Goal: Task Accomplishment & Management: Manage account settings

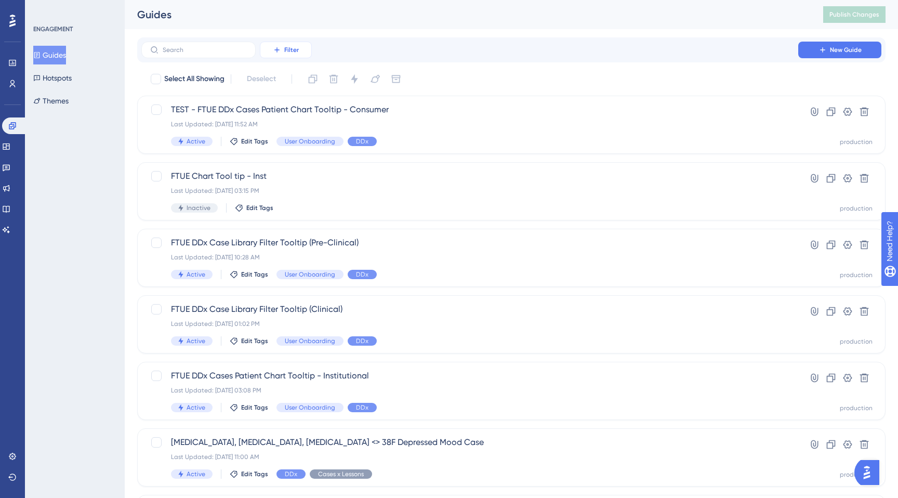
click at [282, 54] on button "Filter" at bounding box center [286, 50] width 52 height 17
click at [283, 81] on span "Tags" at bounding box center [283, 79] width 16 height 12
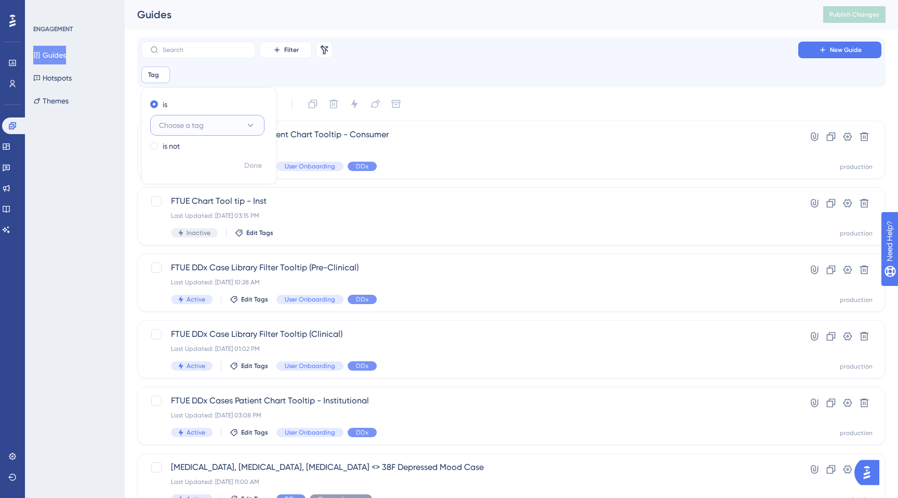
click at [182, 127] on span "Choose a tag" at bounding box center [181, 125] width 45 height 12
click at [180, 195] on div "User Onboarding User Onboarding" at bounding box center [207, 188] width 84 height 21
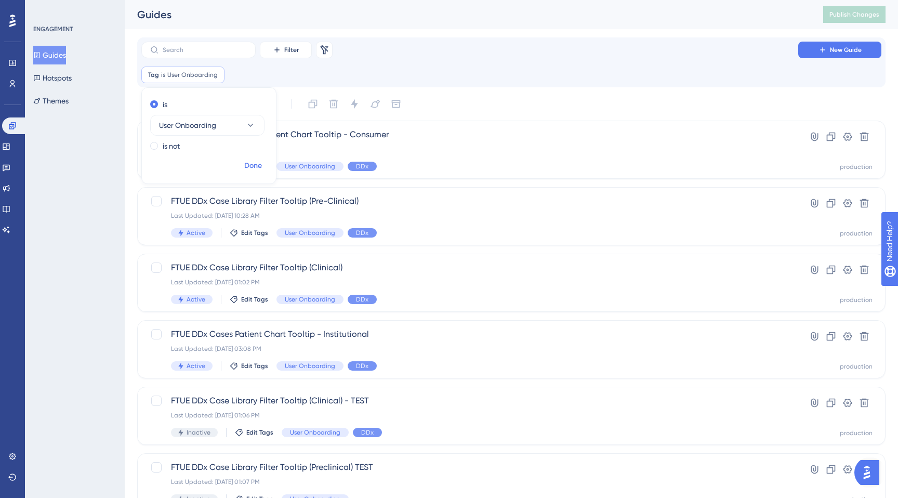
click at [255, 168] on span "Done" at bounding box center [253, 166] width 18 height 12
click at [286, 55] on button "Filter" at bounding box center [286, 50] width 52 height 17
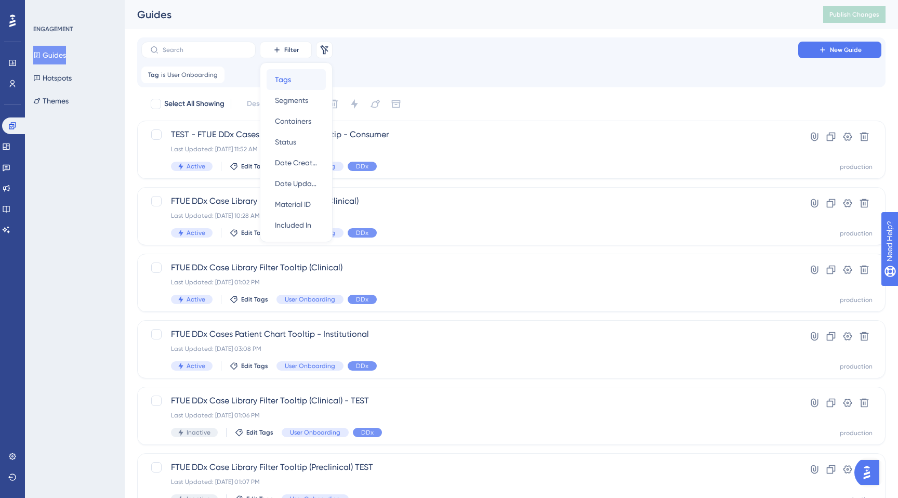
click at [288, 84] on span "Tags" at bounding box center [283, 79] width 16 height 12
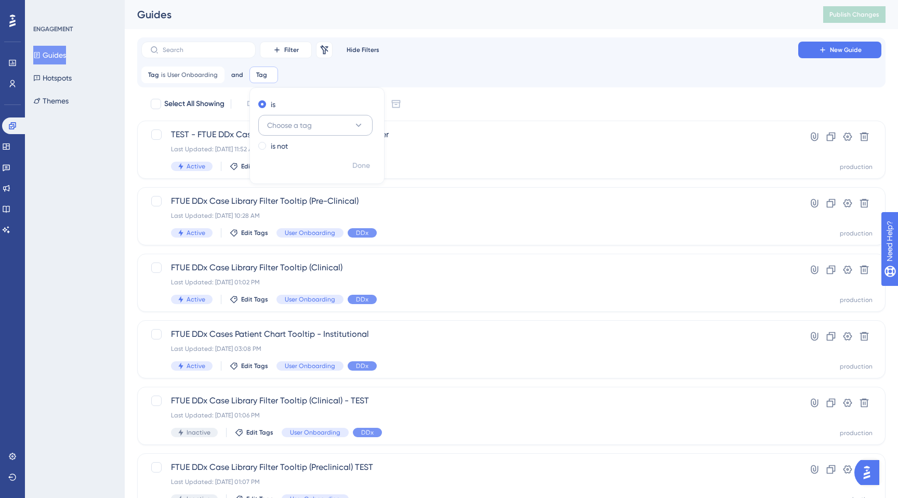
click at [285, 127] on span "Choose a tag" at bounding box center [289, 125] width 45 height 12
click at [279, 250] on span "DDx" at bounding box center [280, 251] width 14 height 12
click at [356, 166] on span "Done" at bounding box center [361, 166] width 18 height 12
click at [284, 47] on span "Filter" at bounding box center [291, 50] width 15 height 8
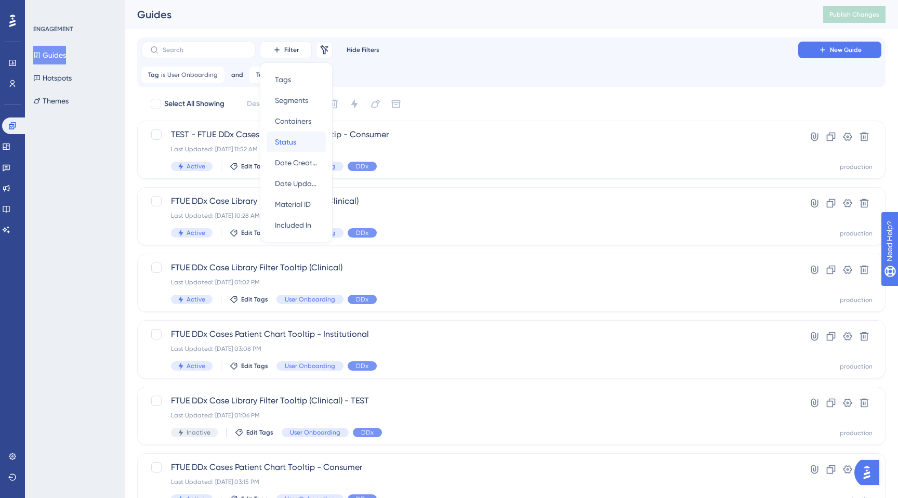
click at [277, 140] on span "Status" at bounding box center [285, 142] width 21 height 12
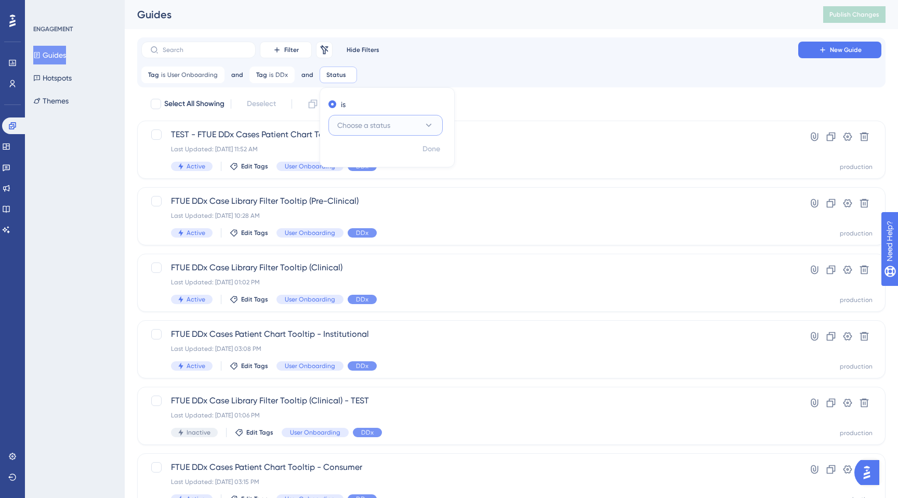
click at [357, 127] on span "Choose a status" at bounding box center [363, 125] width 53 height 12
click at [352, 154] on span "Active" at bounding box center [353, 157] width 21 height 12
click at [438, 87] on div "Filter Remove Filters Hide Filters New Guide Tag is User Onboarding User Onboar…" at bounding box center [511, 62] width 748 height 50
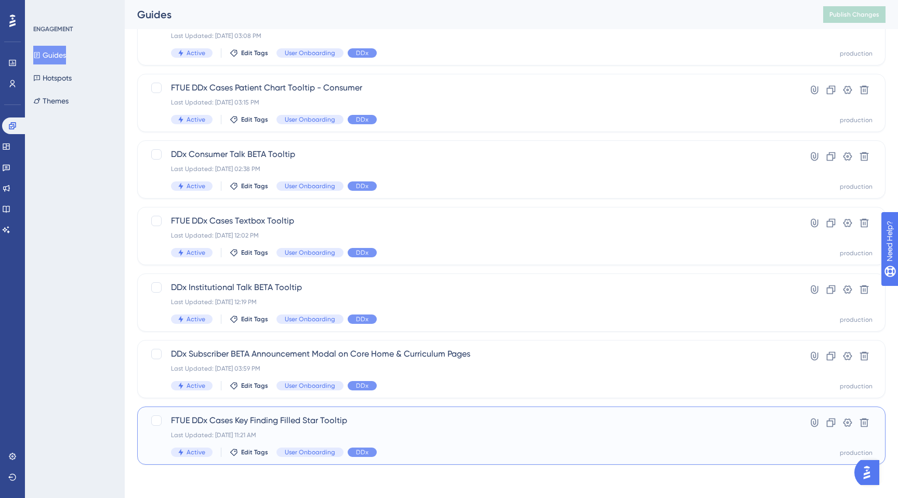
click at [379, 443] on div "FTUE DDx Cases Key Finding Filled Star Tooltip Last Updated: May 05 2025, 11:21…" at bounding box center [470, 435] width 598 height 43
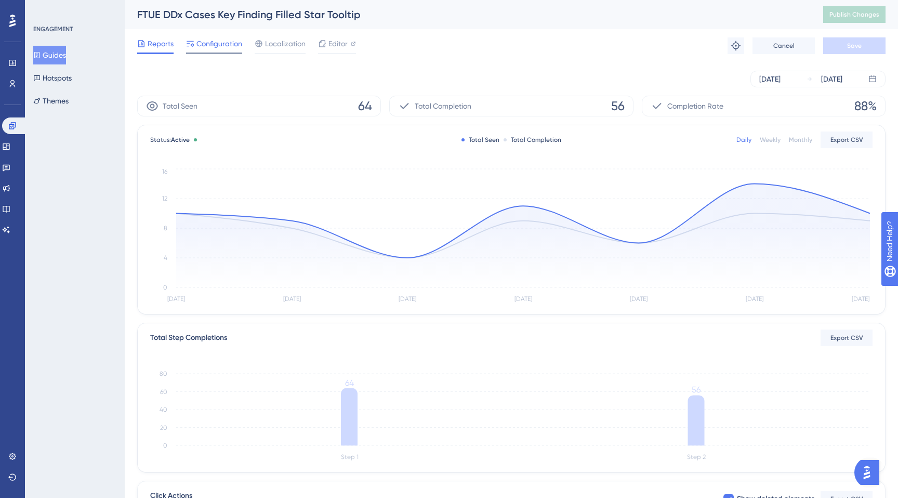
click at [229, 50] on div "Configuration" at bounding box center [214, 45] width 56 height 17
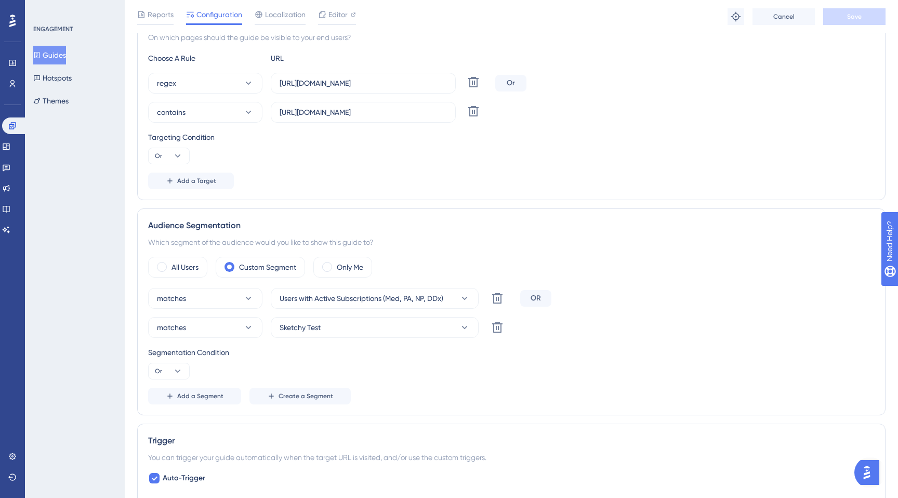
scroll to position [200, 0]
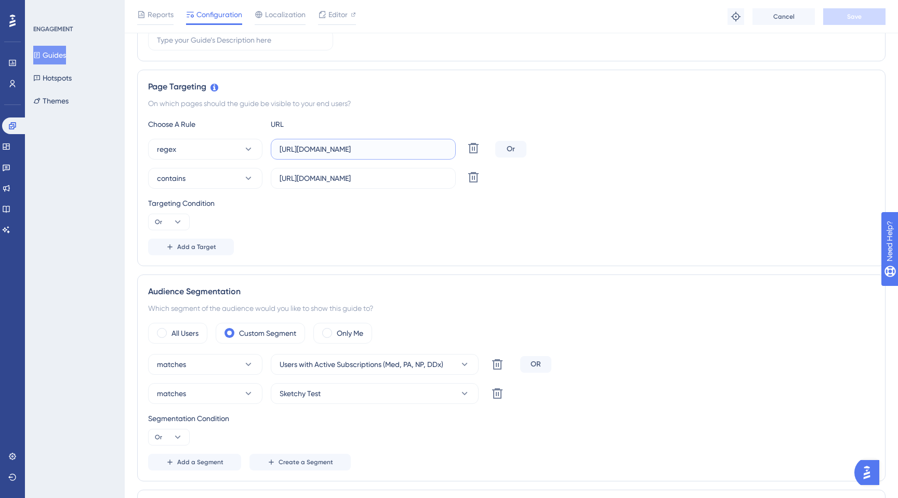
click at [315, 154] on input "[URL][DOMAIN_NAME]" at bounding box center [363, 148] width 167 height 11
click at [343, 181] on input "https://app.sketchy.com/cases/" at bounding box center [363, 178] width 167 height 11
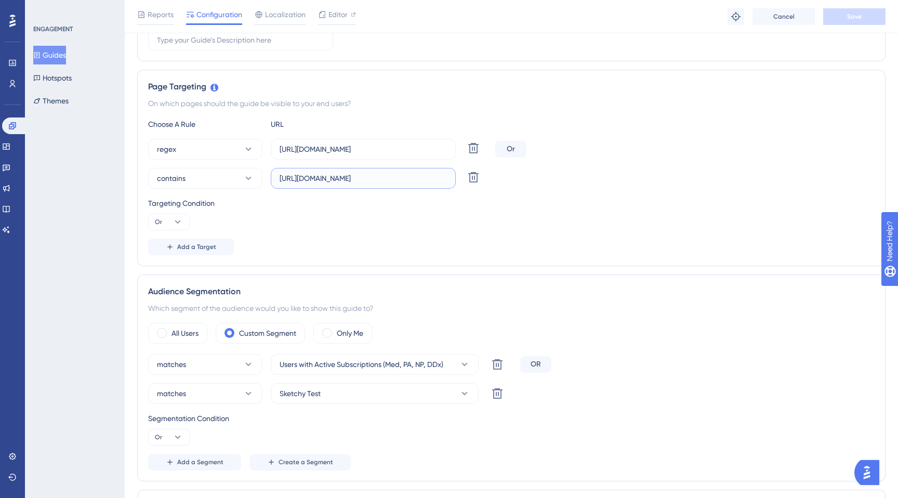
click at [343, 181] on input "https://app.sketchy.com/cases/" at bounding box center [363, 178] width 167 height 11
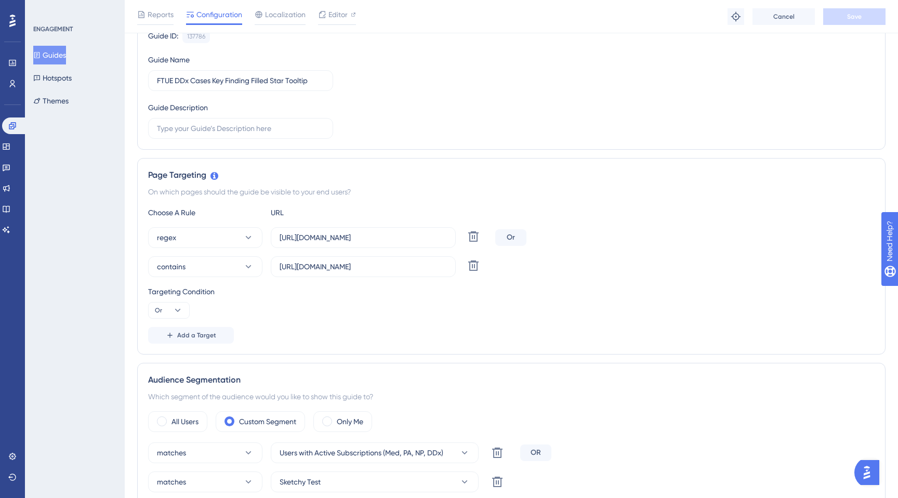
scroll to position [0, 0]
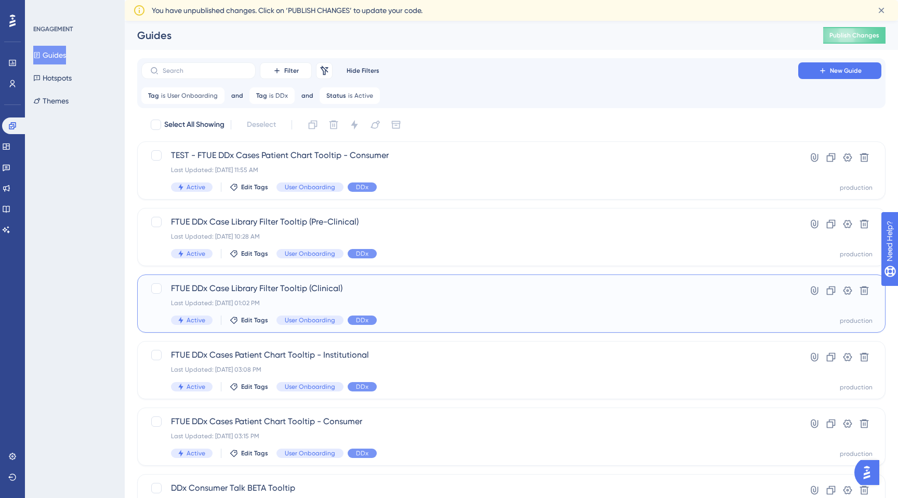
click at [300, 299] on div "Last Updated: Aug 29 2025, 01:02 PM" at bounding box center [470, 303] width 598 height 8
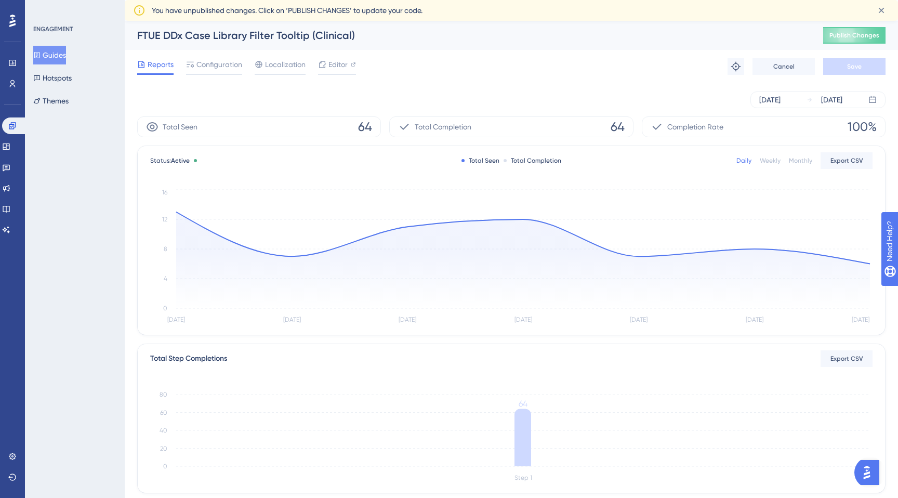
click at [215, 57] on div "Reports Configuration Localization Editor Troubleshoot Cancel Save" at bounding box center [511, 66] width 748 height 33
click at [213, 65] on span "Configuration" at bounding box center [219, 64] width 46 height 12
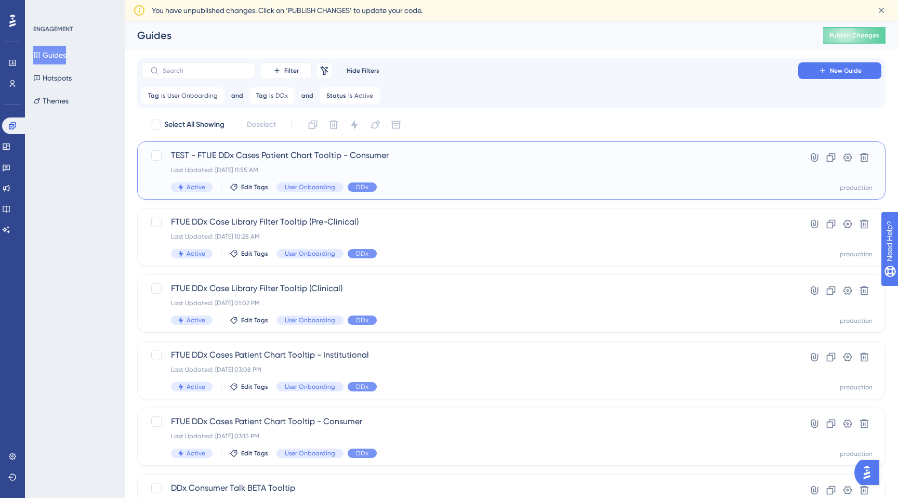
click at [453, 181] on div "TEST - FTUE DDx Cases Patient Chart Tooltip - Consumer Last Updated: Sep 17 202…" at bounding box center [470, 170] width 598 height 43
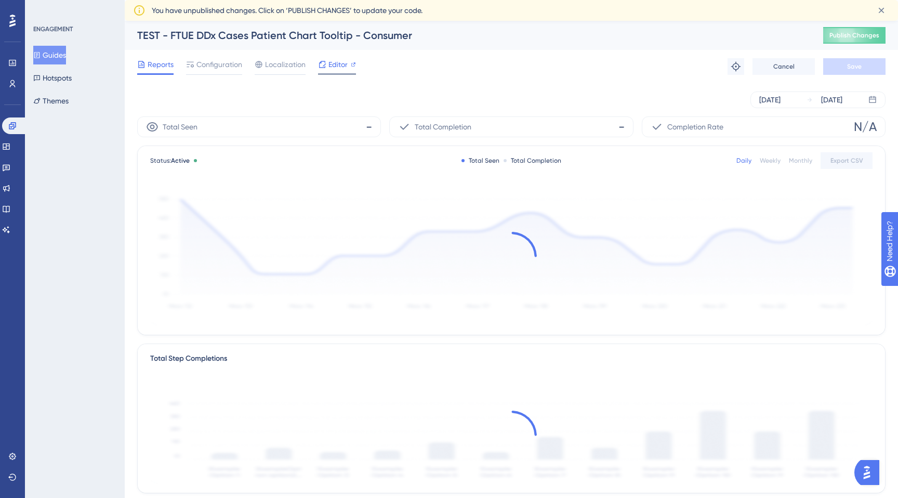
click at [338, 64] on span "Editor" at bounding box center [337, 64] width 19 height 12
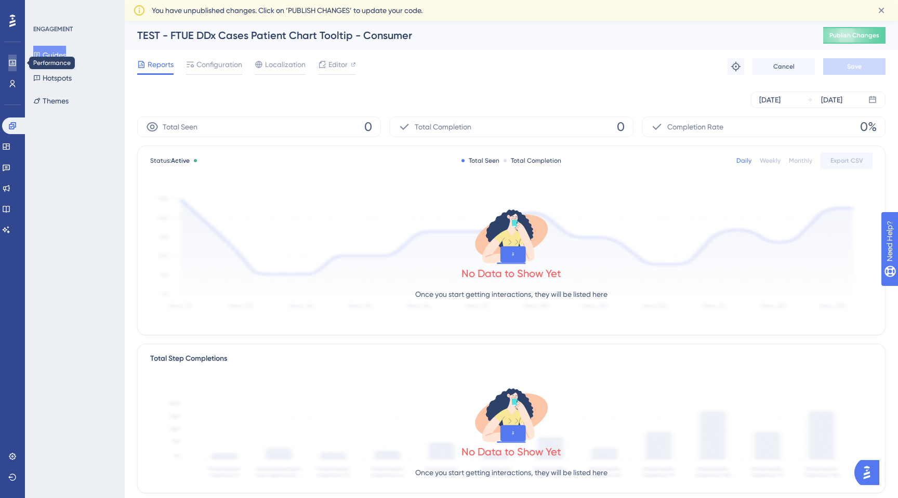
click at [16, 64] on icon at bounding box center [12, 63] width 8 height 8
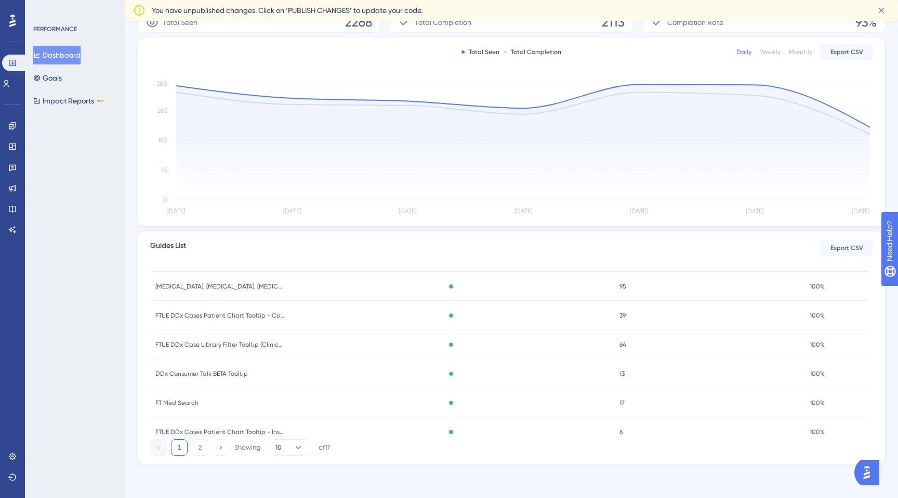
scroll to position [154, 0]
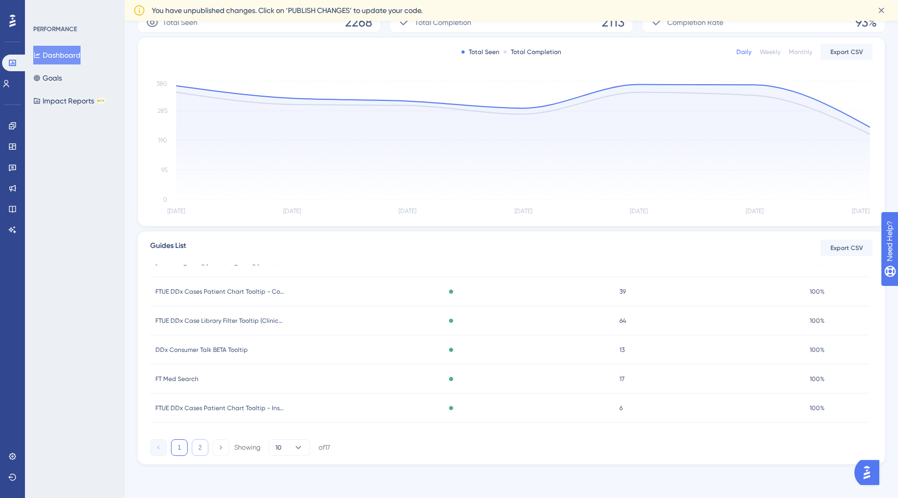
click at [196, 449] on button "2" at bounding box center [200, 447] width 17 height 17
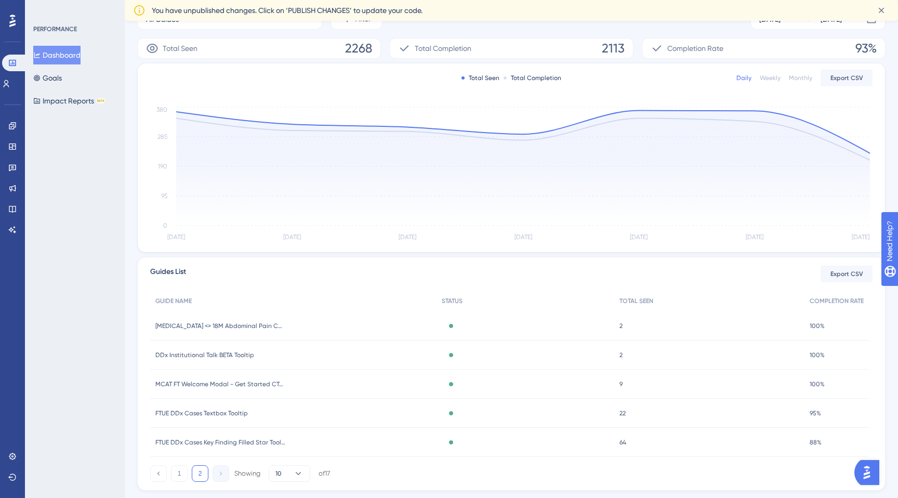
scroll to position [192, 0]
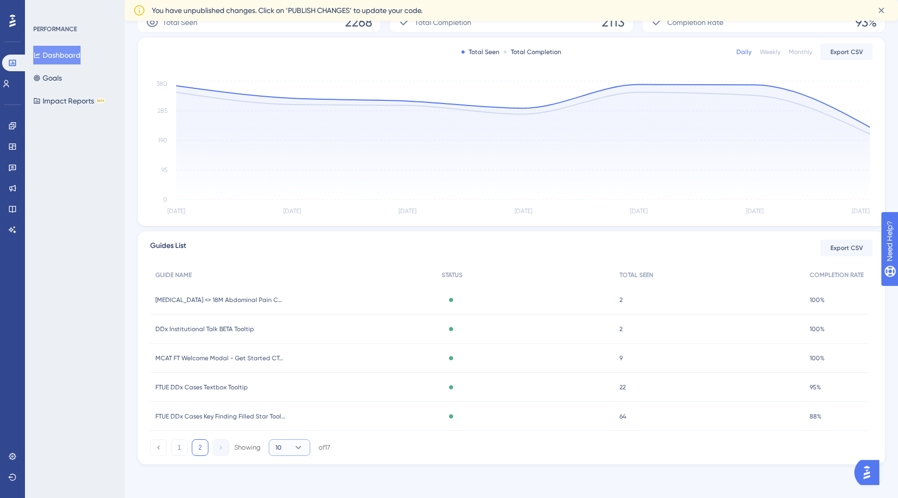
click at [286, 452] on button "10" at bounding box center [290, 447] width 42 height 17
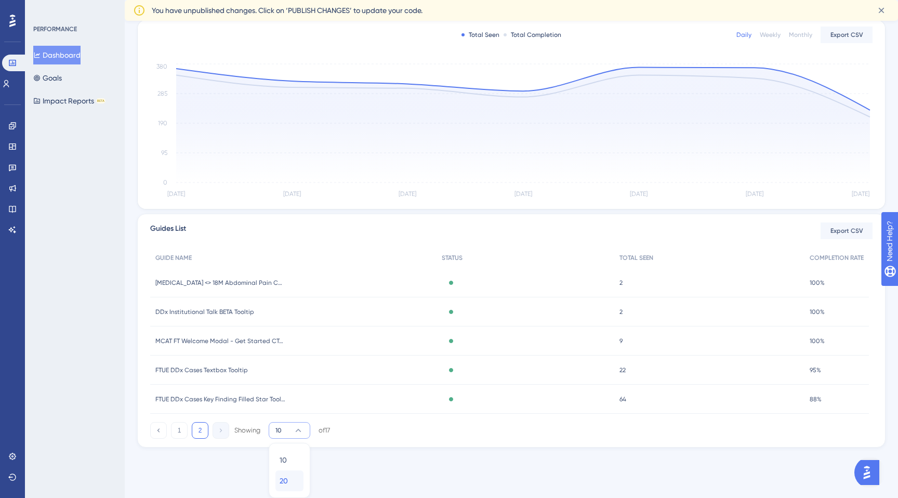
click at [282, 478] on span "20" at bounding box center [284, 480] width 8 height 12
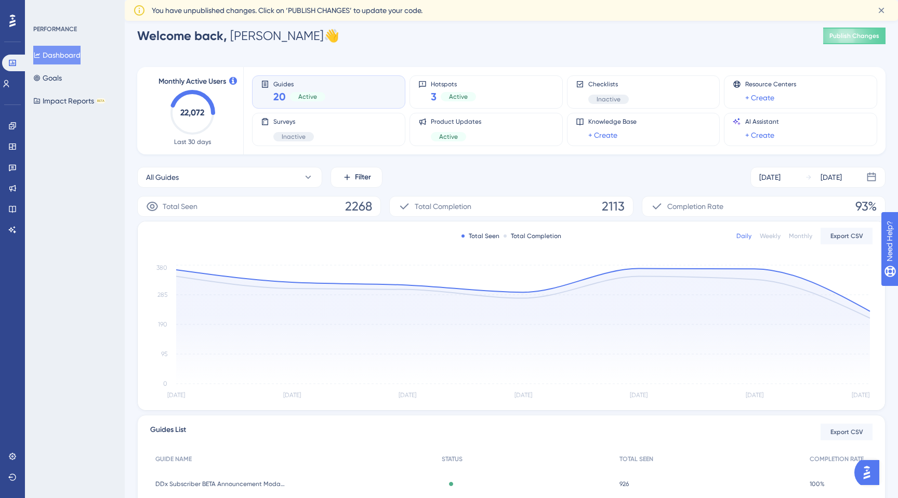
scroll to position [0, 0]
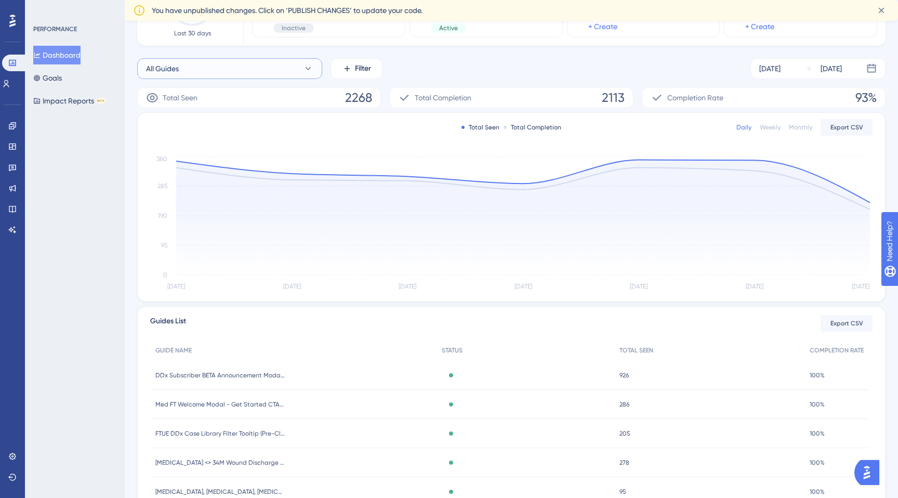
click at [240, 74] on button "All Guides" at bounding box center [229, 68] width 185 height 21
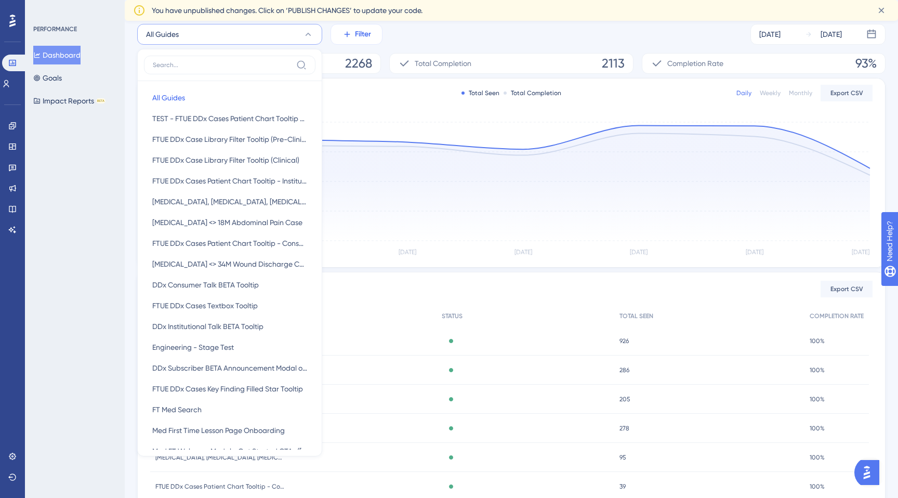
click at [350, 42] on button "Filter" at bounding box center [356, 34] width 52 height 21
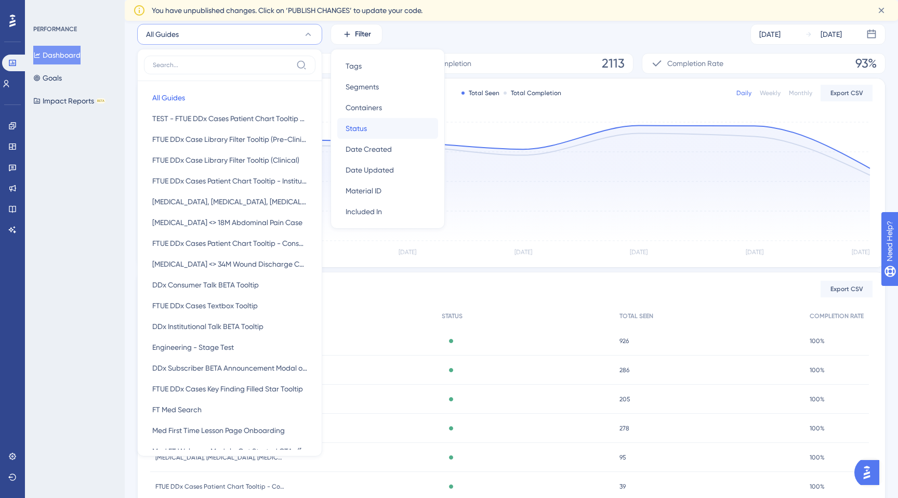
click at [351, 127] on span "Status" at bounding box center [356, 128] width 21 height 12
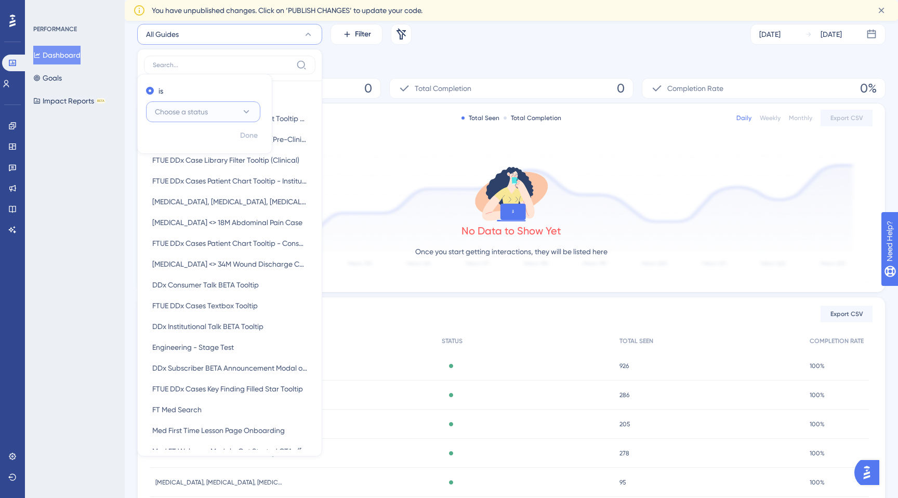
click at [231, 114] on button "Choose a status" at bounding box center [203, 111] width 114 height 21
click at [196, 164] on div "Inactive Inactive" at bounding box center [203, 164] width 84 height 21
click at [199, 107] on button "Inactive" at bounding box center [203, 111] width 114 height 21
click at [187, 145] on div "Active Active" at bounding box center [203, 143] width 84 height 21
click at [245, 136] on span "Done" at bounding box center [249, 135] width 18 height 12
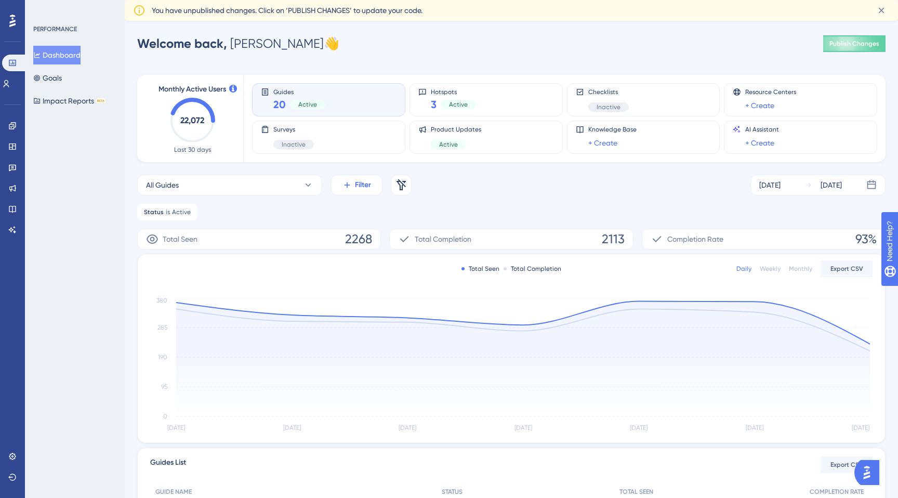
click at [355, 189] on span "Filter" at bounding box center [363, 185] width 16 height 12
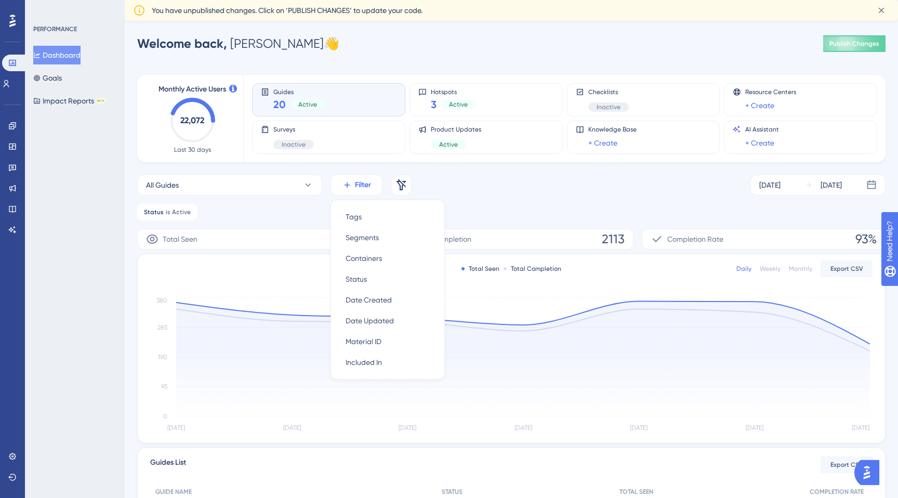
scroll to position [41, 0]
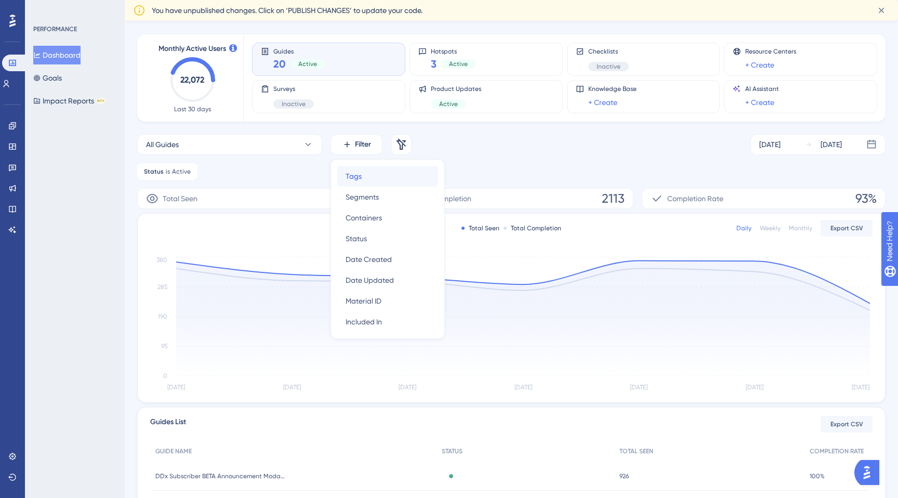
click at [352, 179] on span "Tags" at bounding box center [354, 176] width 16 height 12
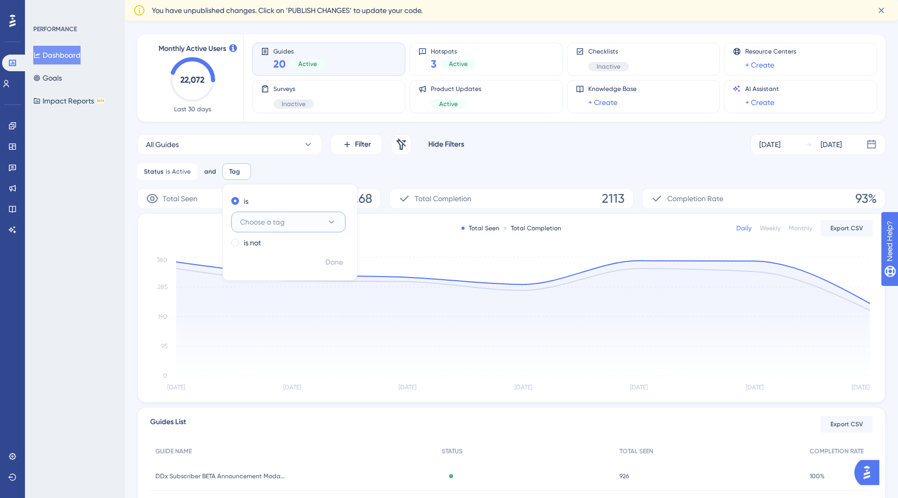
click at [257, 220] on span "Choose a tag" at bounding box center [262, 222] width 45 height 12
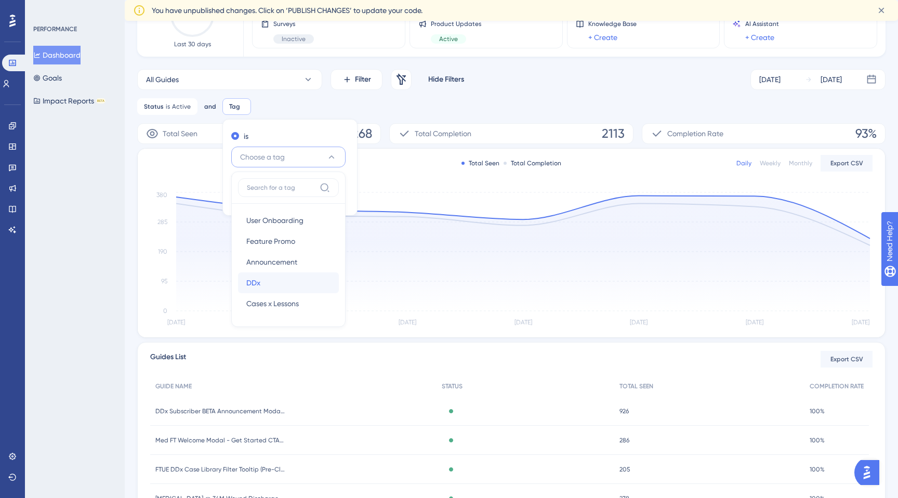
click at [251, 283] on span "DDx" at bounding box center [253, 282] width 14 height 12
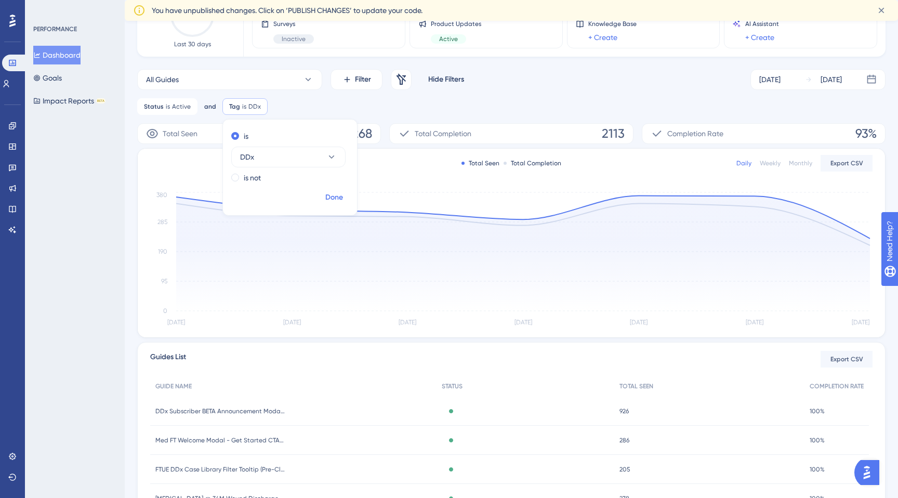
click at [325, 198] on span "Done" at bounding box center [334, 197] width 18 height 12
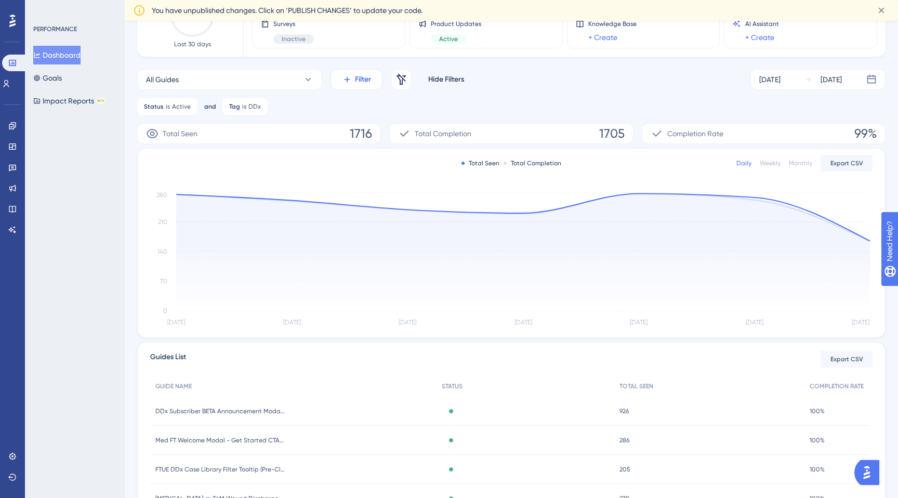
click at [364, 80] on span "Filter" at bounding box center [363, 79] width 16 height 12
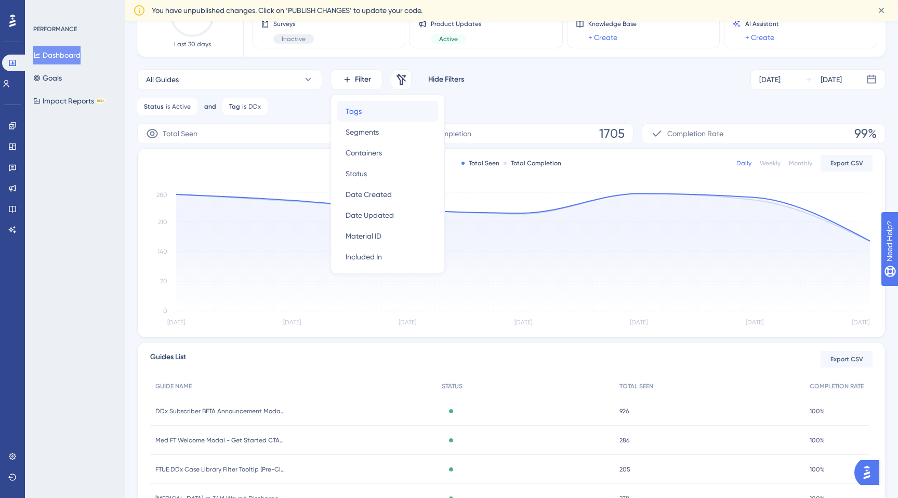
click at [356, 110] on span "Tags" at bounding box center [354, 111] width 16 height 12
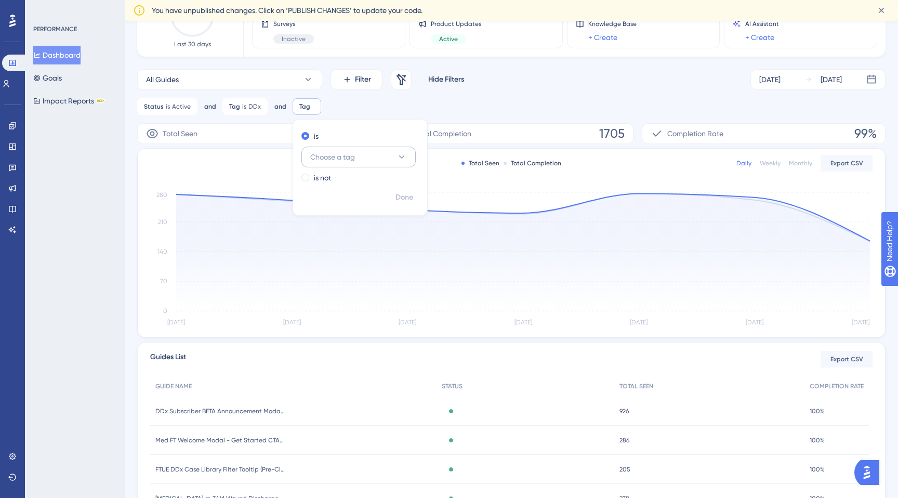
click at [324, 152] on span "Choose a tag" at bounding box center [332, 157] width 45 height 12
click at [318, 225] on span "User Onboarding" at bounding box center [344, 220] width 57 height 12
click at [395, 196] on span "Done" at bounding box center [404, 197] width 18 height 12
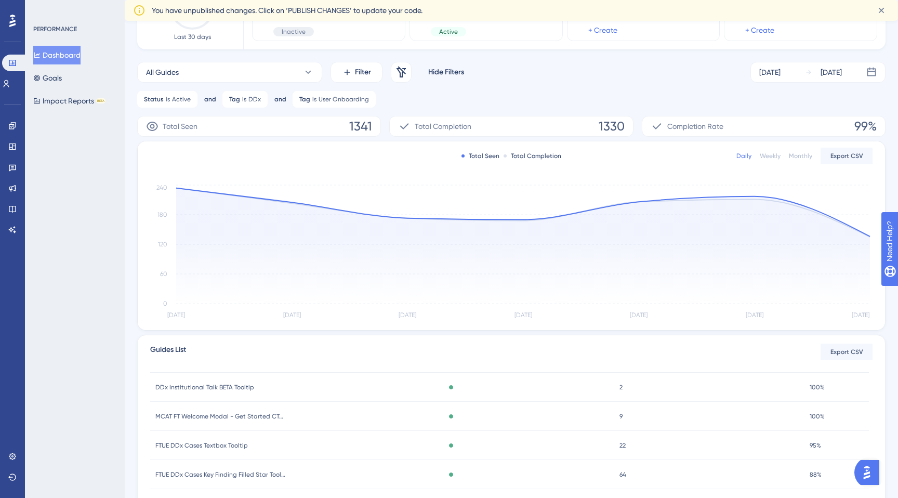
scroll to position [0, 0]
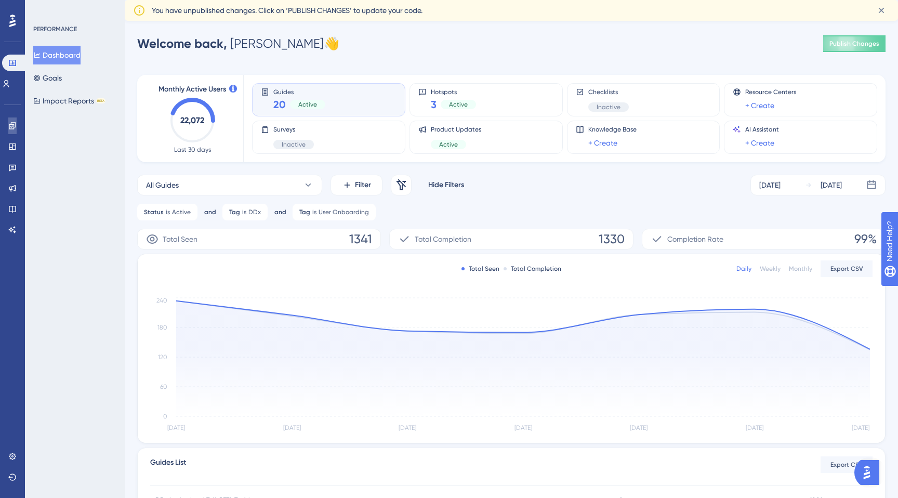
click at [16, 124] on icon at bounding box center [12, 126] width 8 height 8
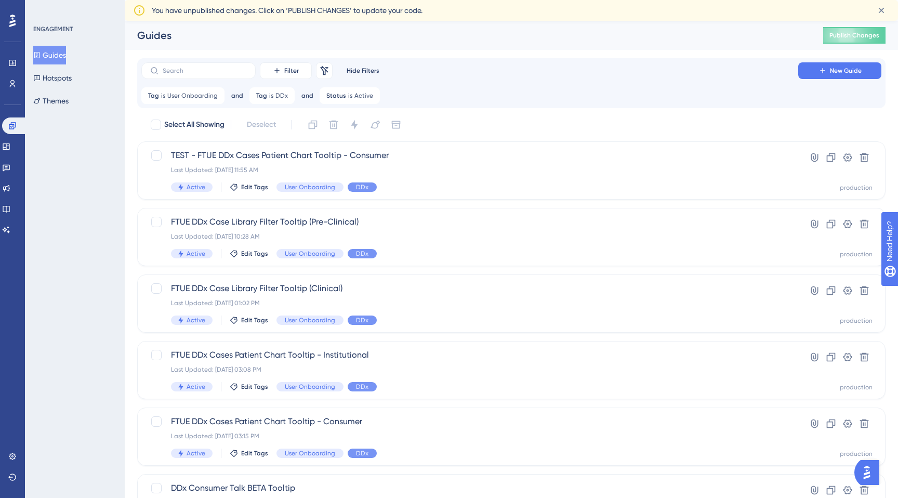
scroll to position [313, 0]
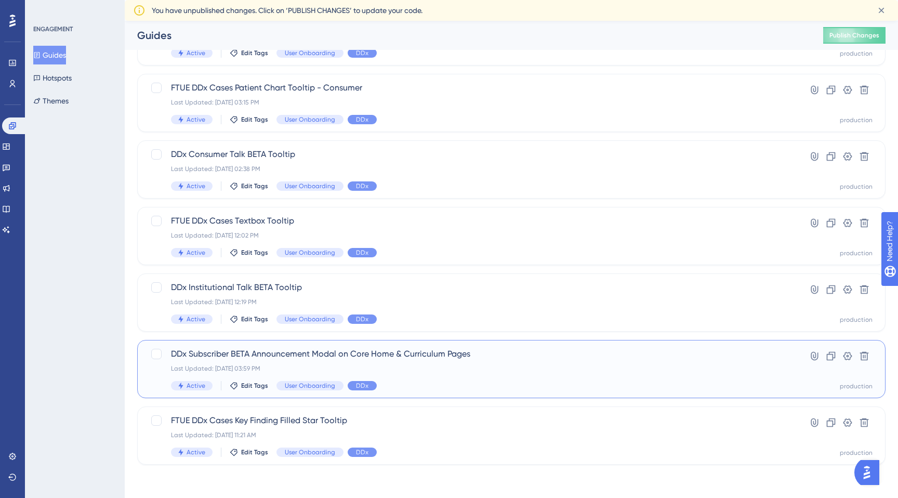
click at [219, 354] on span "DDx Subscriber BETA Announcement Modal on Core Home & Curriculum Pages" at bounding box center [470, 354] width 598 height 12
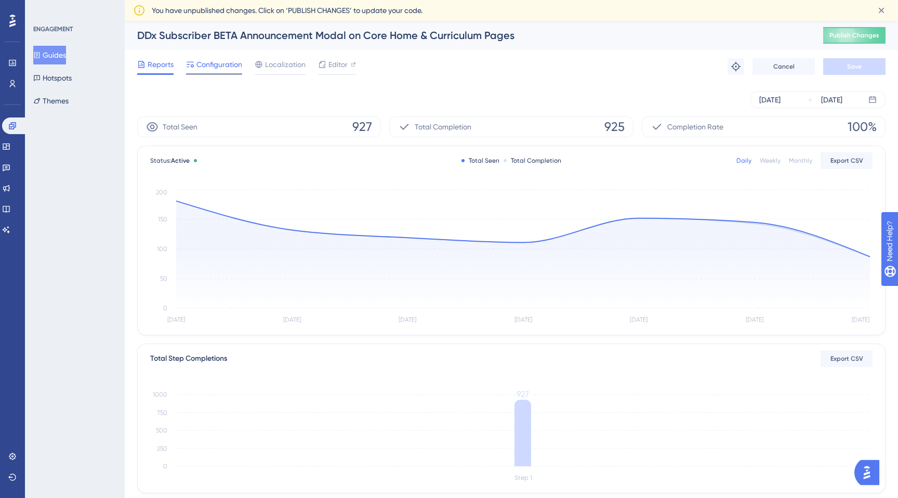
click at [225, 62] on span "Configuration" at bounding box center [219, 64] width 46 height 12
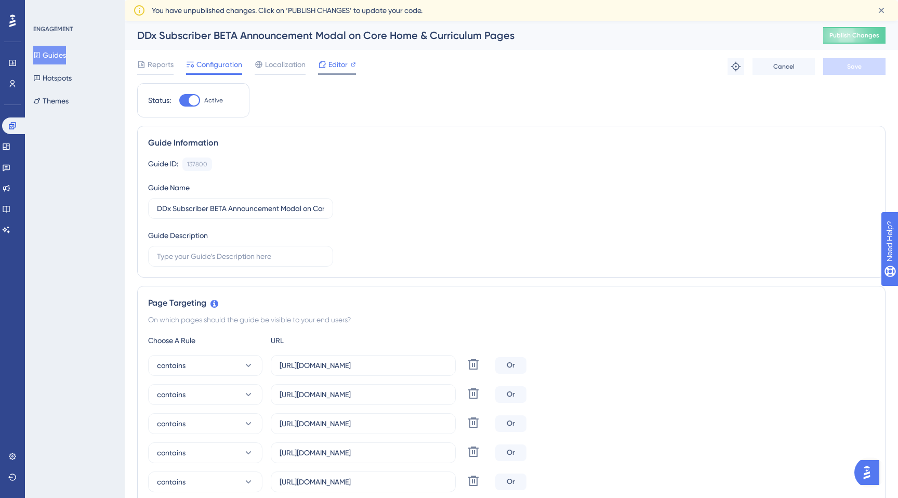
click at [340, 69] on span "Editor" at bounding box center [337, 64] width 19 height 12
click at [332, 68] on span "Editor" at bounding box center [337, 64] width 19 height 12
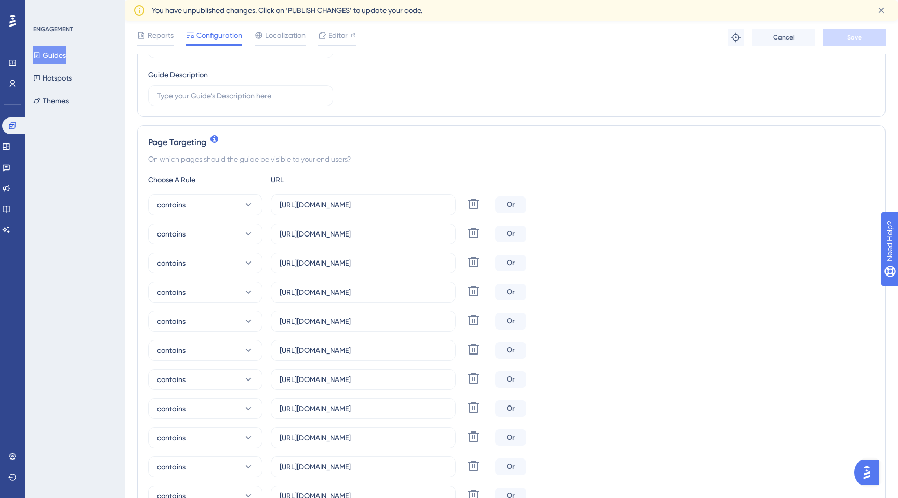
scroll to position [174, 0]
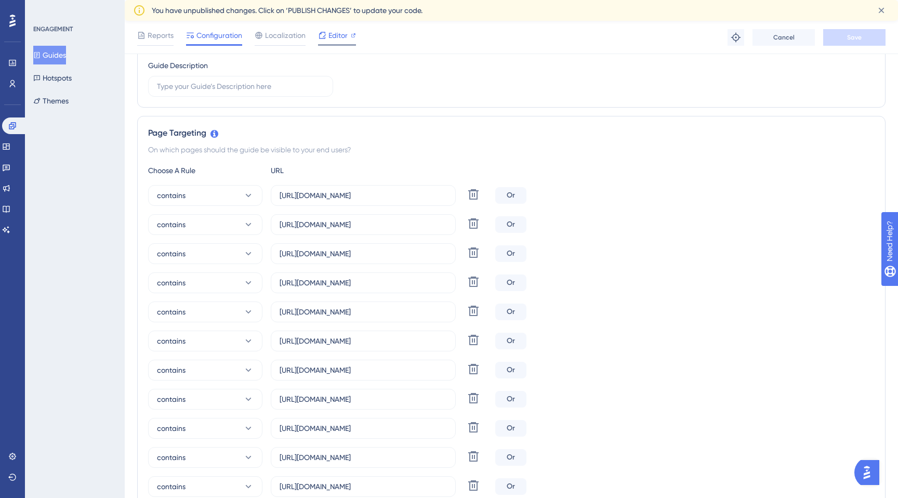
click at [343, 34] on span "Editor" at bounding box center [337, 35] width 19 height 12
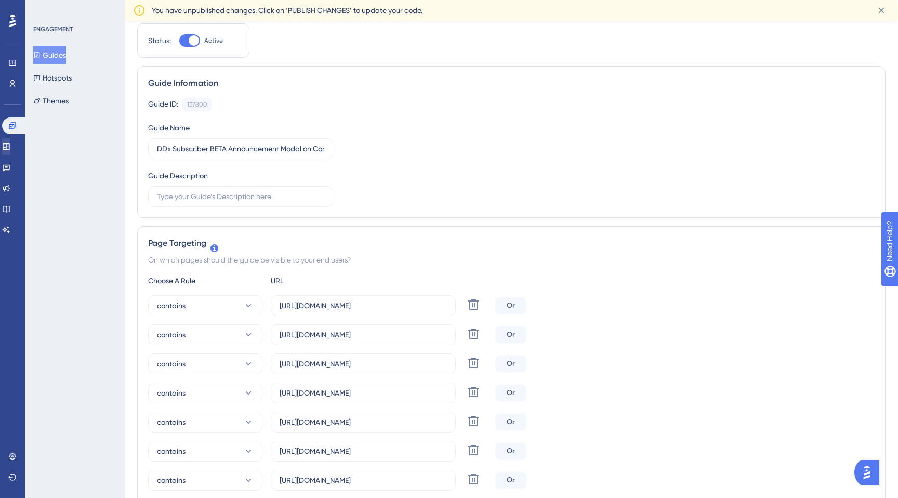
scroll to position [0, 0]
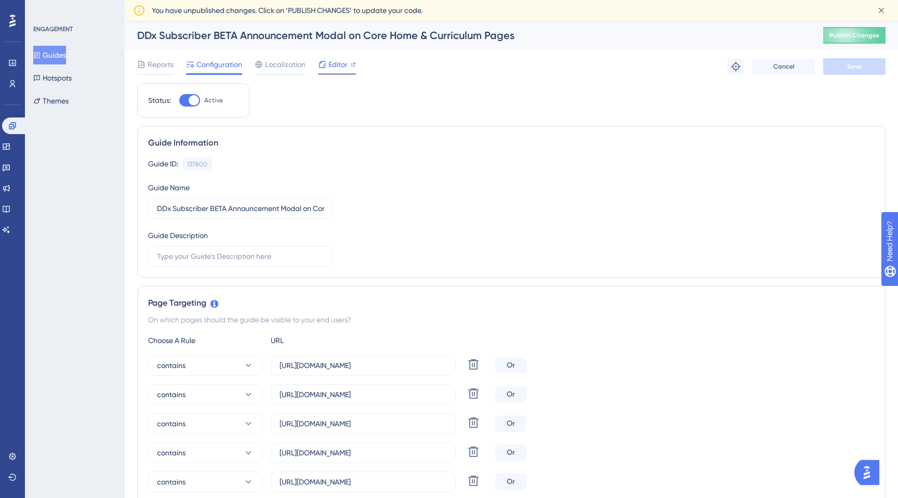
click at [336, 66] on span "Editor" at bounding box center [337, 64] width 19 height 12
click at [372, 370] on input "https://app.sketchy.com/study/medical/home" at bounding box center [363, 365] width 167 height 11
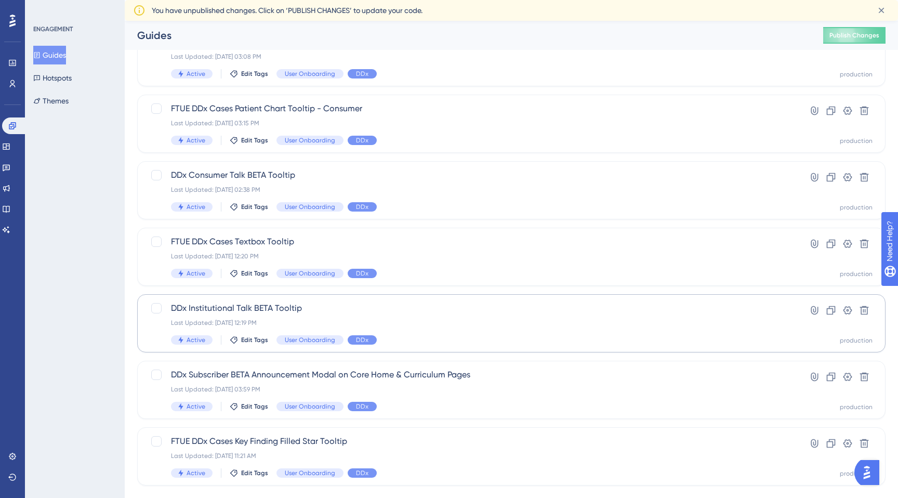
scroll to position [313, 0]
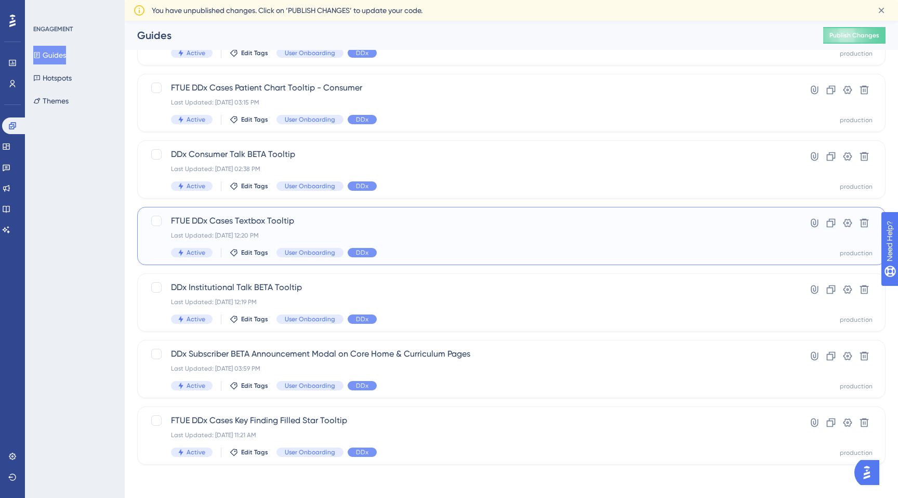
click at [236, 221] on span "FTUE DDx Cases Textbox Tooltip" at bounding box center [470, 221] width 598 height 12
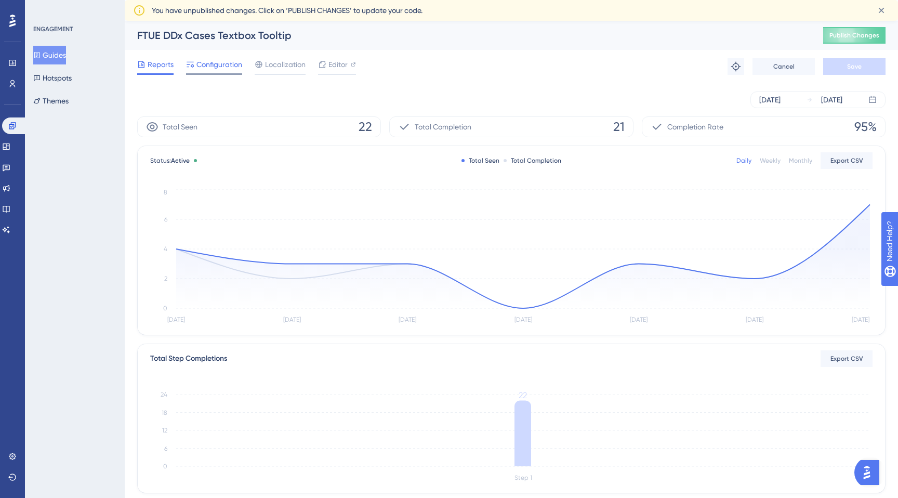
click at [219, 68] on span "Configuration" at bounding box center [219, 64] width 46 height 12
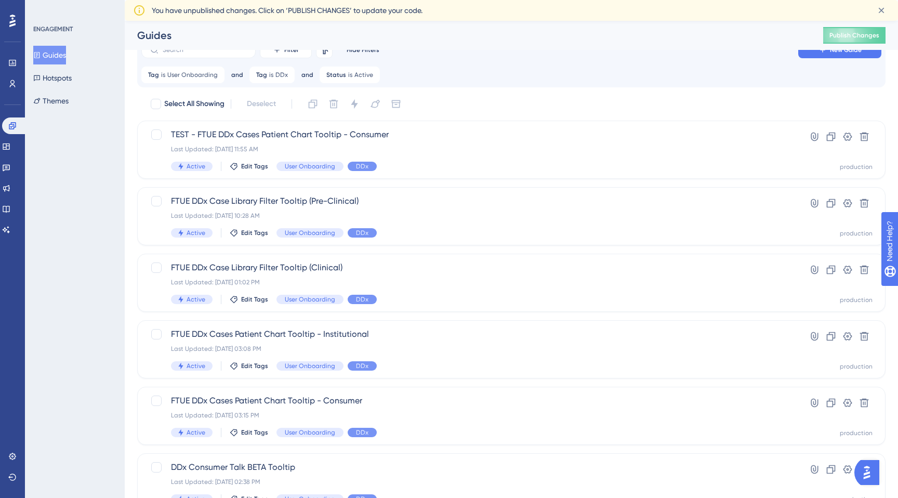
scroll to position [280, 0]
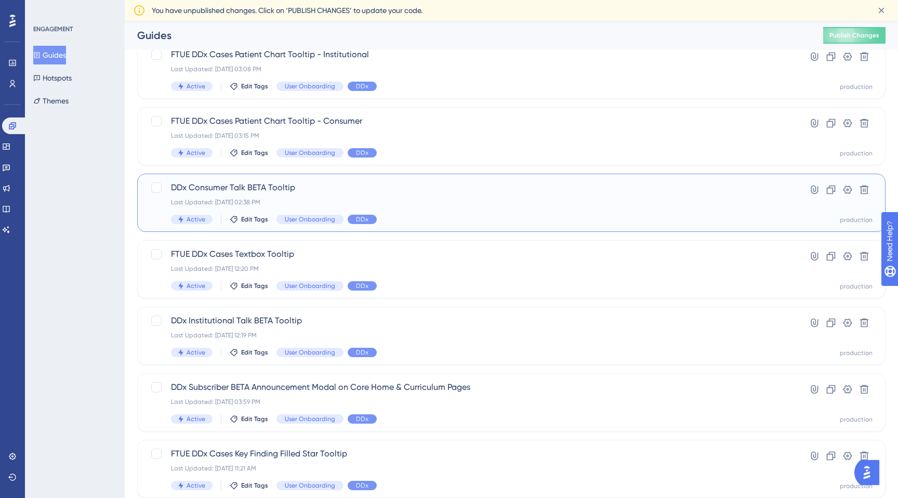
click at [230, 188] on span "DDx Consumer Talk BETA Tooltip" at bounding box center [470, 187] width 598 height 12
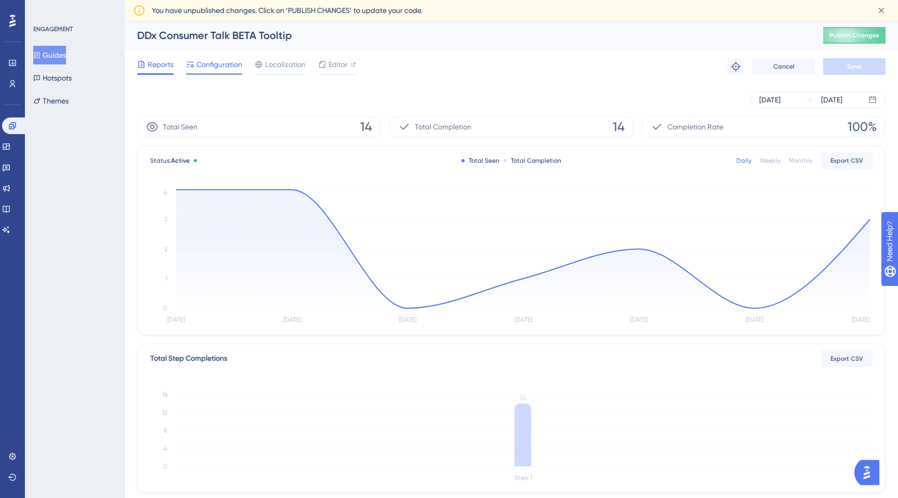
click at [211, 64] on span "Configuration" at bounding box center [219, 64] width 46 height 12
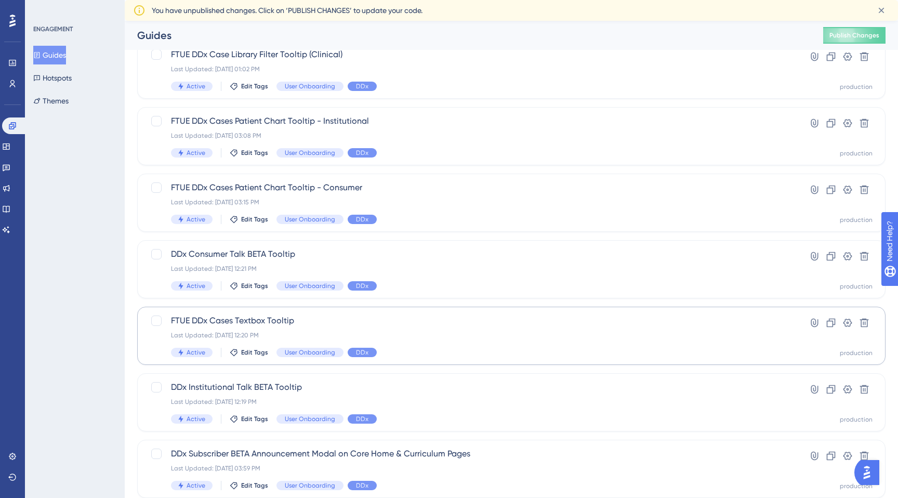
scroll to position [205, 0]
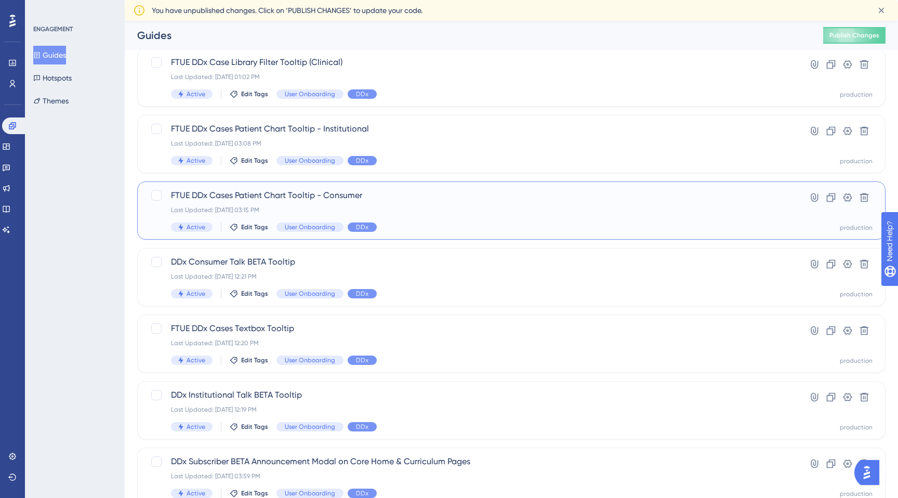
drag, startPoint x: 370, startPoint y: 198, endPoint x: 183, endPoint y: 189, distance: 187.3
click at [183, 189] on span "FTUE DDx Cases Patient Chart Tooltip - Consumer" at bounding box center [470, 195] width 598 height 12
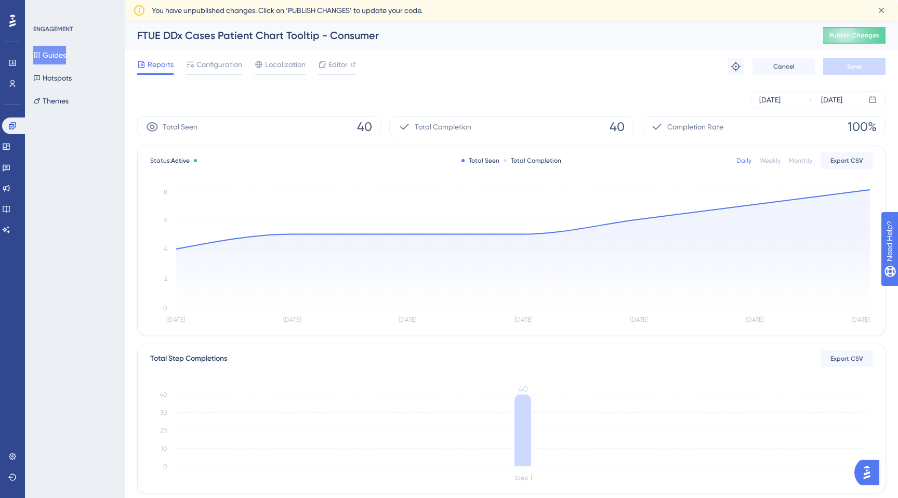
click at [306, 34] on div "FTUE DDx Cases Patient Chart Tooltip - Consumer" at bounding box center [467, 35] width 660 height 15
copy div "FTUE DDx Cases Patient Chart Tooltip - Consumer"
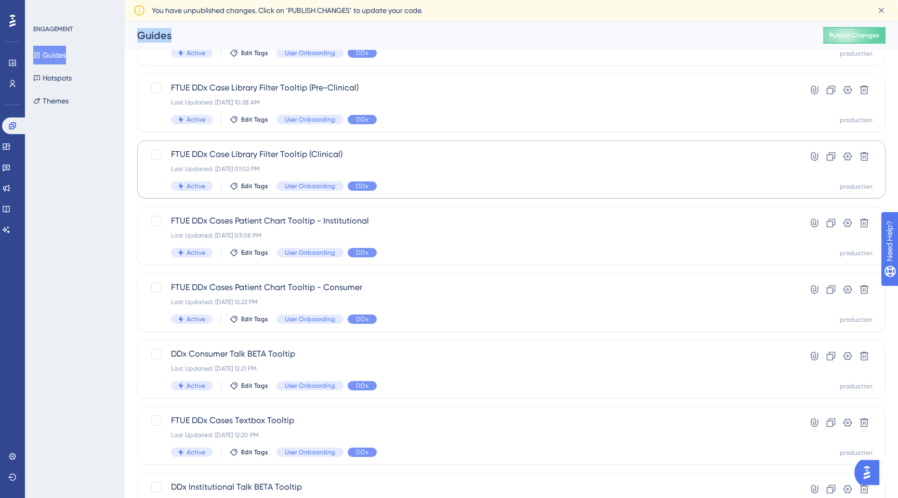
scroll to position [107, 0]
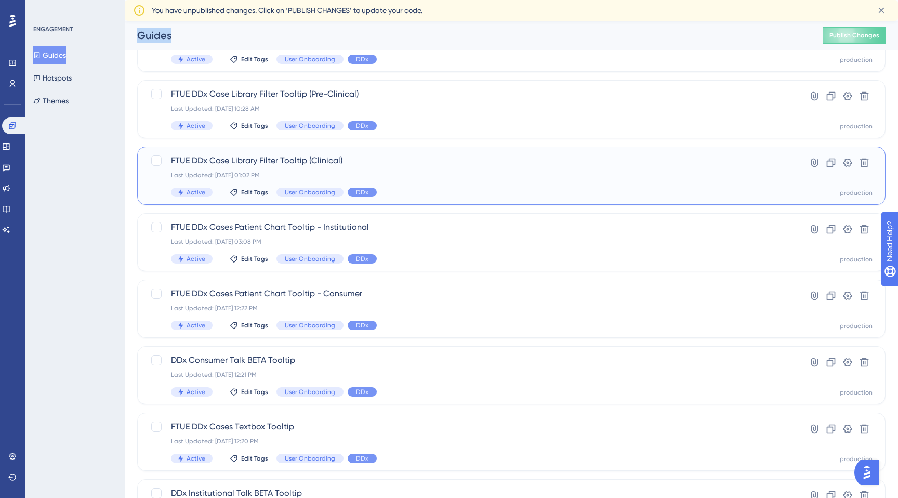
click at [329, 160] on span "FTUE DDx Case Library Filter Tooltip (Clinical)" at bounding box center [470, 160] width 598 height 12
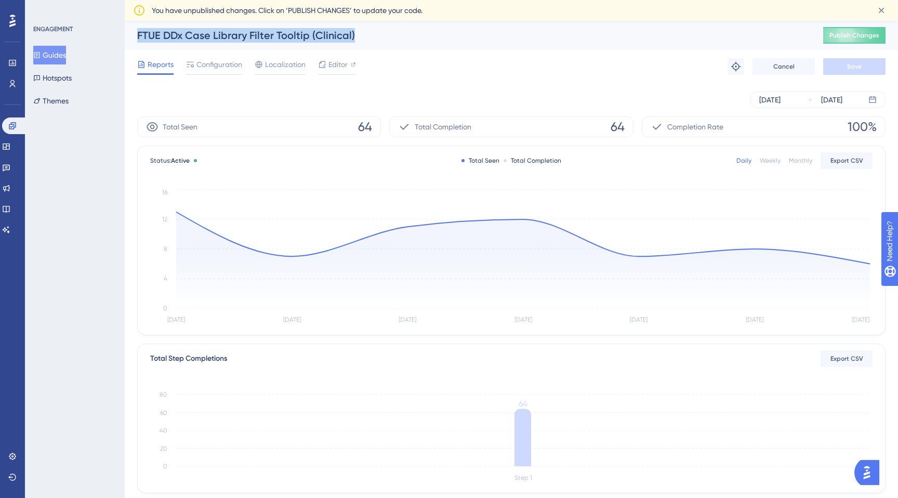
click at [285, 34] on div "FTUE DDx Case Library Filter Tooltip (Clinical)" at bounding box center [467, 35] width 660 height 15
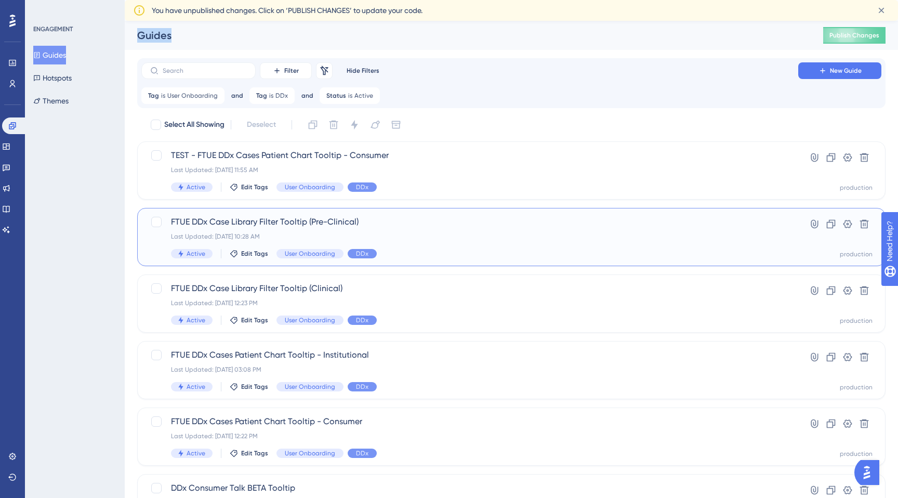
click at [242, 228] on span "FTUE DDx Case Library Filter Tooltip (Pre-Clinical)" at bounding box center [470, 222] width 598 height 12
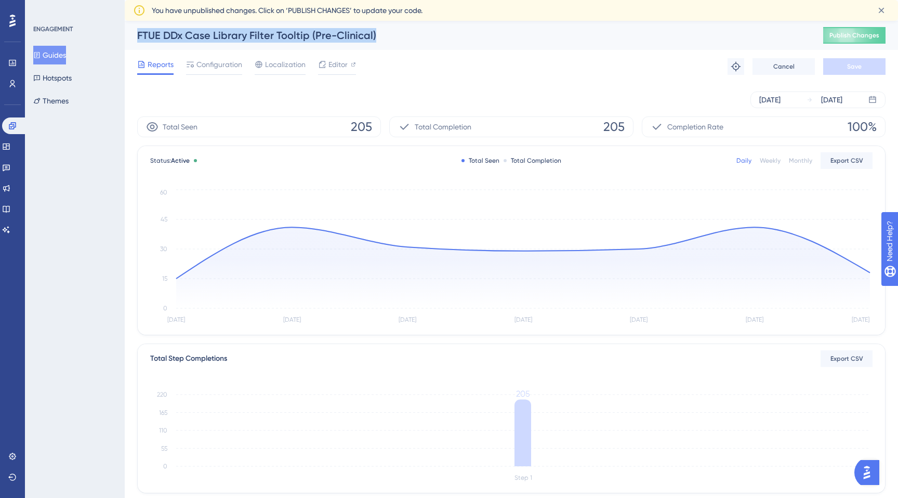
click at [345, 37] on div "FTUE DDx Case Library Filter Tooltip (Pre-Clinical)" at bounding box center [467, 35] width 660 height 15
click at [51, 55] on button "Guides" at bounding box center [49, 55] width 33 height 19
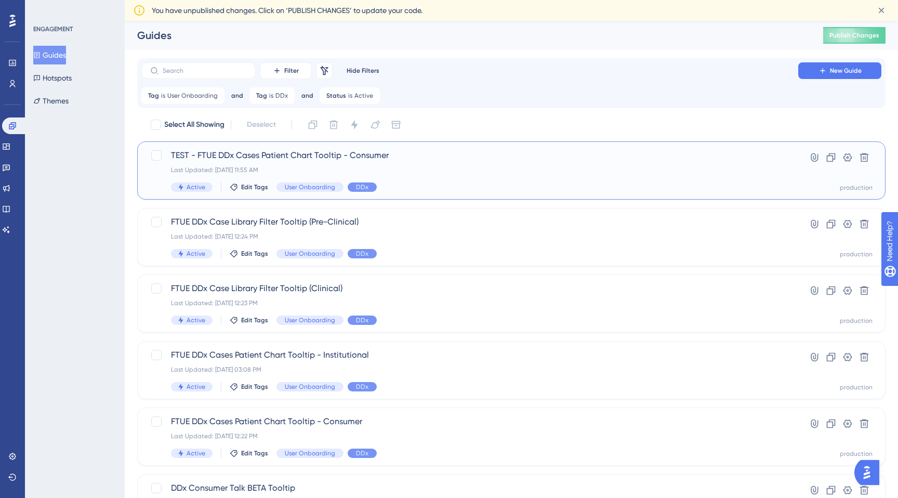
click at [181, 186] on icon at bounding box center [180, 186] width 7 height 7
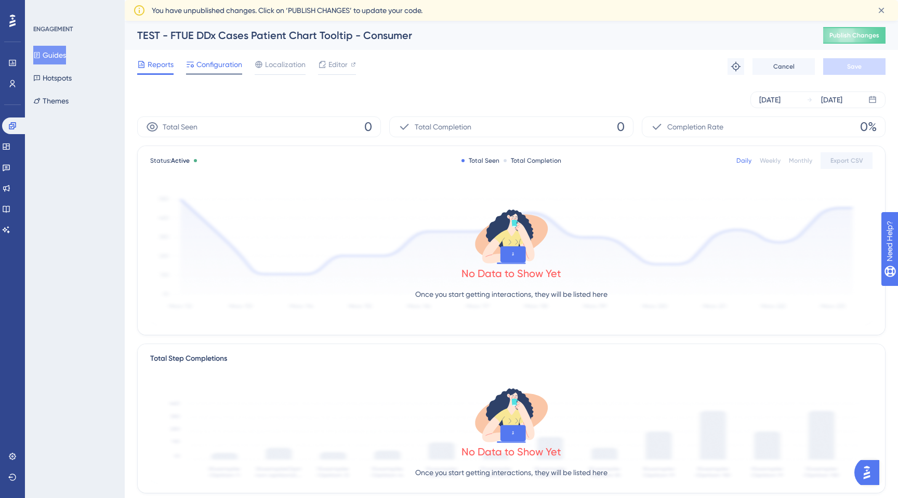
click at [235, 68] on span "Configuration" at bounding box center [219, 64] width 46 height 12
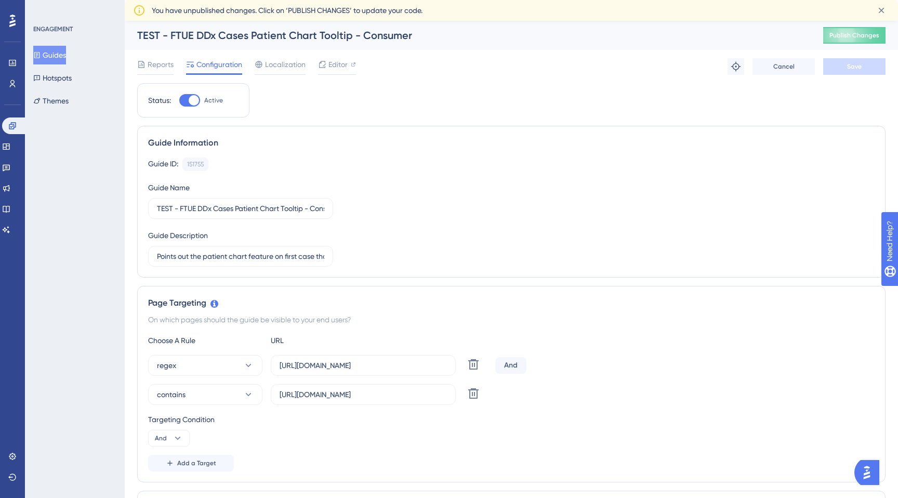
click at [195, 99] on div at bounding box center [194, 100] width 10 height 10
click at [179, 100] on input "Active" at bounding box center [179, 100] width 1 height 1
checkbox input "false"
click at [850, 74] on button "Save" at bounding box center [854, 66] width 62 height 17
click at [150, 63] on span "Reports" at bounding box center [161, 64] width 26 height 12
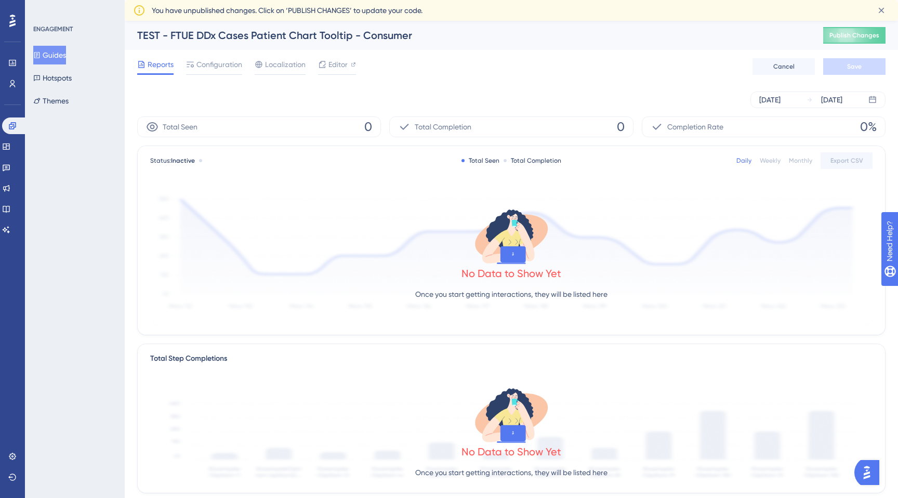
click at [56, 58] on button "Guides" at bounding box center [49, 55] width 33 height 19
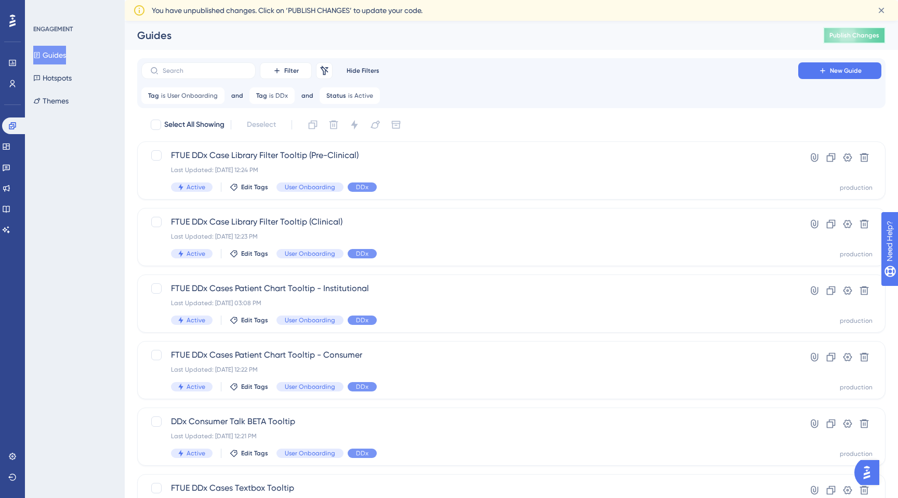
click at [847, 38] on span "Publish Changes" at bounding box center [854, 35] width 50 height 8
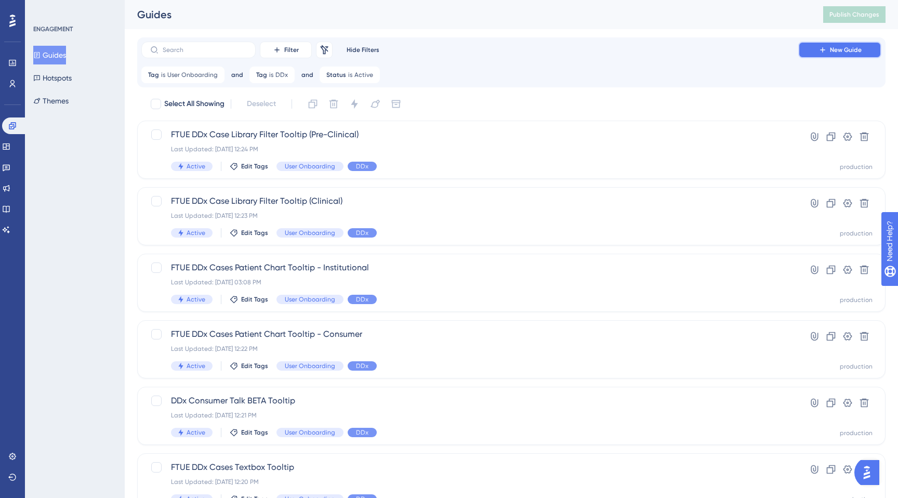
click at [819, 51] on icon at bounding box center [822, 50] width 8 height 8
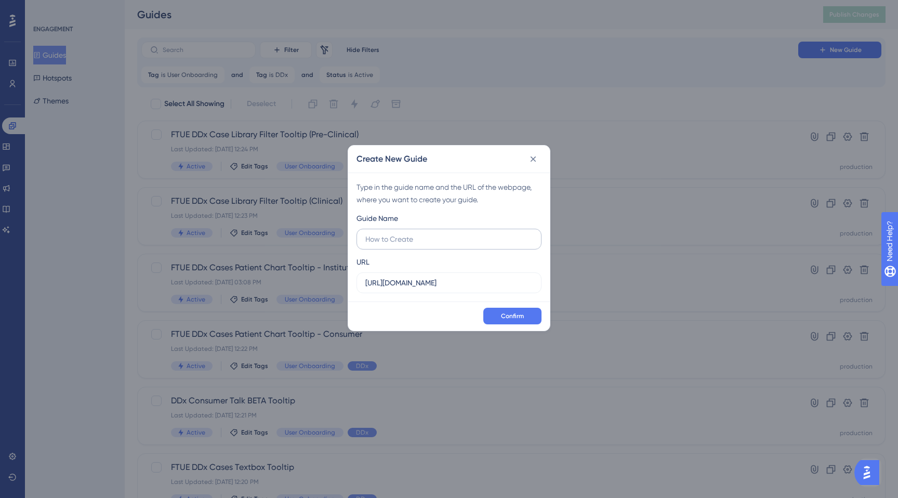
click at [443, 243] on input "text" at bounding box center [448, 238] width 167 height 11
click at [431, 240] on input "text" at bounding box center [448, 238] width 167 height 11
click at [422, 261] on div "URL https://app.sketchy.com" at bounding box center [448, 274] width 185 height 37
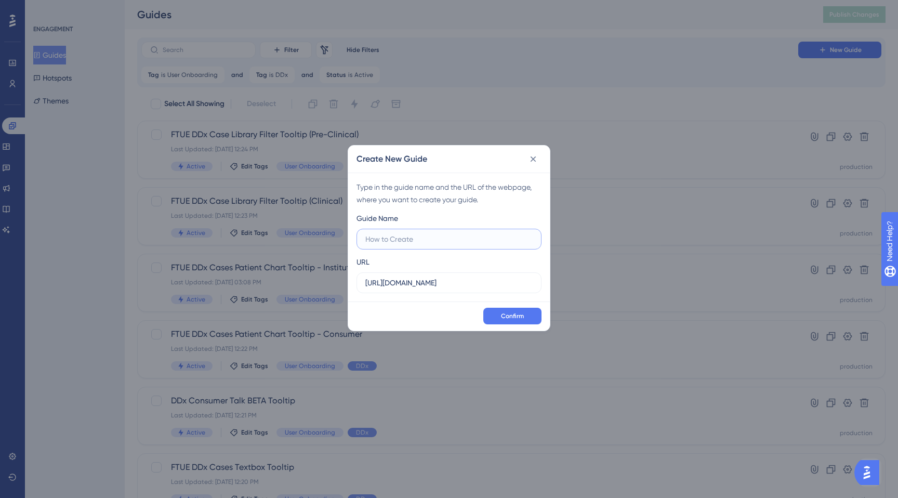
click at [405, 243] on input "text" at bounding box center [448, 238] width 167 height 11
click at [537, 157] on icon at bounding box center [533, 159] width 10 height 10
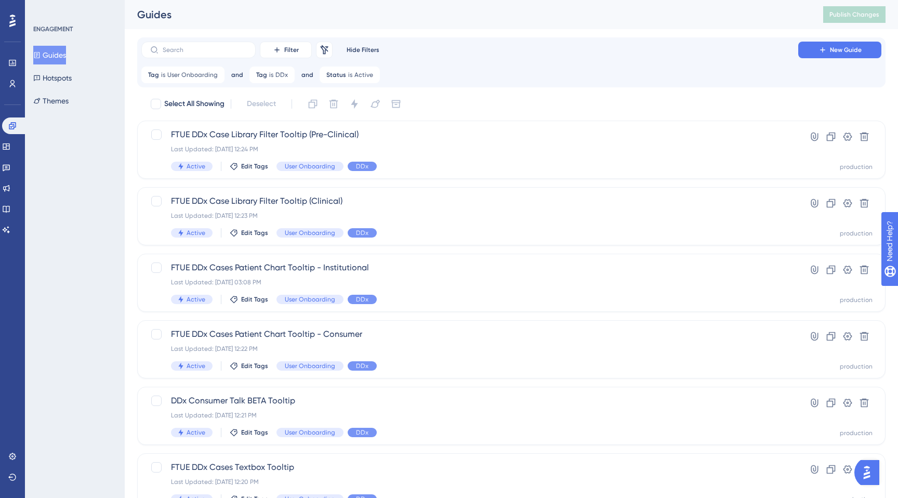
click at [813, 58] on div "Filter Remove Filters Hide Filters New Guide Tag is User Onboarding User Onboar…" at bounding box center [511, 63] width 740 height 42
click at [814, 46] on button "New Guide" at bounding box center [839, 50] width 83 height 17
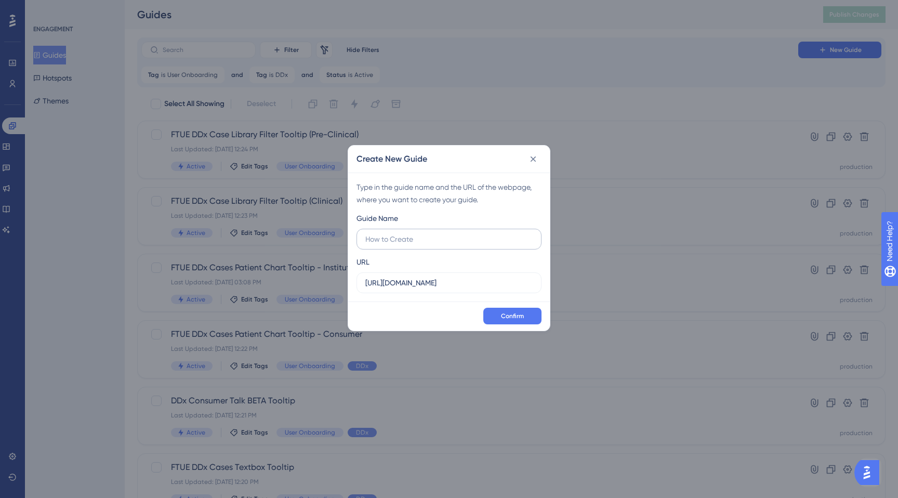
click at [418, 236] on input "text" at bounding box center [448, 238] width 167 height 11
click at [417, 286] on input "https://app.sketchy.com" at bounding box center [448, 282] width 167 height 11
click at [481, 277] on input "https://app.sketchy.com" at bounding box center [448, 282] width 167 height 11
click at [480, 282] on input "https://app.sketchy.com" at bounding box center [448, 282] width 167 height 11
click at [462, 235] on input "text" at bounding box center [448, 238] width 167 height 11
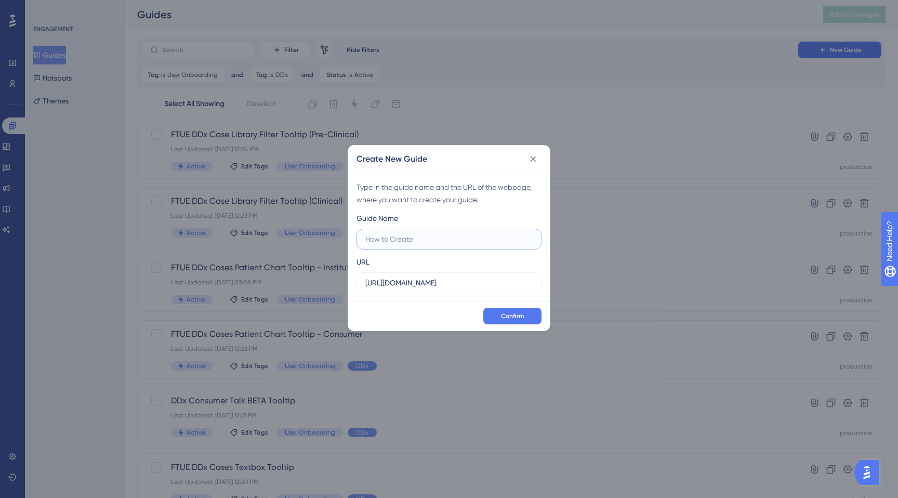
click at [462, 235] on input "text" at bounding box center [448, 238] width 167 height 11
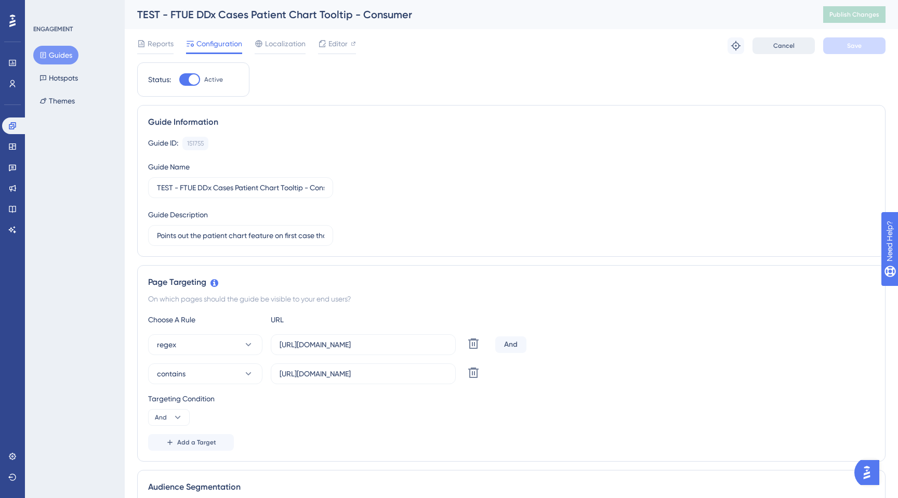
click at [792, 41] on button "Cancel" at bounding box center [783, 45] width 62 height 17
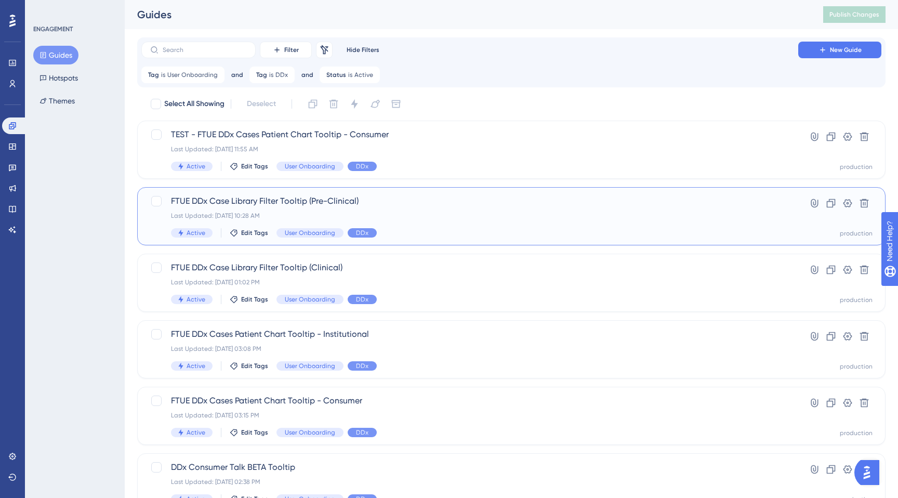
drag, startPoint x: 148, startPoint y: 215, endPoint x: 134, endPoint y: 189, distance: 29.8
click at [134, 190] on div "Performance Users Engagement Widgets Feedback Product Updates Knowledge Base AI…" at bounding box center [511, 397] width 773 height 794
click at [237, 145] on div "Last Updated: Sep 17 2025, 11:55 AM" at bounding box center [470, 149] width 598 height 8
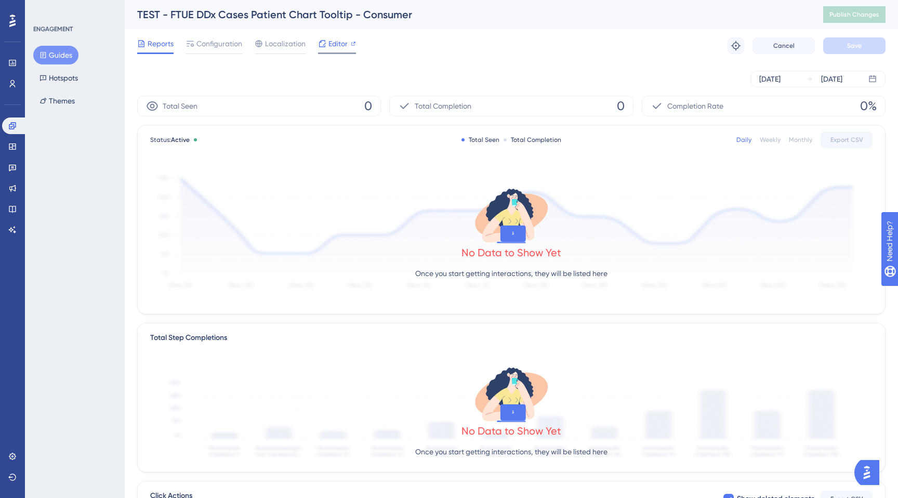
click at [337, 42] on span "Editor" at bounding box center [337, 43] width 19 height 12
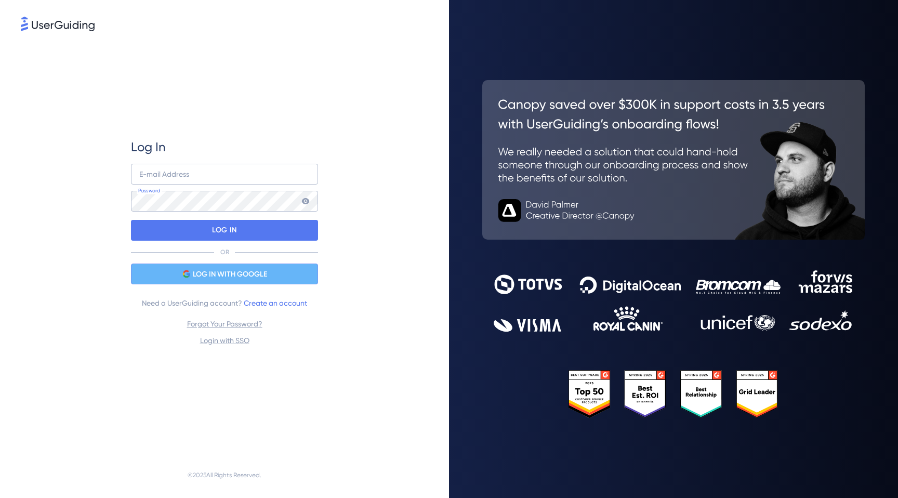
click at [205, 269] on span "LOG IN WITH GOOGLE" at bounding box center [230, 274] width 74 height 12
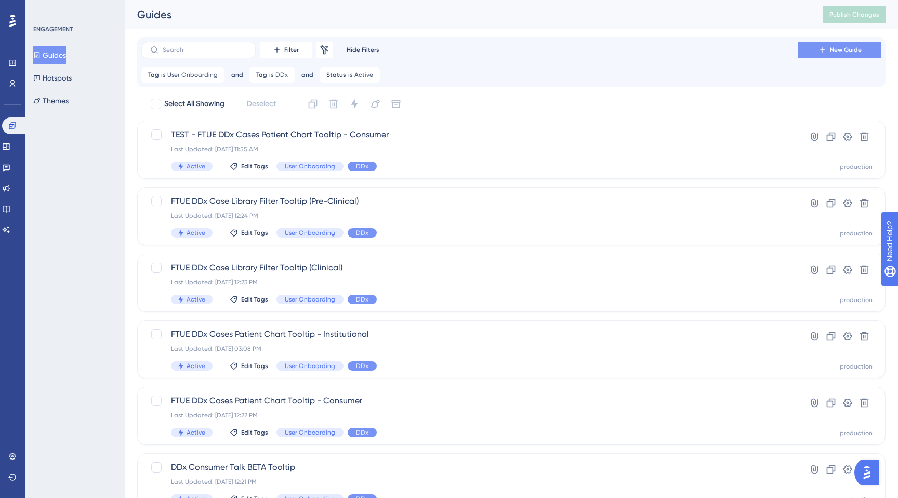
click at [826, 55] on button "New Guide" at bounding box center [839, 50] width 83 height 17
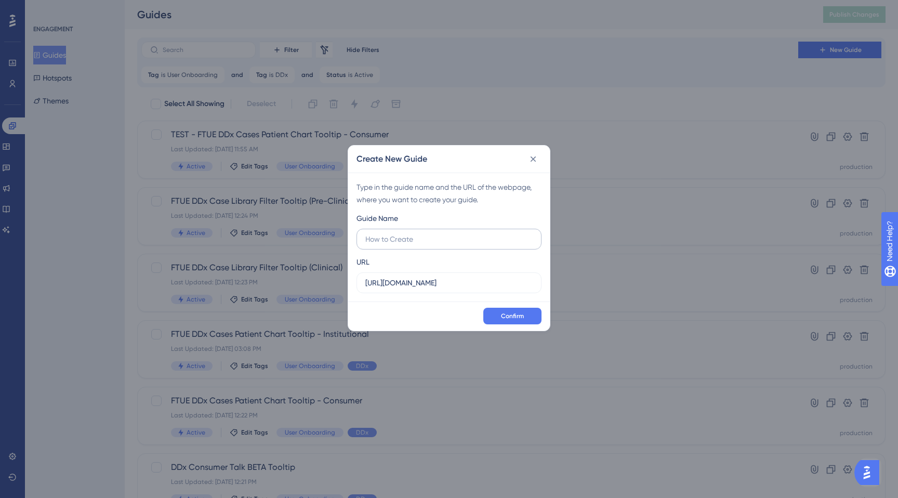
click at [418, 236] on input "text" at bounding box center [448, 238] width 167 height 11
type input "s"
type input "Consumer DDx Cases Onboarding"
click at [459, 283] on input "https://app.sketchy.com" at bounding box center [448, 282] width 167 height 11
type input "https://app.sketchy.com/cases"
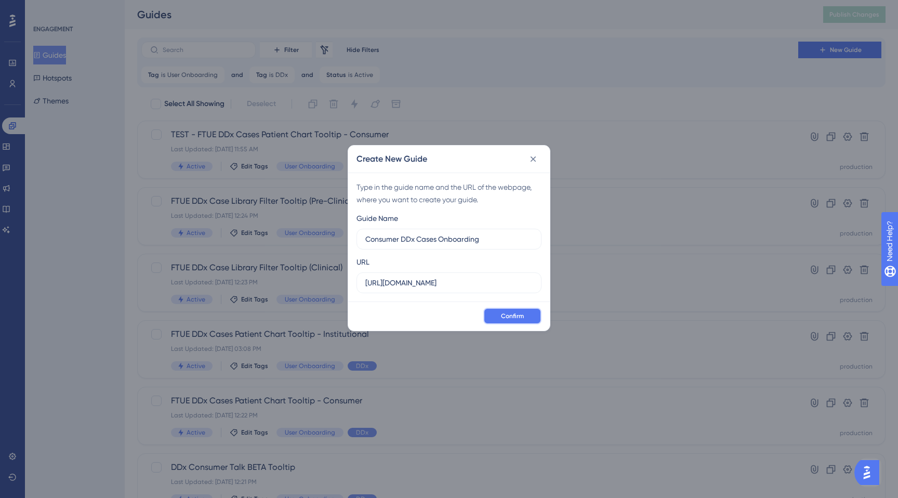
click at [506, 316] on span "Confirm" at bounding box center [512, 316] width 23 height 8
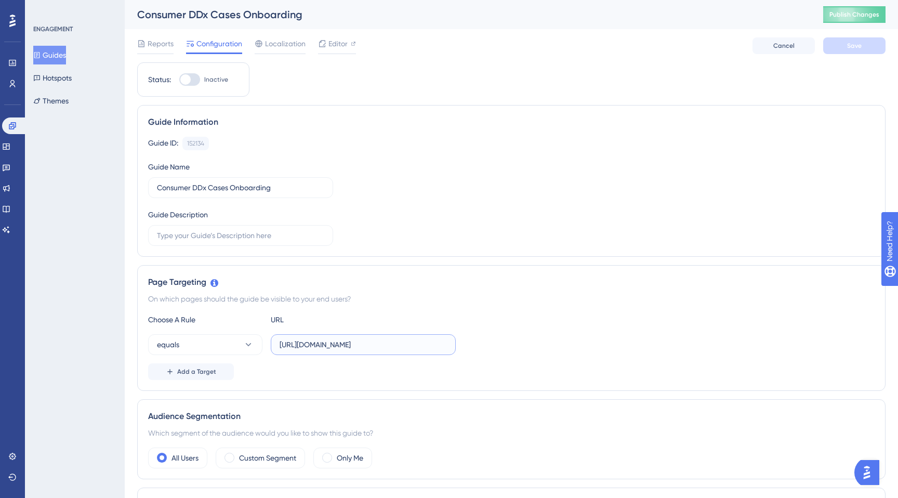
click at [310, 345] on input "https://app.sketchy.com/cases?search=&tags=&status=All&progress=&timeFilters=&c…" at bounding box center [363, 344] width 167 height 11
paste input "/(.*)"
type input "https://app.sketchy.com/cases/(.*)"
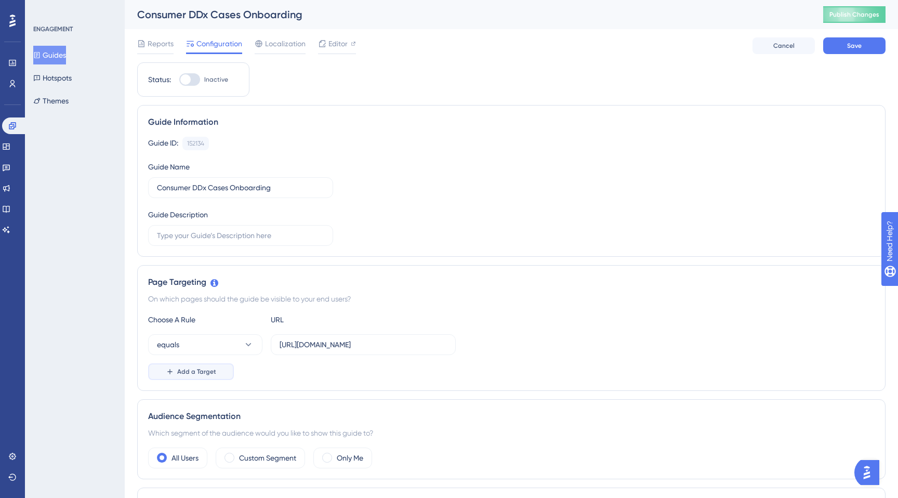
click at [216, 369] on button "Add a Target" at bounding box center [191, 371] width 86 height 17
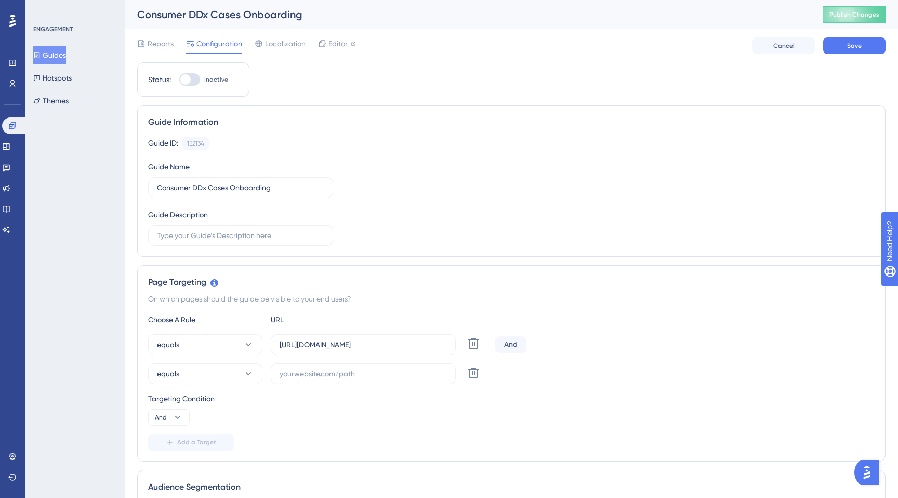
click at [511, 341] on div "And" at bounding box center [510, 344] width 31 height 17
click at [509, 347] on div "And" at bounding box center [510, 344] width 31 height 17
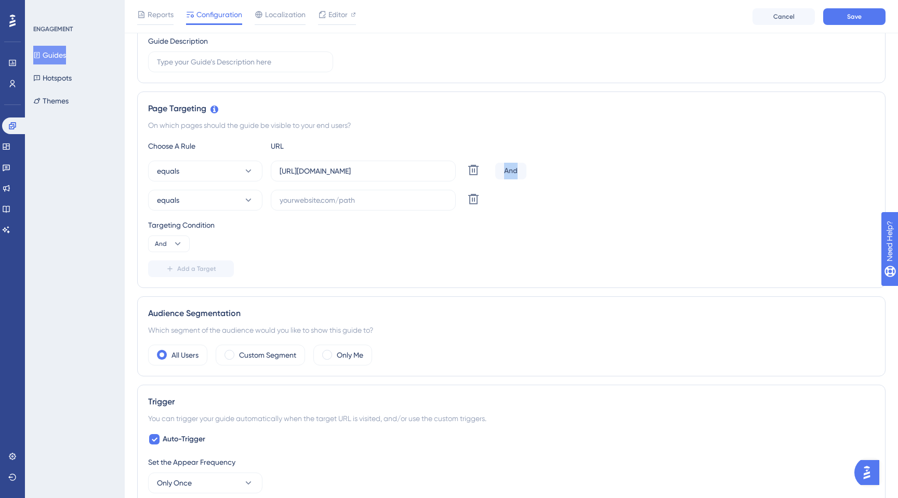
scroll to position [185, 0]
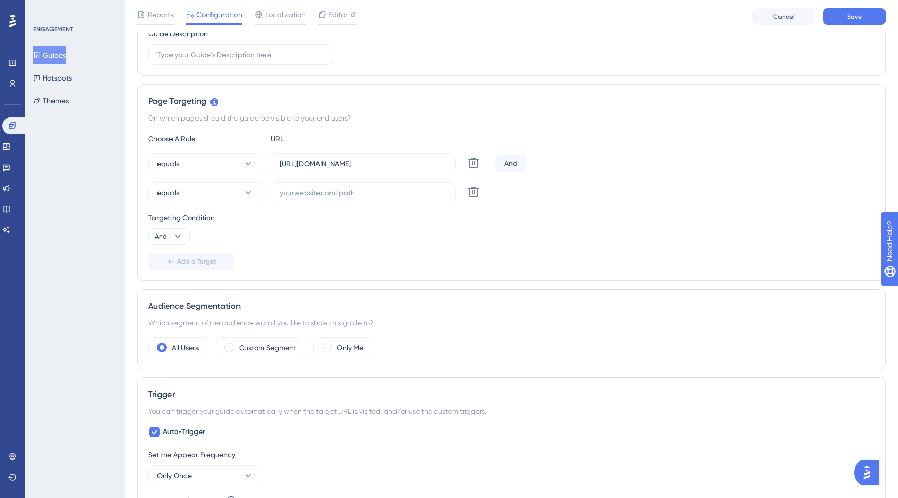
click at [348, 240] on div "Targeting Condition And" at bounding box center [511, 227] width 726 height 33
click at [169, 235] on button "And" at bounding box center [169, 236] width 42 height 17
click at [170, 283] on div "Or Or" at bounding box center [169, 286] width 20 height 21
click at [205, 173] on button "equals" at bounding box center [205, 163] width 114 height 21
click at [188, 320] on div "regex regex" at bounding box center [205, 320] width 84 height 21
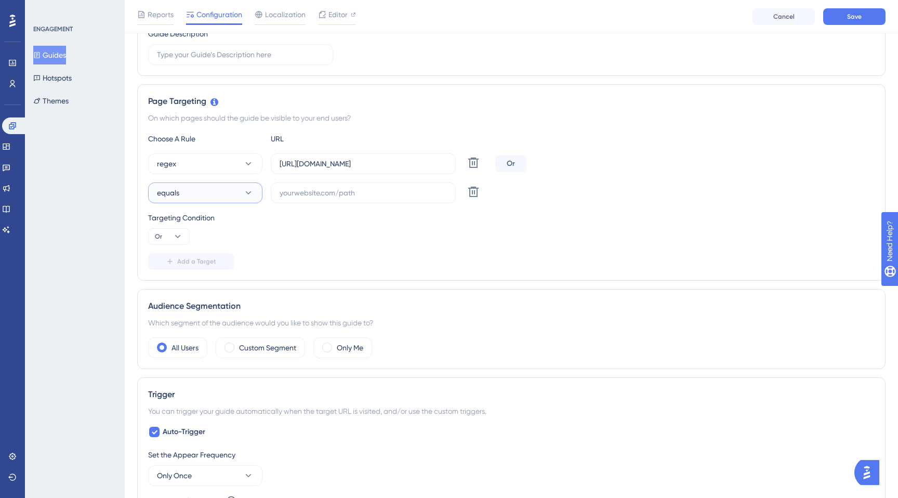
click at [209, 193] on button "equals" at bounding box center [205, 192] width 114 height 21
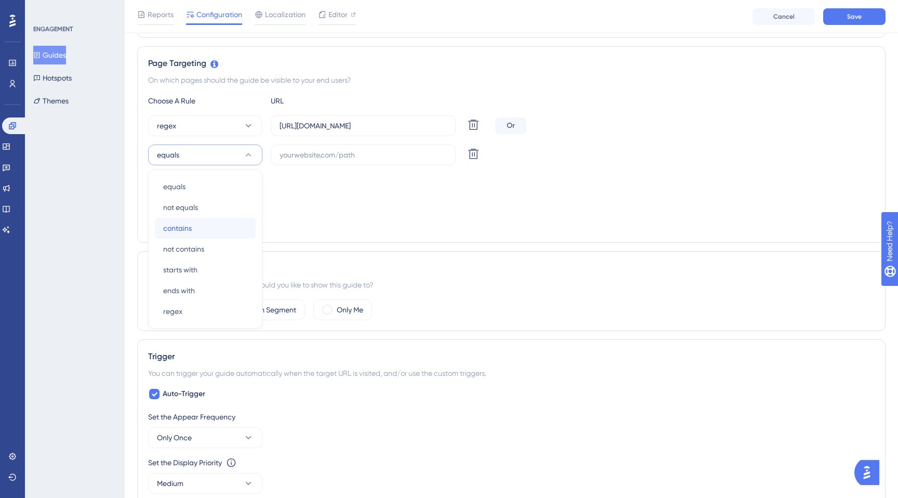
click at [194, 227] on div "contains contains" at bounding box center [205, 228] width 84 height 21
click at [300, 154] on input "text" at bounding box center [363, 154] width 167 height 11
paste input "https://app.sketchy.com/cases/"
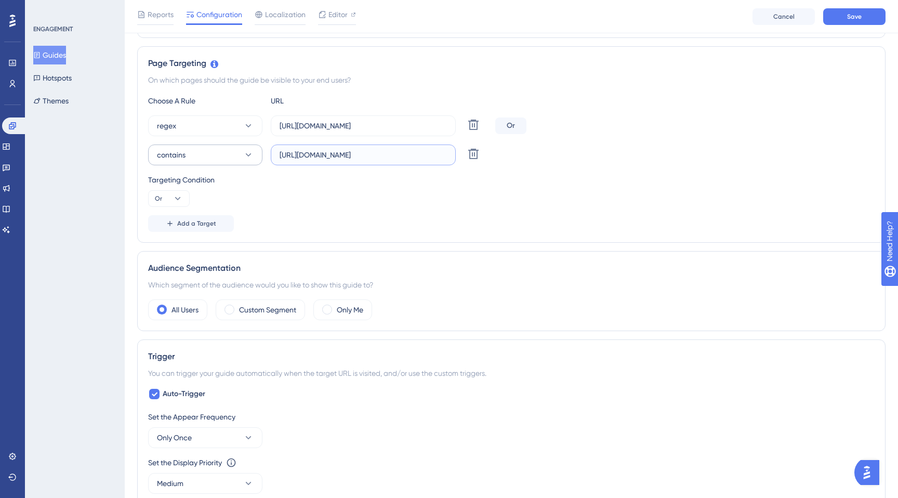
type input "https://app.sketchy.com/cases/"
click at [242, 153] on button "contains" at bounding box center [205, 154] width 114 height 21
click at [205, 267] on div "starts with starts with" at bounding box center [205, 269] width 84 height 21
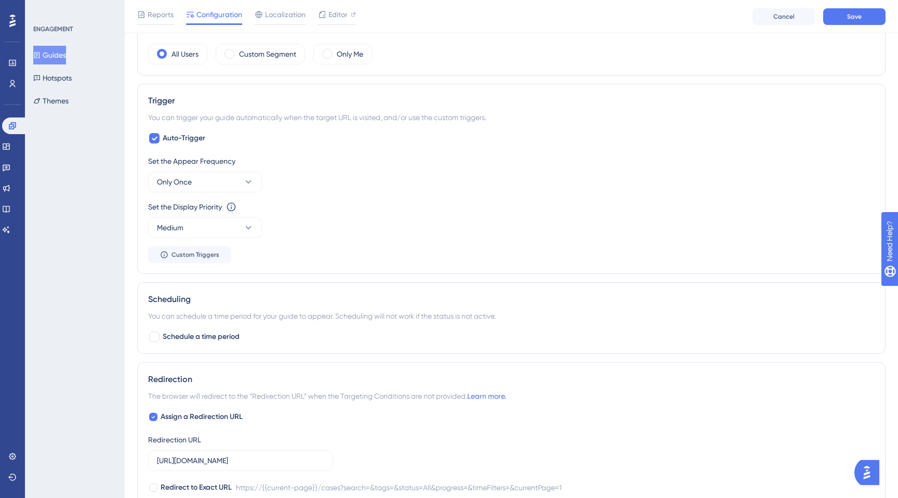
scroll to position [529, 0]
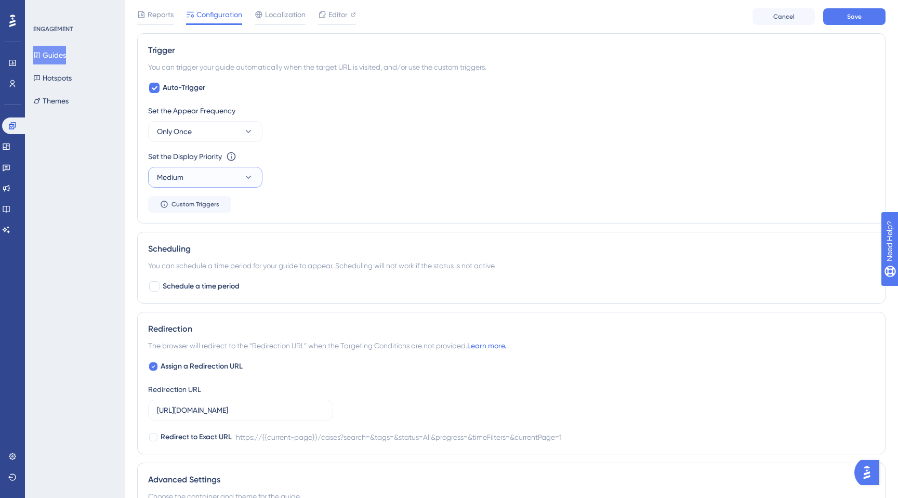
click at [224, 184] on button "Medium" at bounding box center [205, 177] width 114 height 21
click at [187, 247] on div "High High" at bounding box center [205, 250] width 84 height 21
click at [416, 169] on div "Set the Display Priority This option will set the display priority between auto…" at bounding box center [511, 168] width 726 height 37
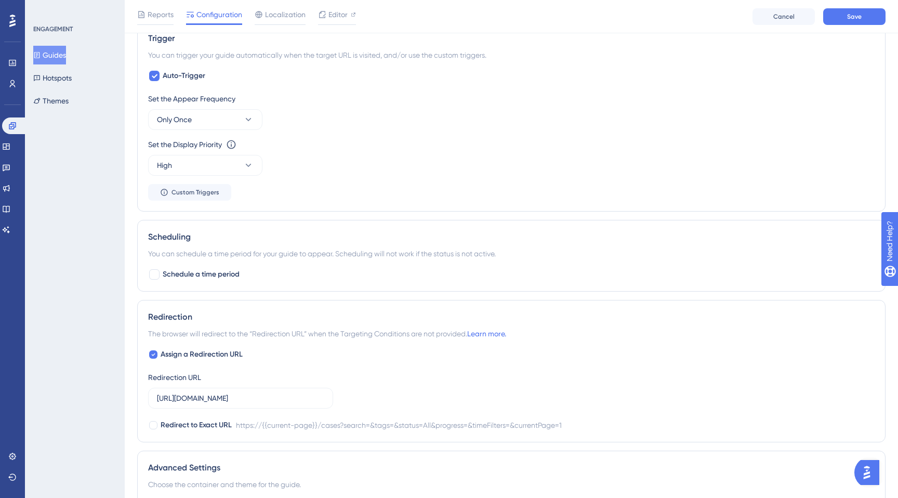
click at [156, 361] on div "Assign a Redirection URL Redirection URL https://app.sketchy.com/cases?search=&…" at bounding box center [511, 389] width 726 height 83
click at [154, 354] on icon at bounding box center [154, 354] width 4 height 3
checkbox input "false"
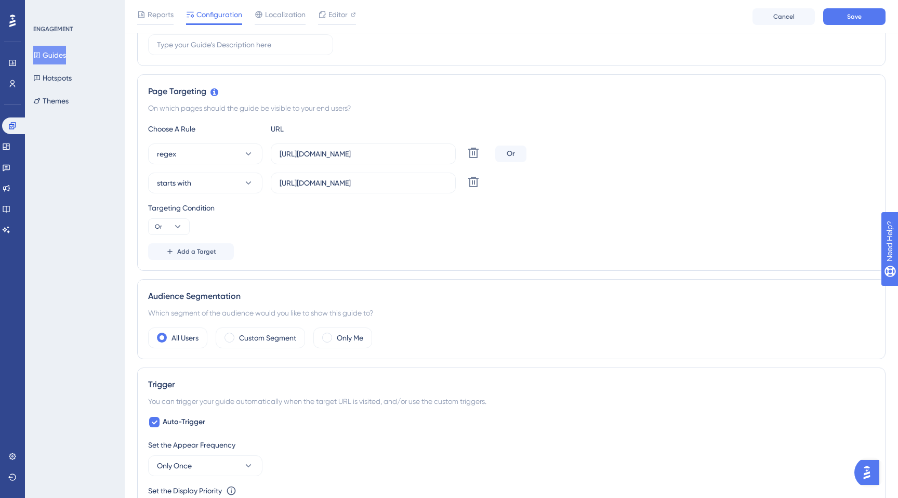
scroll to position [0, 0]
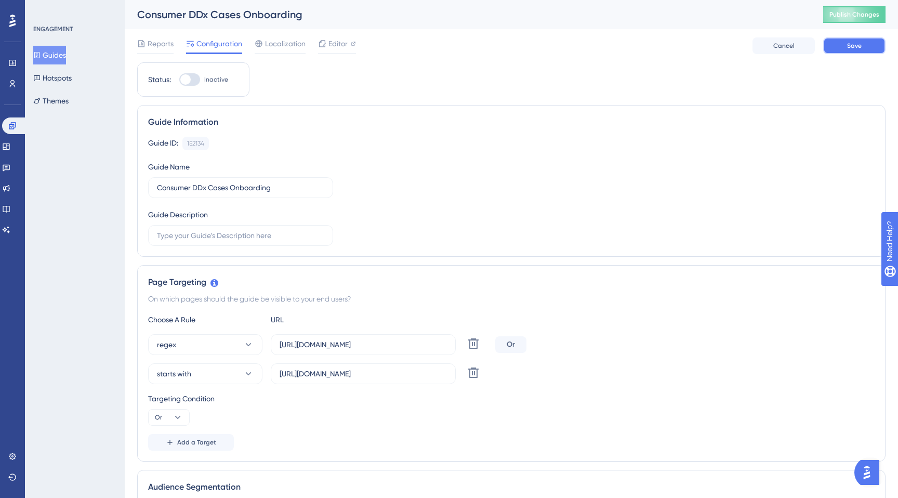
click at [843, 52] on button "Save" at bounding box center [854, 45] width 62 height 17
click at [57, 56] on button "Guides" at bounding box center [49, 55] width 33 height 19
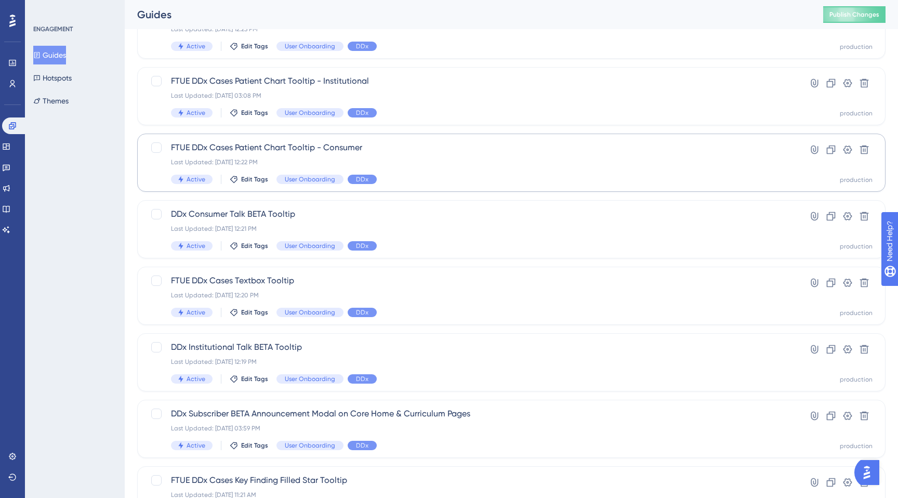
scroll to position [246, 0]
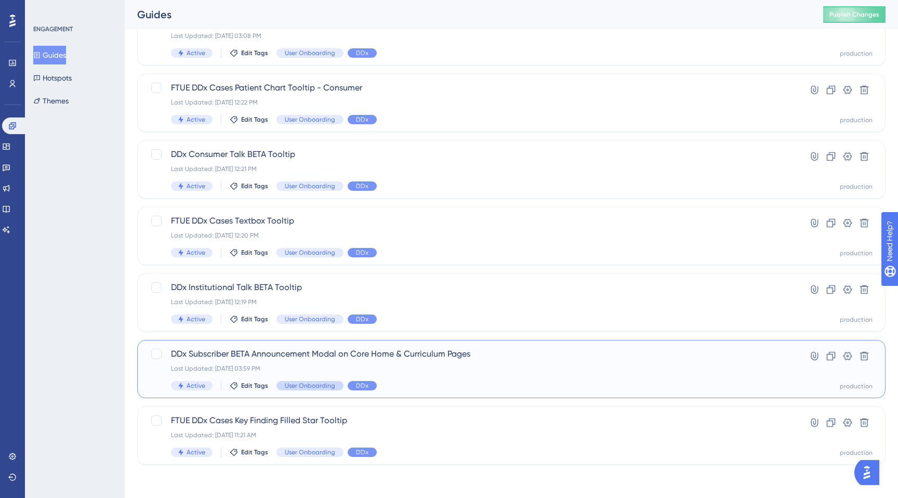
click at [304, 383] on span "User Onboarding" at bounding box center [310, 385] width 50 height 8
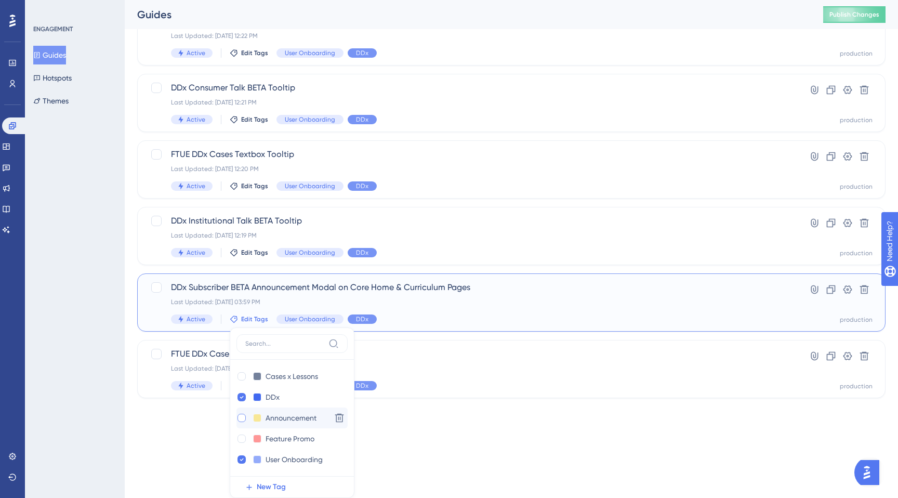
click at [241, 417] on div at bounding box center [241, 418] width 8 height 8
checkbox input "true"
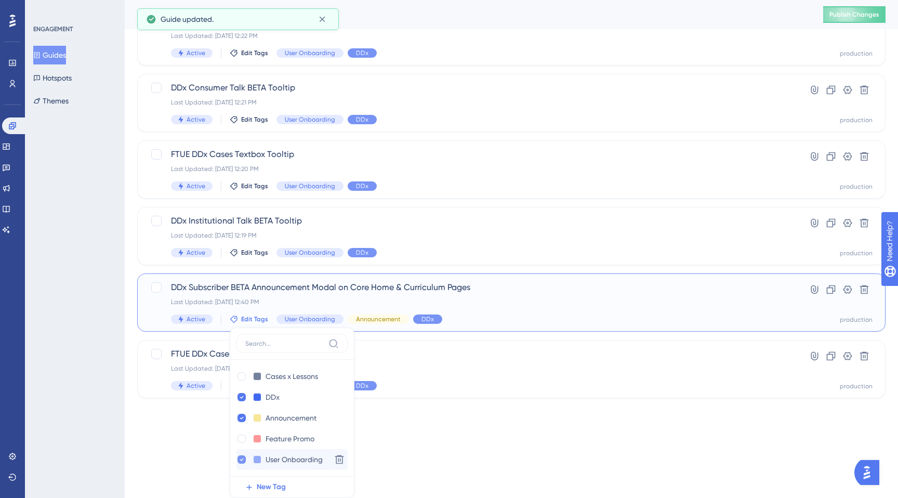
click at [240, 461] on icon at bounding box center [242, 459] width 4 height 7
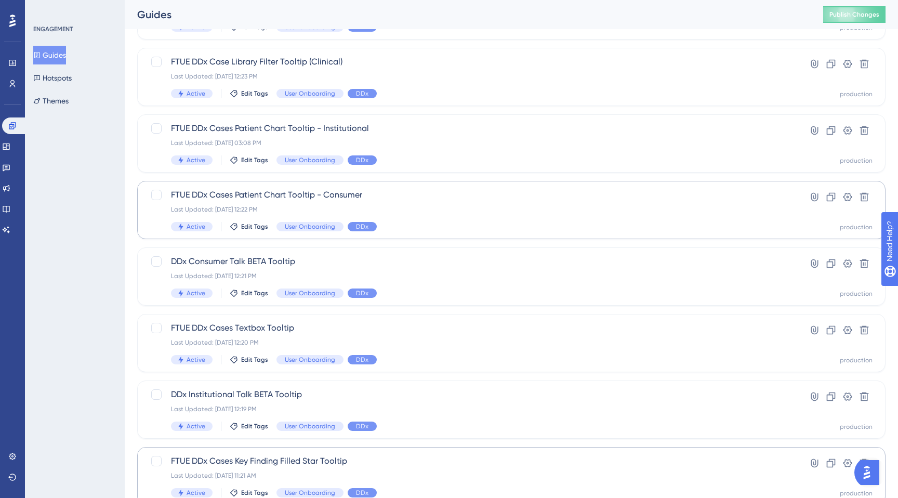
scroll to position [180, 0]
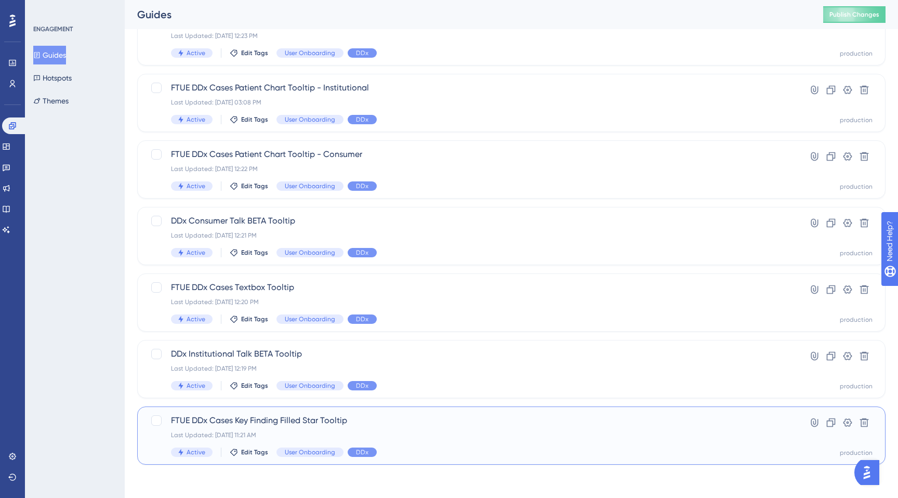
click at [295, 417] on span "FTUE DDx Cases Key Finding Filled Star Tooltip" at bounding box center [470, 420] width 598 height 12
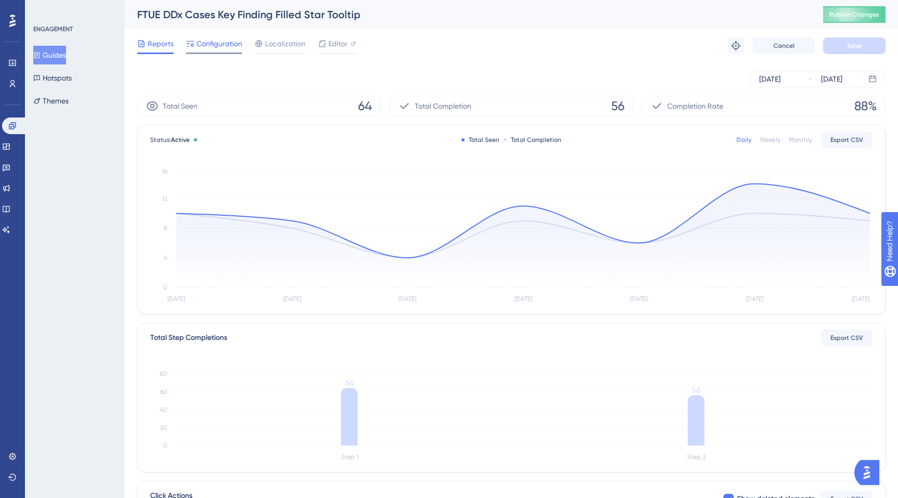
click at [228, 44] on span "Configuration" at bounding box center [219, 43] width 46 height 12
click at [299, 16] on div "FTUE DDx Cases Key Finding Filled Star Tooltip" at bounding box center [467, 14] width 660 height 15
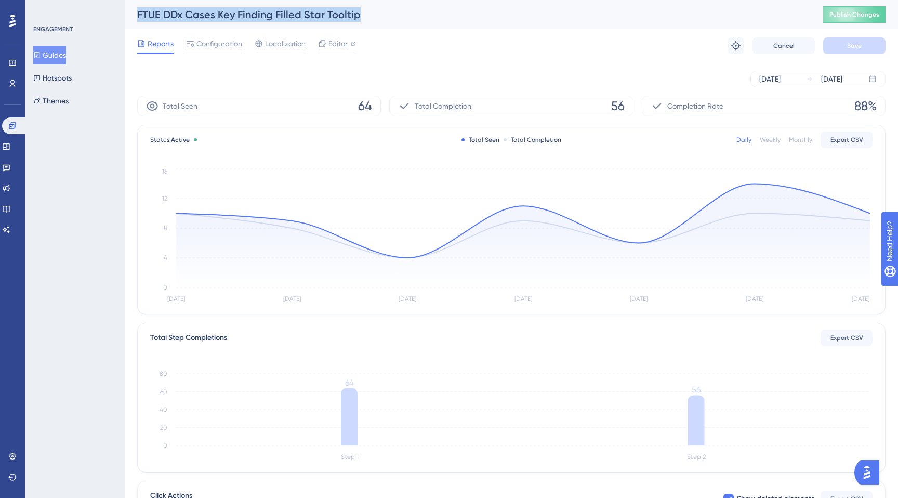
click at [299, 16] on div "FTUE DDx Cases Key Finding Filled Star Tooltip" at bounding box center [467, 14] width 660 height 15
copy div "FTUE DDx Cases Key Finding Filled Star Tooltip"
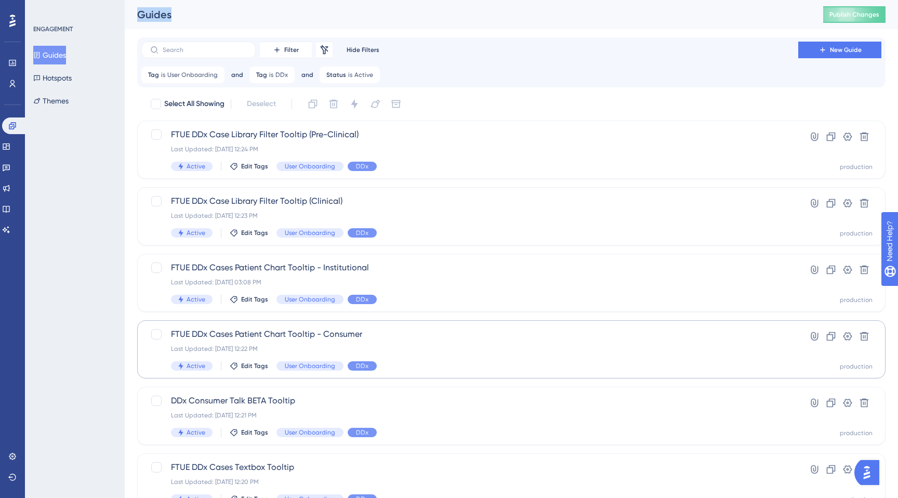
scroll to position [180, 0]
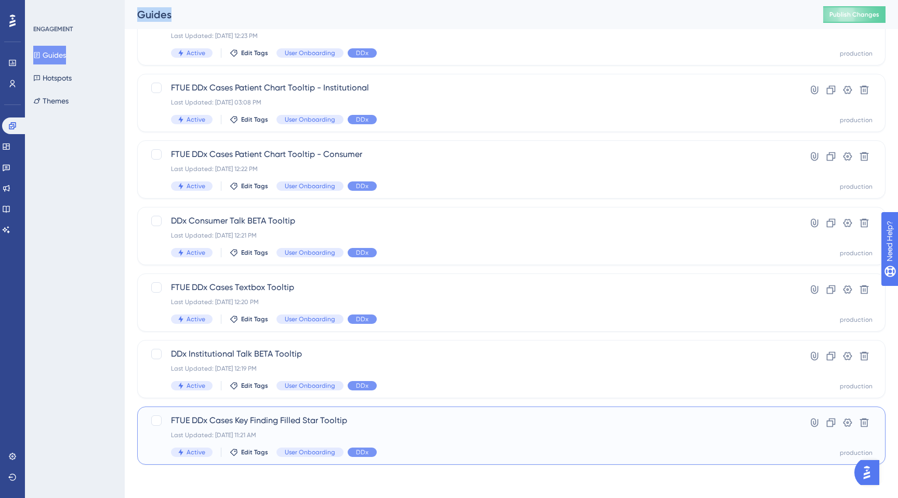
click at [222, 418] on span "FTUE DDx Cases Key Finding Filled Star Tooltip" at bounding box center [470, 420] width 598 height 12
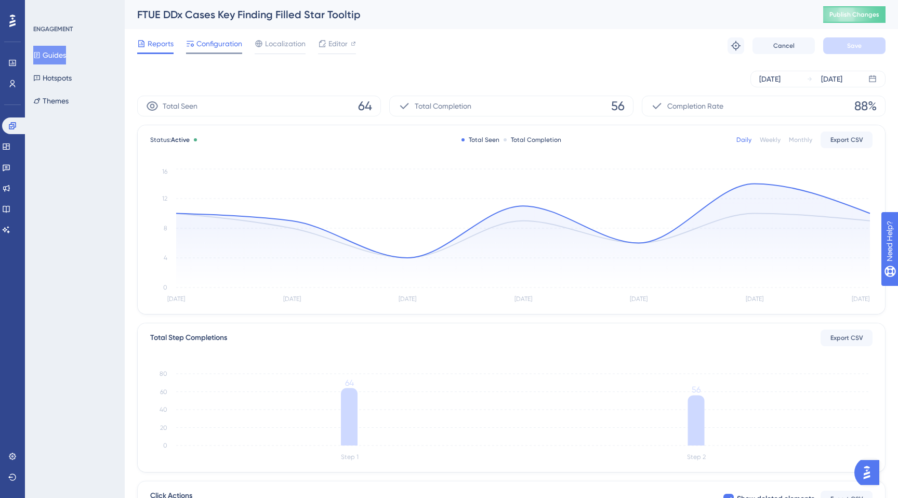
click at [199, 50] on div "Configuration" at bounding box center [214, 45] width 56 height 17
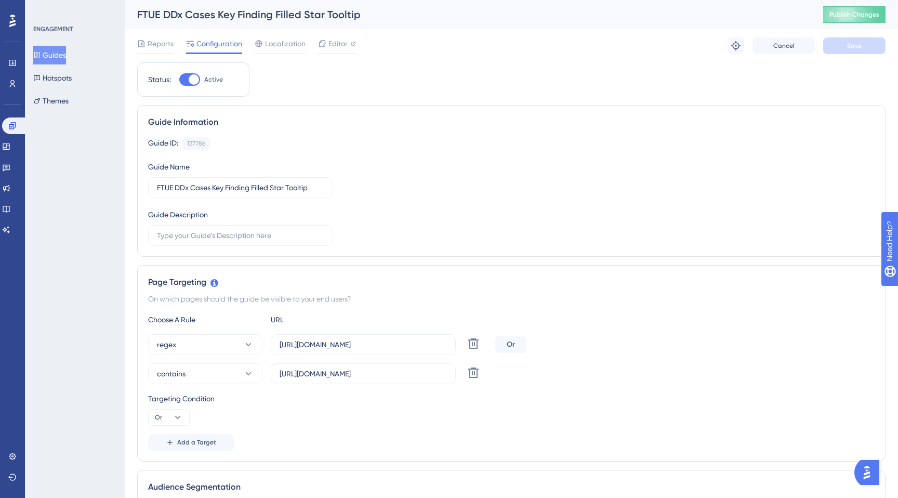
click at [191, 82] on div at bounding box center [194, 79] width 10 height 10
click at [179, 80] on input "Active" at bounding box center [179, 80] width 1 height 1
checkbox input "false"
click at [845, 48] on button "Save" at bounding box center [854, 45] width 62 height 17
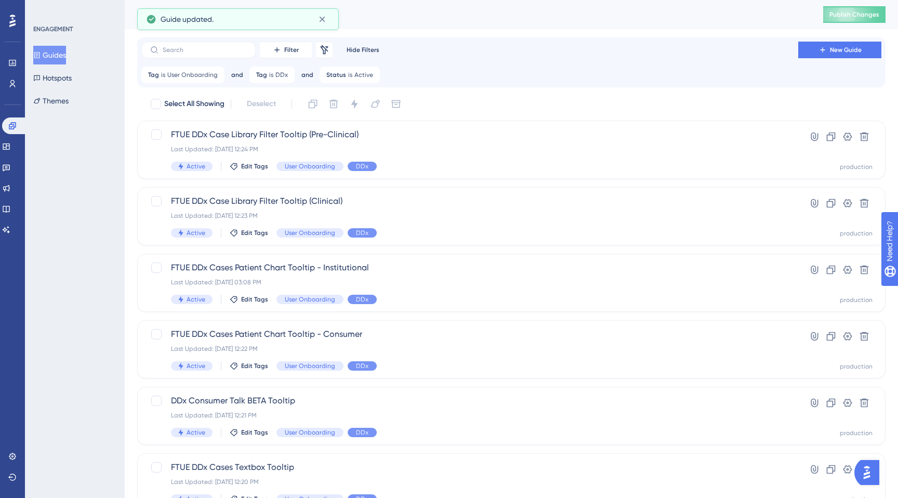
scroll to position [113, 0]
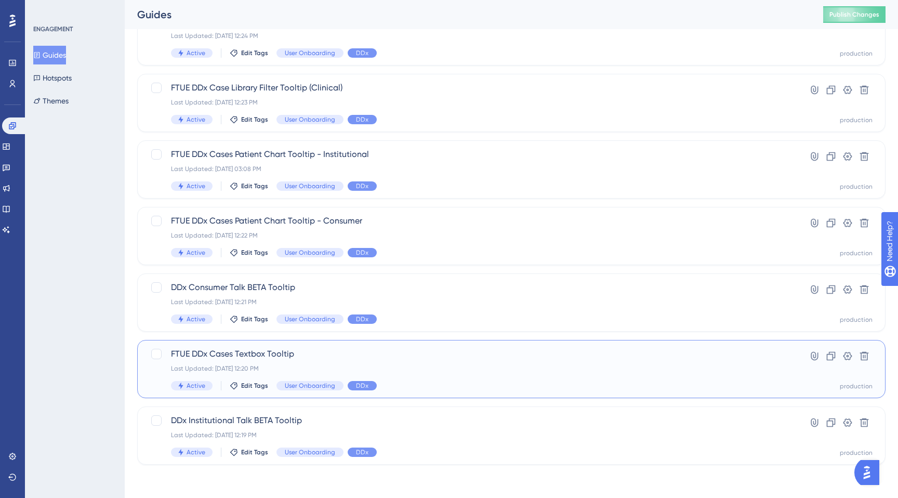
click at [196, 354] on span "FTUE DDx Cases Textbox Tooltip" at bounding box center [470, 354] width 598 height 12
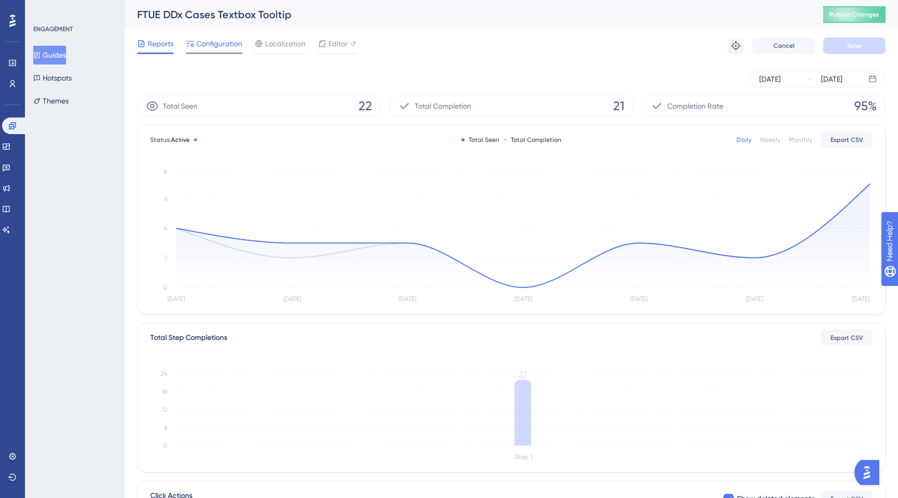
click at [222, 43] on span "Configuration" at bounding box center [219, 43] width 46 height 12
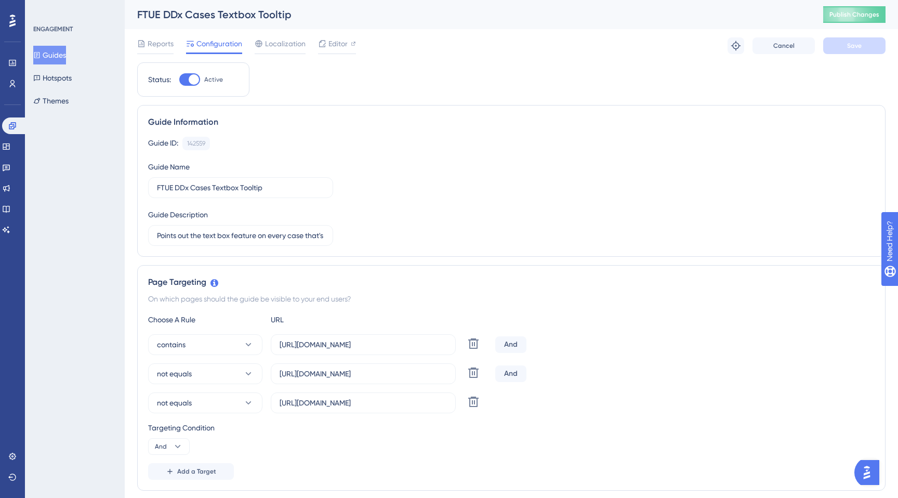
click at [193, 82] on div at bounding box center [194, 79] width 10 height 10
click at [179, 80] on input "Active" at bounding box center [179, 80] width 1 height 1
checkbox input "false"
click at [868, 48] on button "Save" at bounding box center [854, 45] width 62 height 17
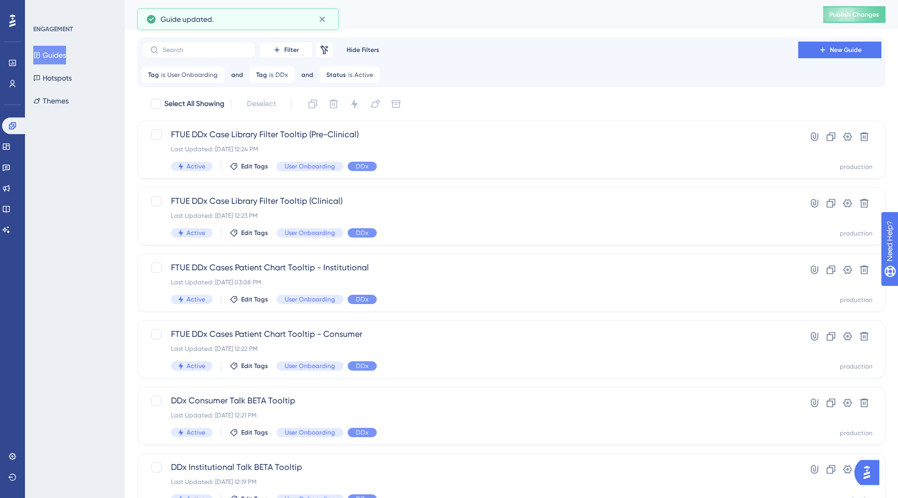
scroll to position [47, 0]
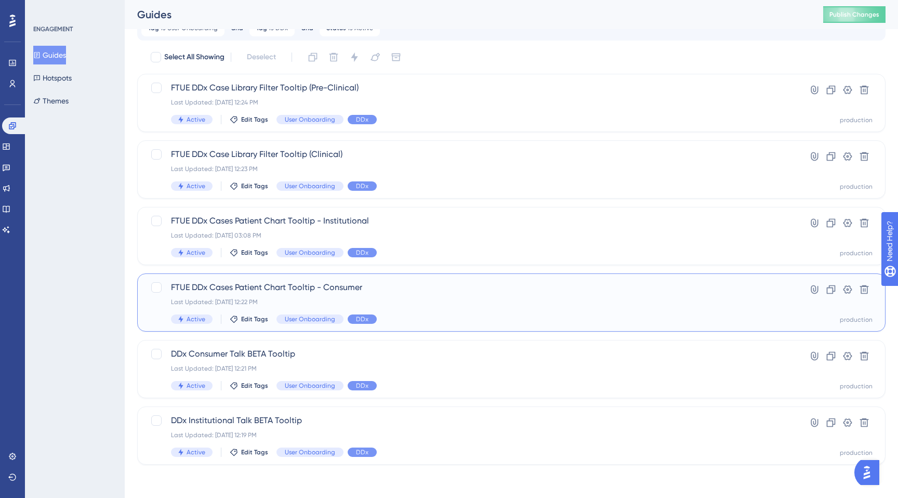
click at [236, 286] on span "FTUE DDx Cases Patient Chart Tooltip - Consumer" at bounding box center [470, 287] width 598 height 12
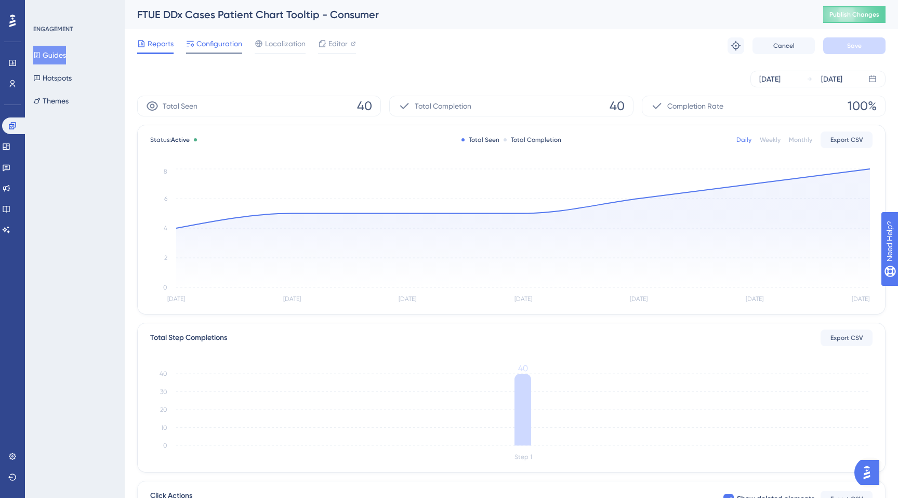
click at [222, 43] on span "Configuration" at bounding box center [219, 43] width 46 height 12
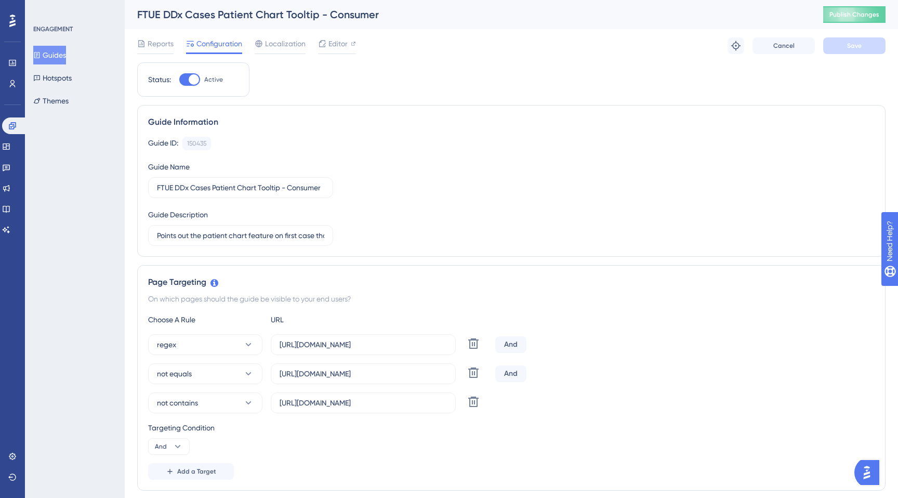
click at [190, 84] on div at bounding box center [189, 79] width 21 height 12
click at [179, 80] on input "Active" at bounding box center [179, 80] width 1 height 1
checkbox input "false"
click at [854, 51] on button "Save" at bounding box center [854, 45] width 62 height 17
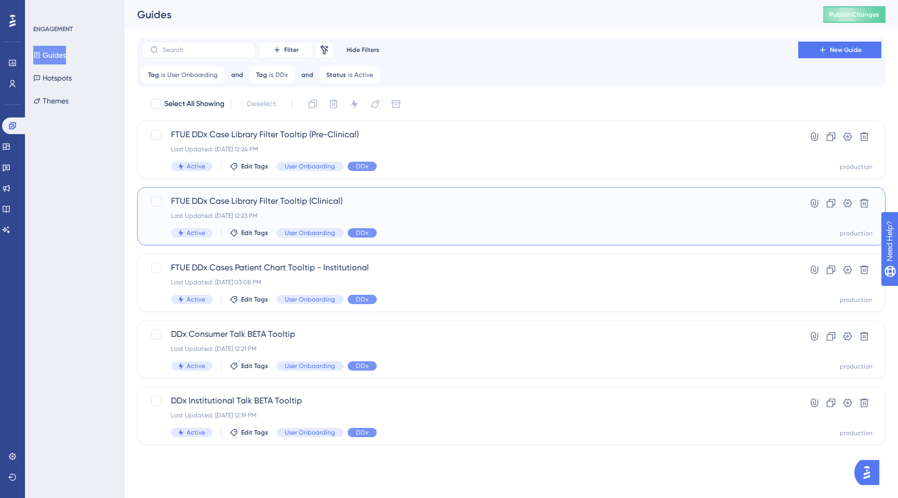
click at [249, 204] on span "FTUE DDx Case Library Filter Tooltip (Clinical)" at bounding box center [470, 201] width 598 height 12
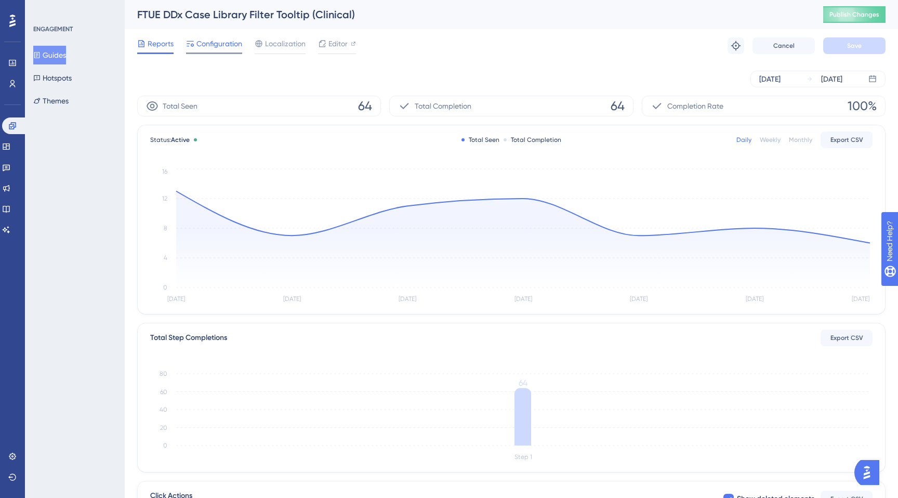
click at [210, 46] on span "Configuration" at bounding box center [219, 43] width 46 height 12
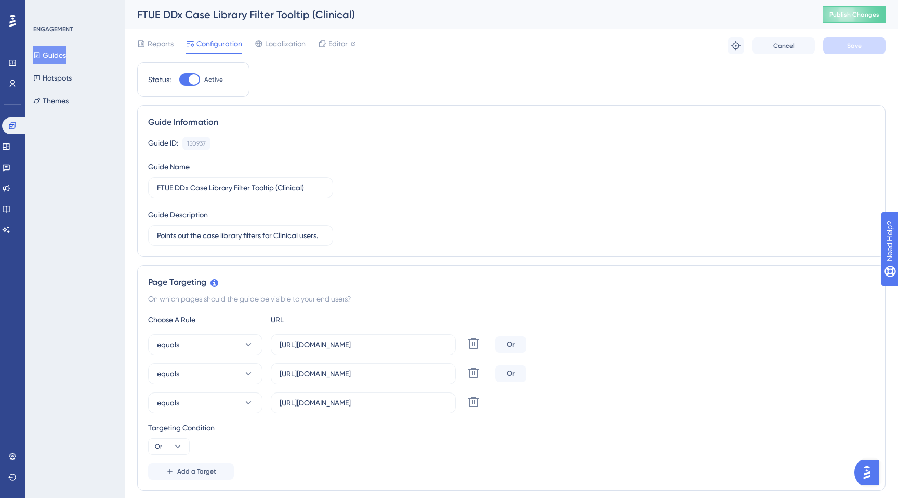
click at [194, 78] on div at bounding box center [194, 79] width 10 height 10
click at [179, 80] on input "Active" at bounding box center [179, 80] width 1 height 1
checkbox input "false"
click at [850, 52] on button "Save" at bounding box center [854, 45] width 62 height 17
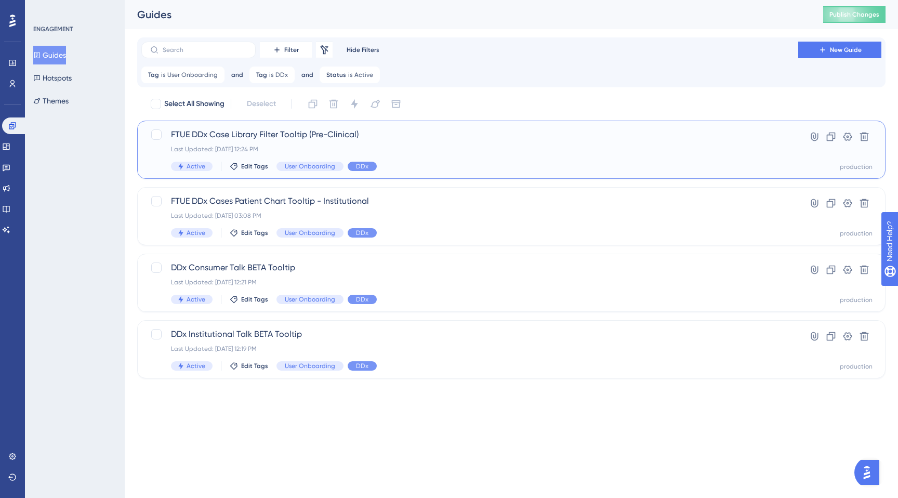
click at [219, 147] on div "Last Updated: Sep 17 2025, 12:24 PM" at bounding box center [470, 149] width 598 height 8
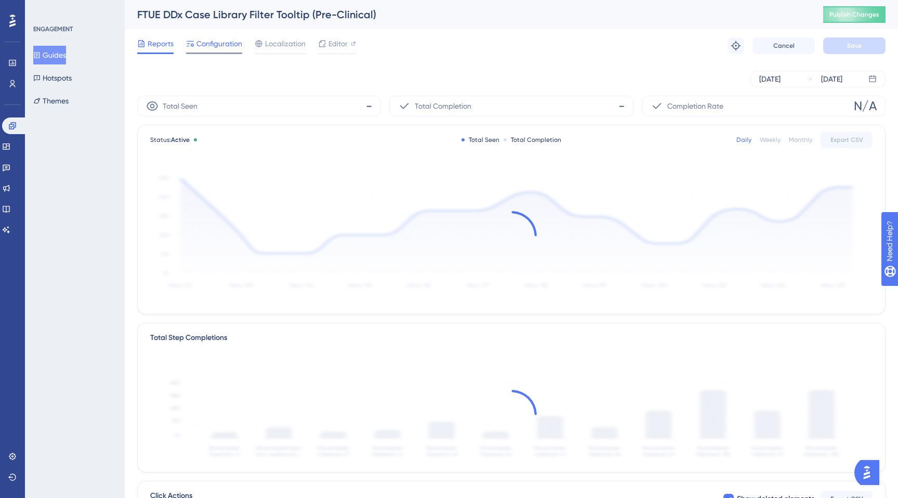
click at [216, 52] on div "Configuration" at bounding box center [214, 45] width 56 height 17
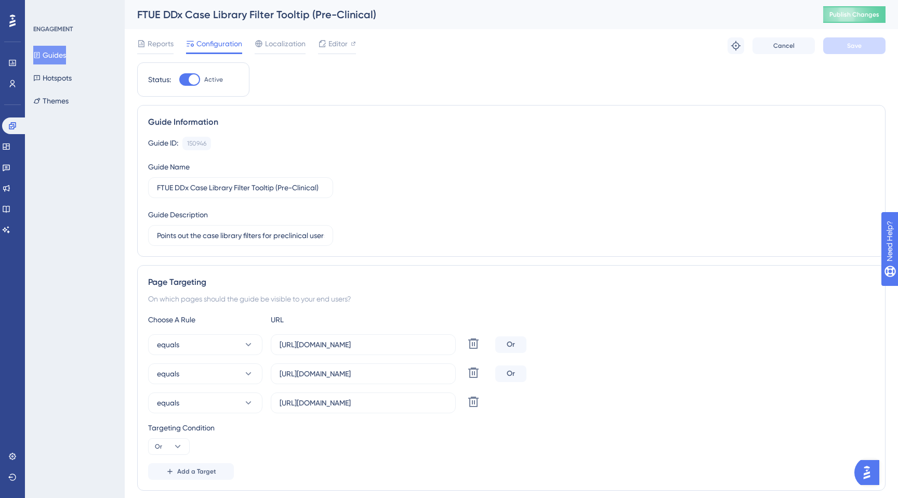
click at [191, 87] on div "Status: Active" at bounding box center [193, 79] width 112 height 34
click at [189, 77] on div at bounding box center [194, 79] width 10 height 10
click at [179, 80] on input "Active" at bounding box center [179, 80] width 1 height 1
checkbox input "false"
click at [841, 49] on button "Save" at bounding box center [854, 45] width 62 height 17
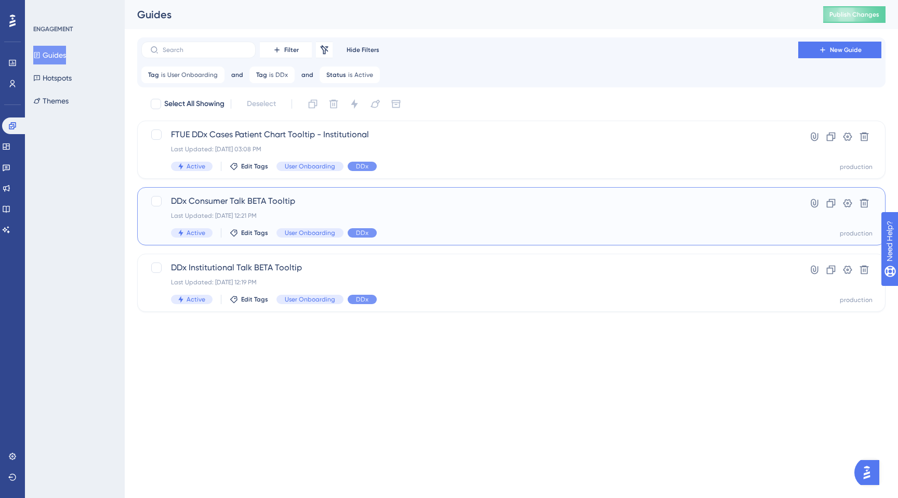
click at [299, 207] on div "DDx Consumer Talk BETA Tooltip Last Updated: Sep 17 2025, 12:21 PM Active Edit …" at bounding box center [470, 216] width 598 height 43
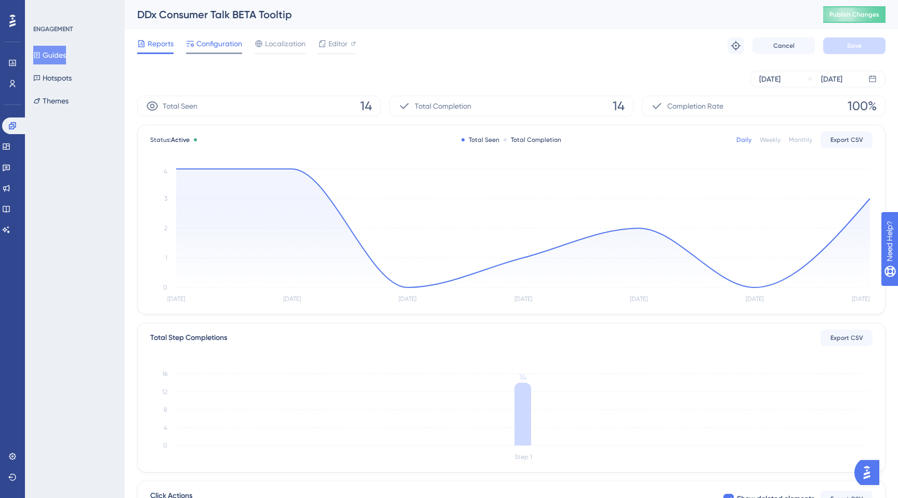
click at [213, 45] on span "Configuration" at bounding box center [219, 43] width 46 height 12
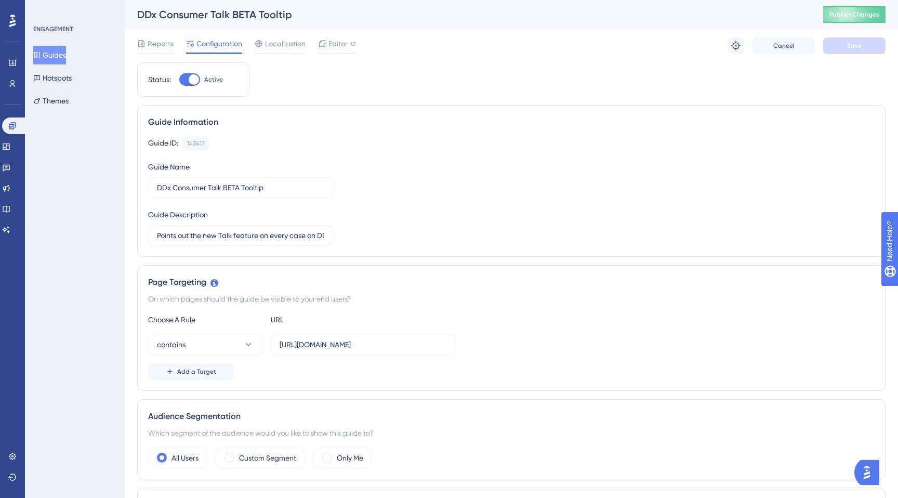
click at [186, 80] on div at bounding box center [189, 79] width 21 height 12
click at [179, 80] on input "Active" at bounding box center [179, 80] width 1 height 1
checkbox input "false"
click at [858, 43] on span "Save" at bounding box center [854, 46] width 15 height 8
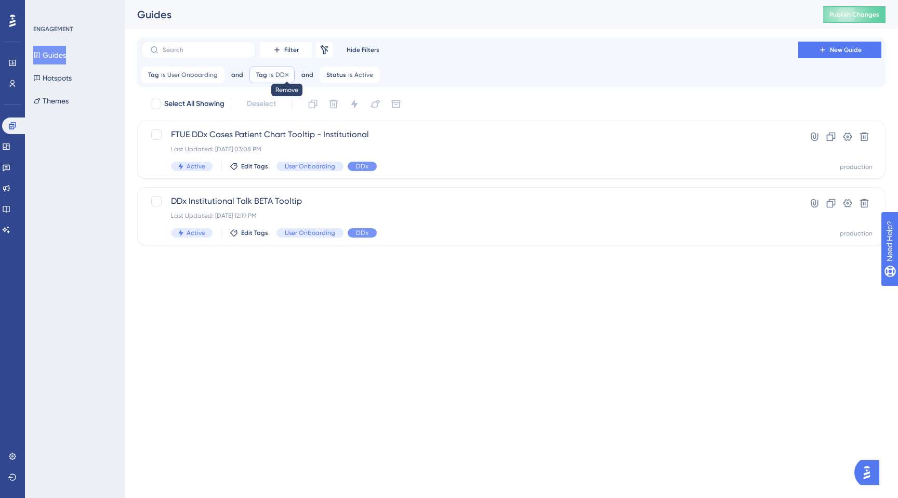
click at [286, 75] on icon at bounding box center [287, 75] width 6 height 6
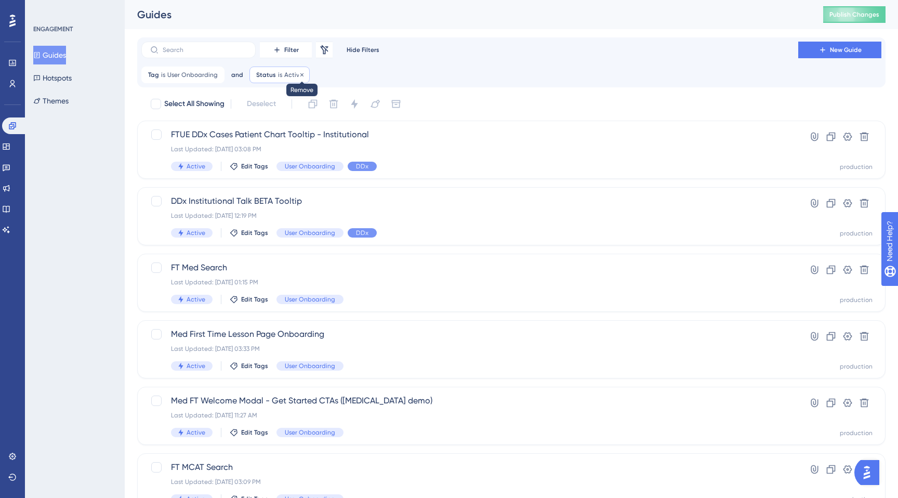
click at [300, 75] on icon at bounding box center [301, 74] width 3 height 3
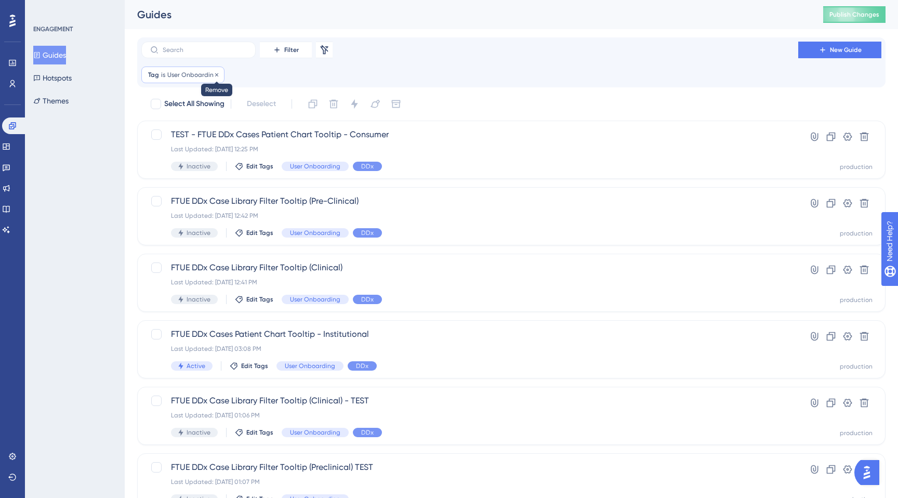
click at [214, 76] on icon at bounding box center [217, 75] width 6 height 6
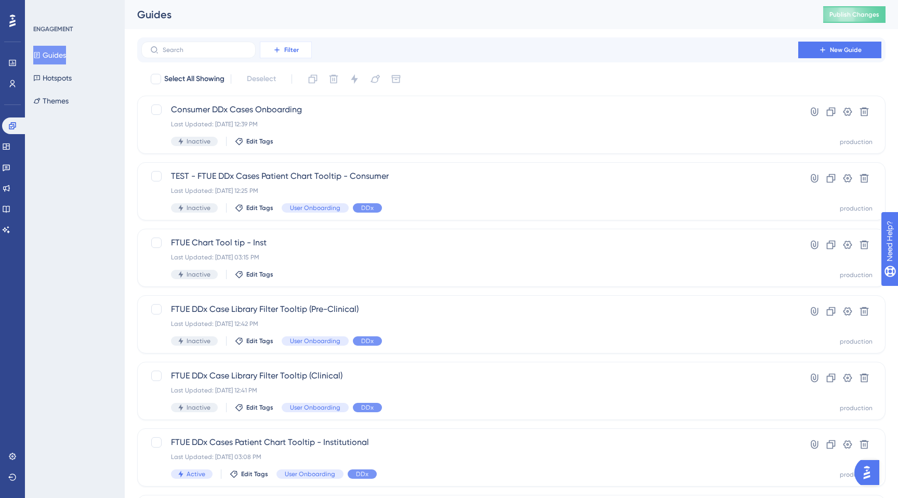
click at [283, 52] on button "Filter" at bounding box center [286, 50] width 52 height 17
click at [122, 169] on div "ENGAGEMENT Guides Hotspots Themes" at bounding box center [75, 249] width 100 height 498
click at [330, 134] on div "Consumer DDx Cases Onboarding Last Updated: Sep 17 2025, 12:39 PM Inactive Edit…" at bounding box center [470, 124] width 598 height 43
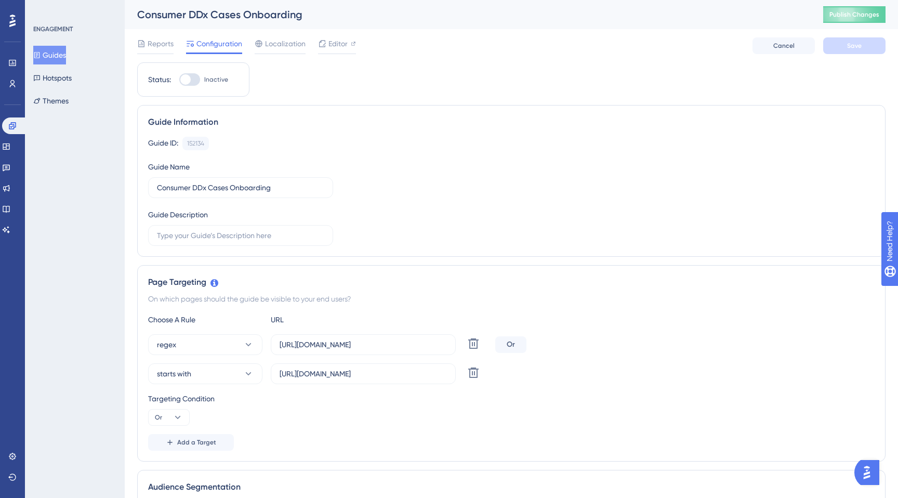
click at [184, 78] on div at bounding box center [185, 79] width 10 height 10
click at [179, 80] on input "Inactive" at bounding box center [179, 80] width 1 height 1
checkbox input "true"
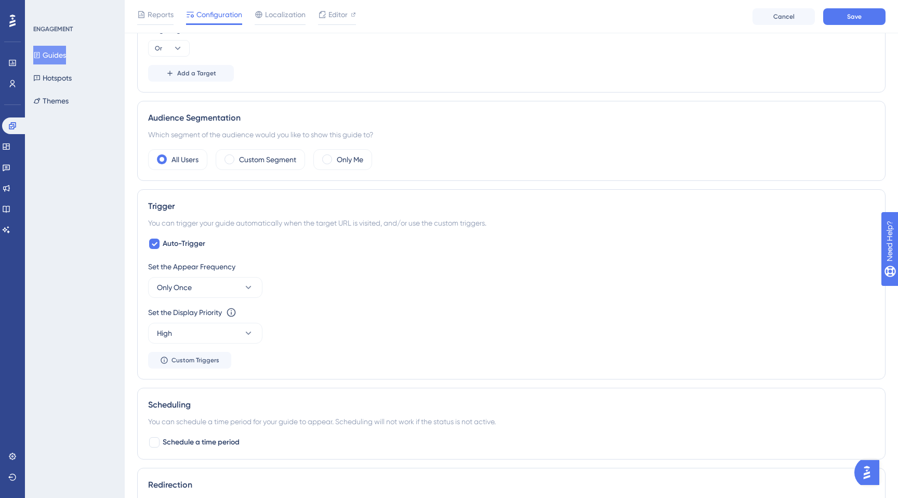
scroll to position [415, 0]
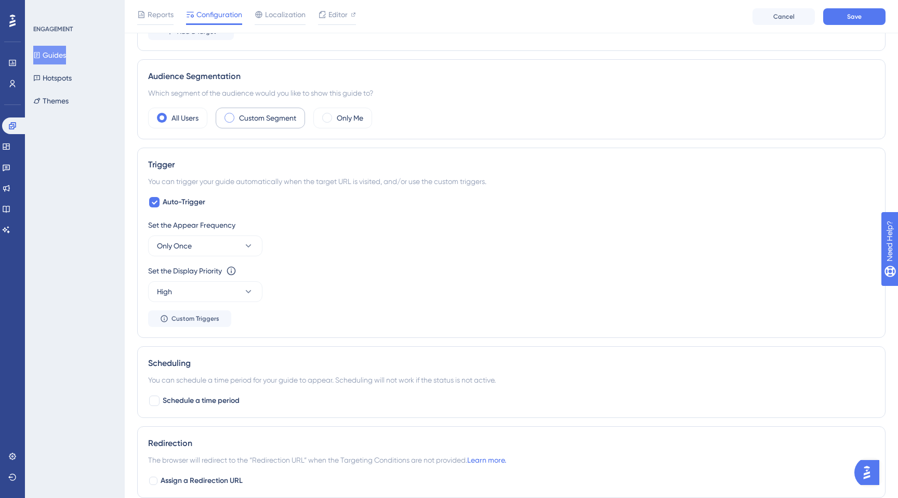
click at [237, 123] on div "Custom Segment" at bounding box center [260, 118] width 89 height 21
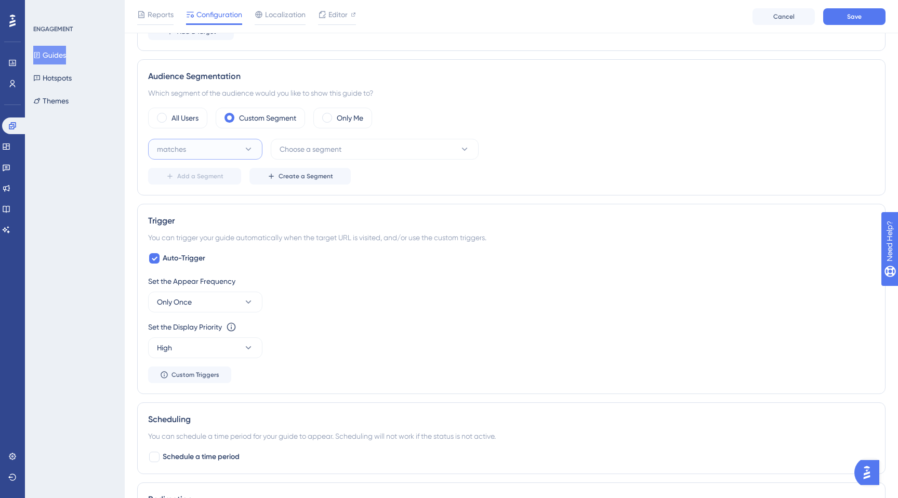
click at [242, 148] on button "matches" at bounding box center [205, 149] width 114 height 21
click at [231, 179] on div "matches matches" at bounding box center [205, 180] width 84 height 21
click at [313, 150] on span "Choose a segment" at bounding box center [311, 149] width 62 height 12
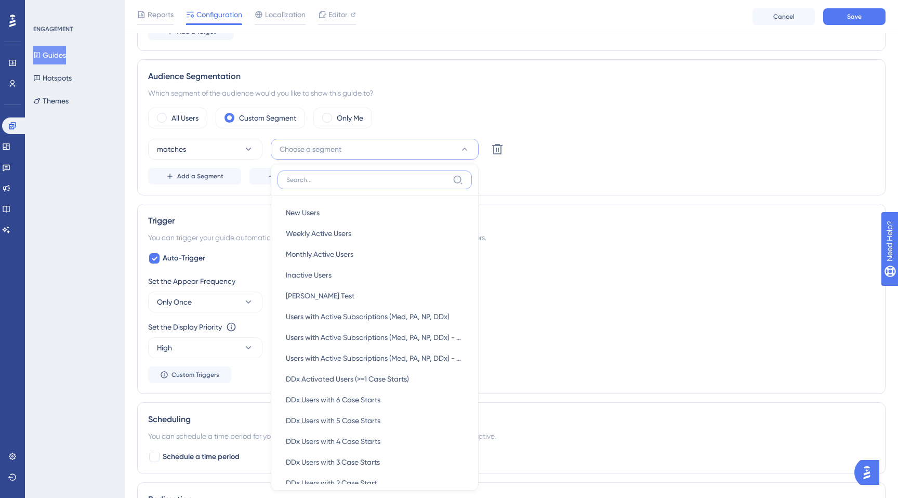
scroll to position [490, 0]
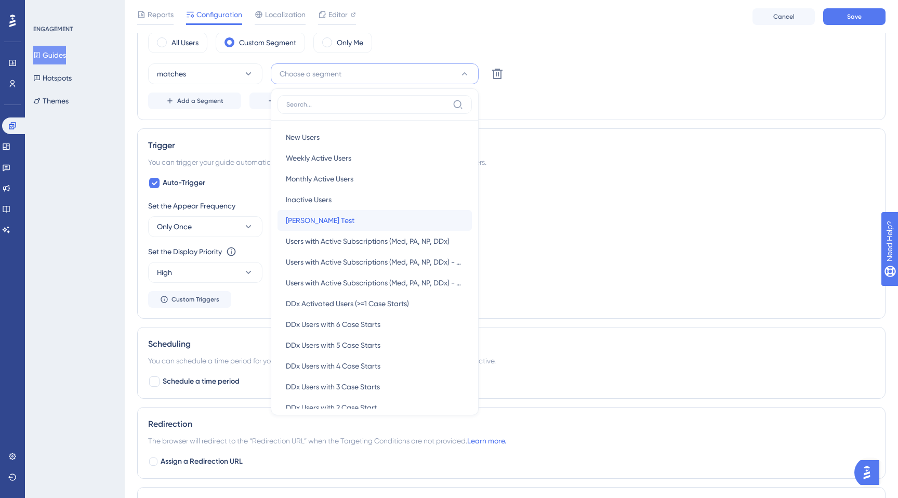
click at [315, 218] on span "Kelly Test" at bounding box center [320, 220] width 69 height 12
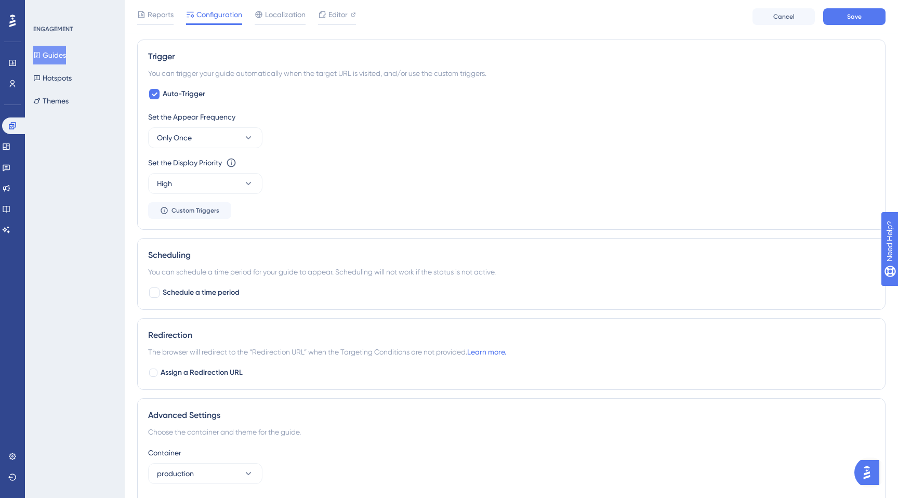
scroll to position [616, 0]
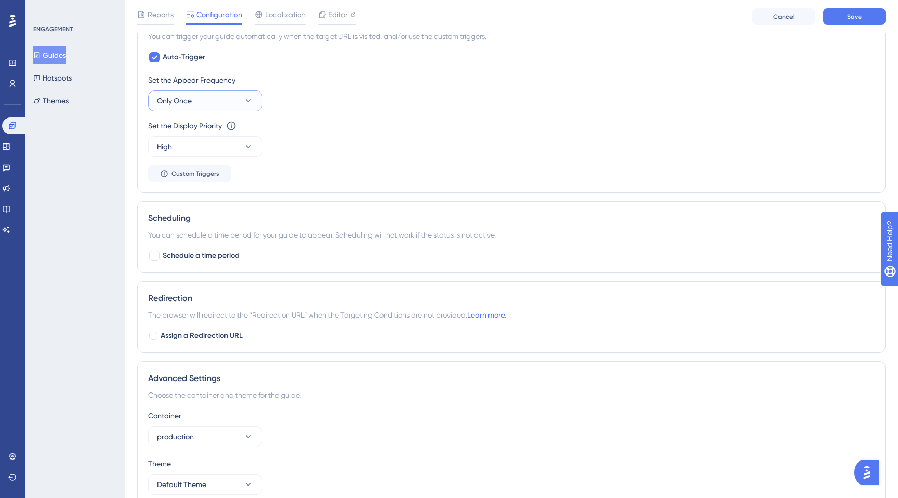
click at [256, 102] on button "Only Once" at bounding box center [205, 100] width 114 height 21
click at [210, 251] on div "Always Always" at bounding box center [205, 257] width 84 height 21
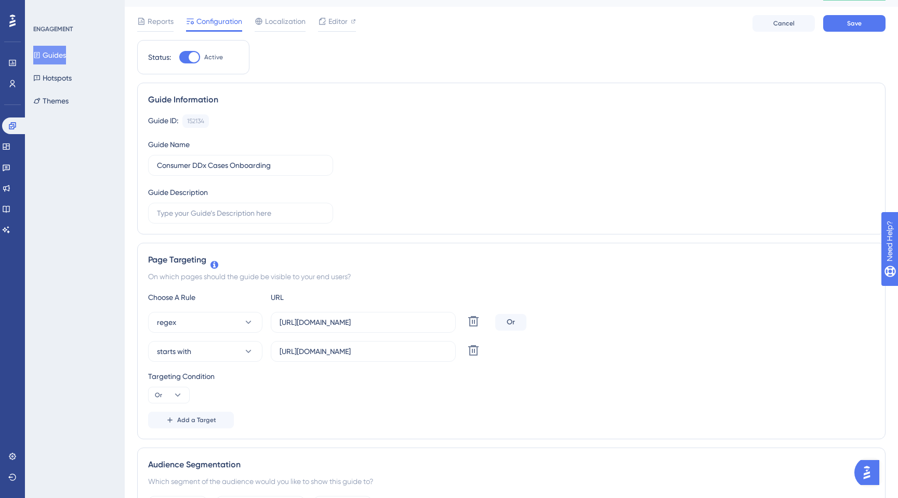
scroll to position [0, 0]
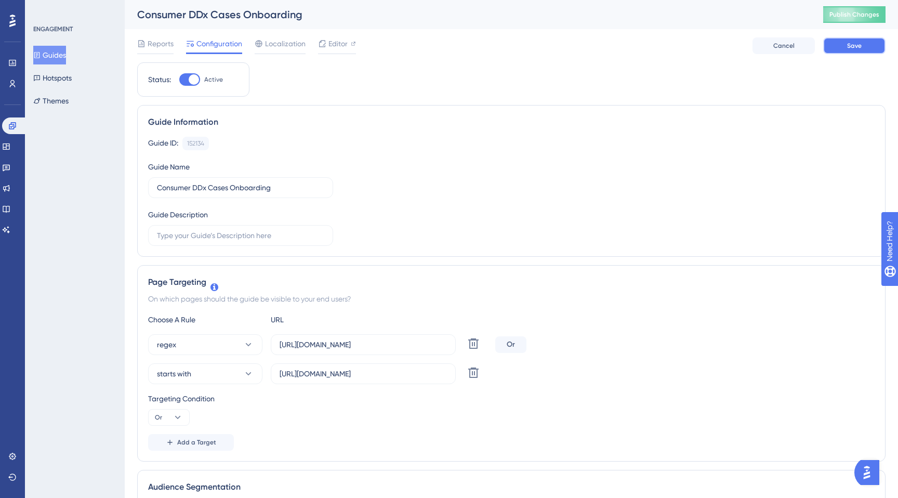
click at [846, 49] on button "Save" at bounding box center [854, 45] width 62 height 17
click at [401, 362] on div "regex https://app.sketchy.com/cases/(.*) Delete Or starts with https://app.sket…" at bounding box center [511, 359] width 726 height 50
click at [402, 369] on input "https://app.sketchy.com/cases/" at bounding box center [363, 373] width 167 height 11
type input "https://app.sketchy.com/cases"
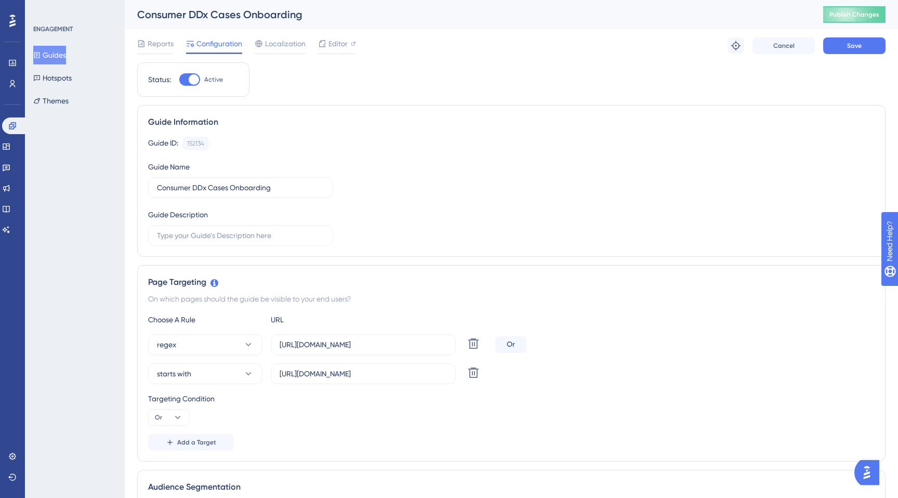
click at [616, 424] on div "Targeting Condition Or" at bounding box center [511, 408] width 726 height 33
click at [835, 54] on button "Save" at bounding box center [854, 45] width 62 height 17
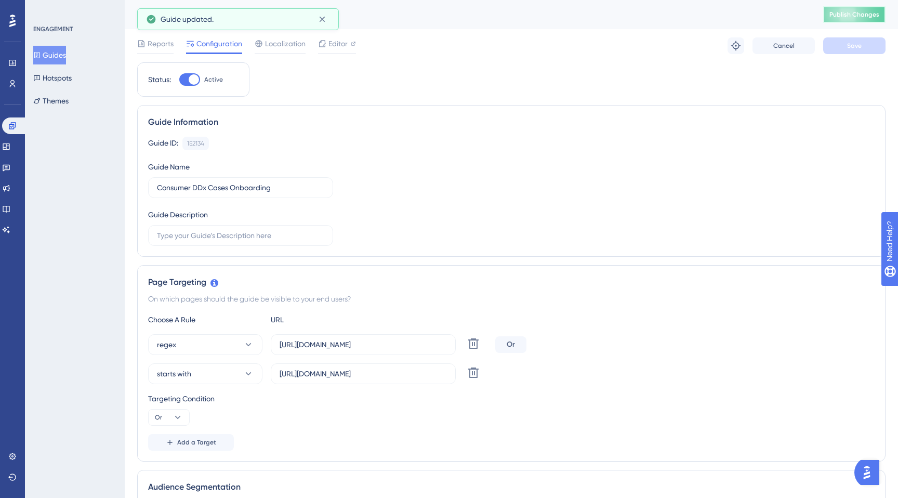
click at [836, 14] on span "Publish Changes" at bounding box center [854, 14] width 50 height 8
click at [54, 55] on button "Guides" at bounding box center [49, 55] width 33 height 19
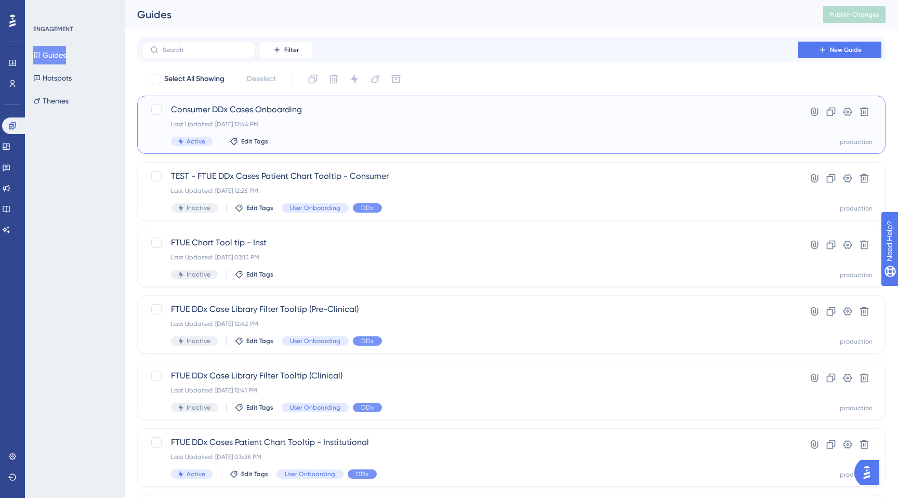
click at [314, 134] on div "Consumer DDx Cases Onboarding Last Updated: Sep 17 2025, 12:44 PM Active Edit T…" at bounding box center [470, 124] width 598 height 43
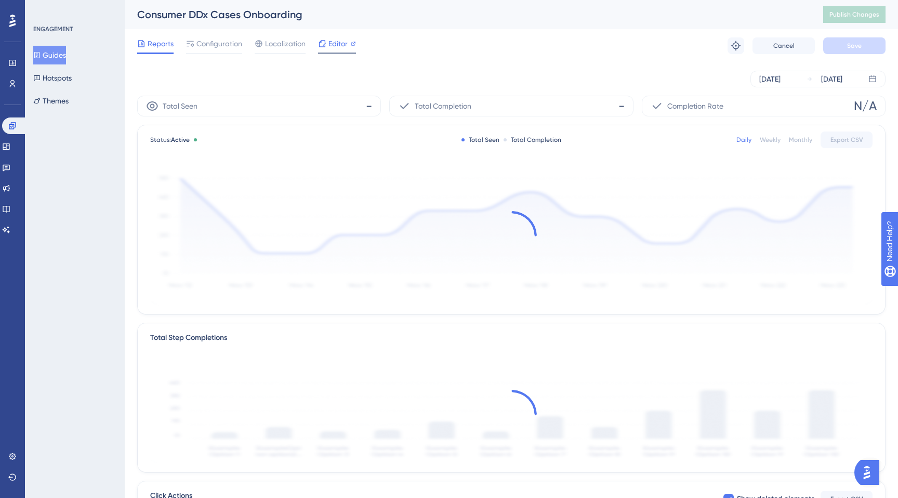
click at [335, 48] on span "Editor" at bounding box center [337, 43] width 19 height 12
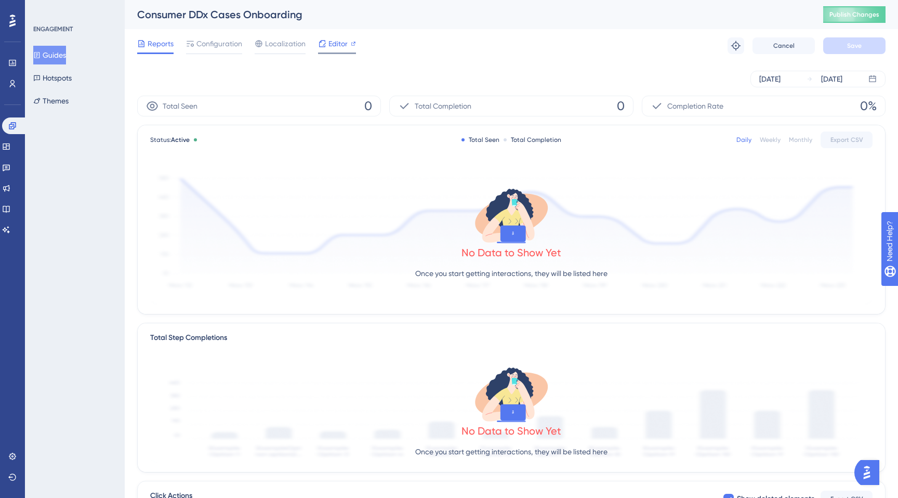
click at [326, 46] on icon at bounding box center [322, 43] width 8 height 8
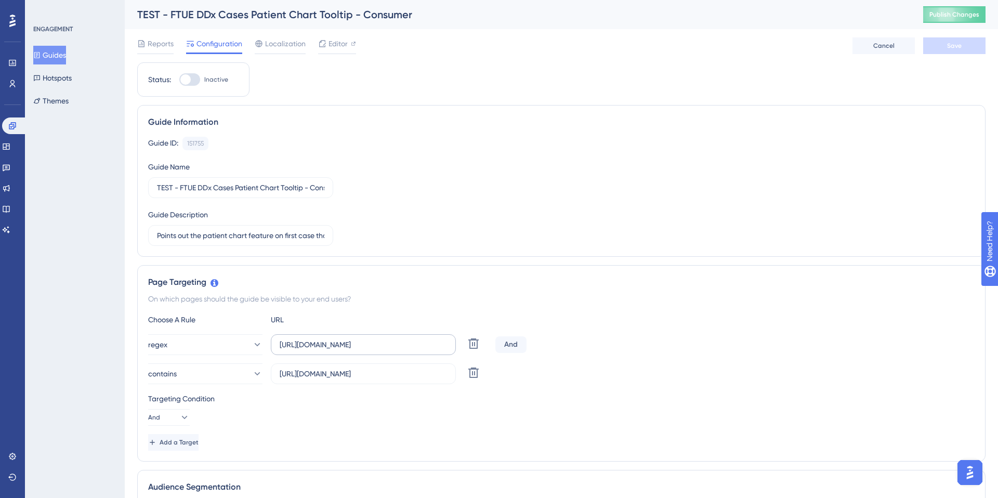
click at [322, 351] on label "https://app.sketchy.com/cases/(.*)" at bounding box center [363, 344] width 185 height 21
click at [322, 350] on input "https://app.sketchy.com/cases/(.*)" at bounding box center [363, 344] width 167 height 11
click at [322, 351] on label "https://app.sketchy.com/cases/(.*)" at bounding box center [363, 344] width 185 height 21
click at [322, 350] on input "https://app.sketchy.com/cases/(.*)" at bounding box center [363, 344] width 167 height 11
click at [322, 351] on label "https://app.sketchy.com/cases/(.*)" at bounding box center [363, 344] width 185 height 21
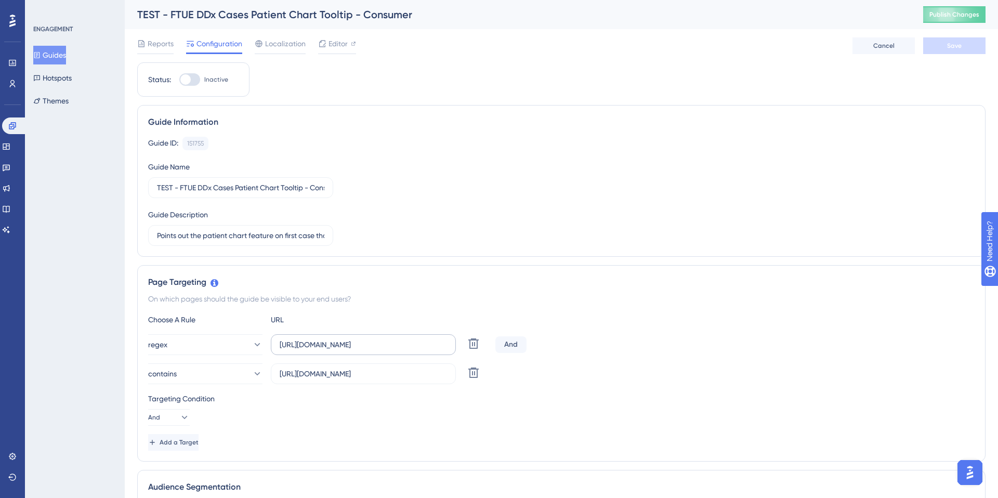
click at [322, 350] on input "https://app.sketchy.com/cases/(.*)" at bounding box center [363, 344] width 167 height 11
click at [323, 344] on input "[URL][DOMAIN_NAME]" at bounding box center [363, 344] width 167 height 11
click at [369, 372] on input "[URL][DOMAIN_NAME]" at bounding box center [363, 373] width 167 height 11
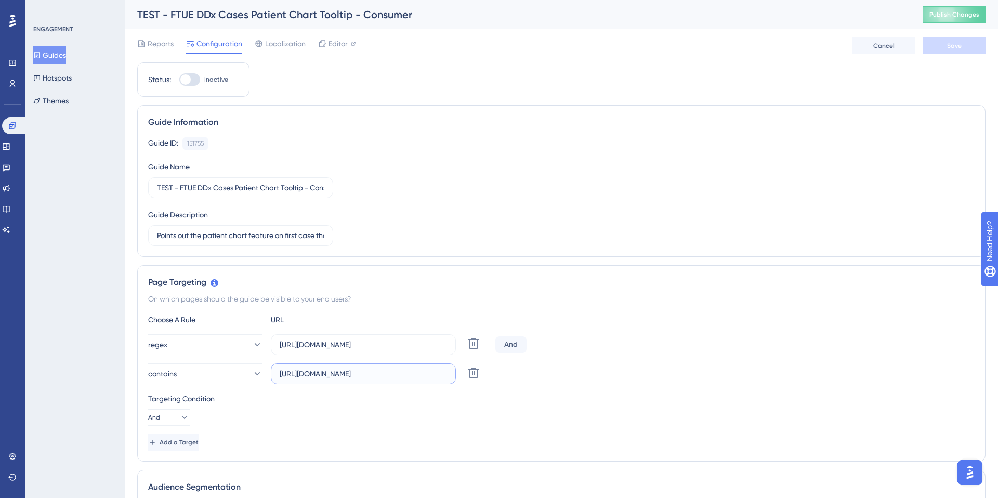
click at [369, 372] on input "[URL][DOMAIN_NAME]" at bounding box center [363, 373] width 167 height 11
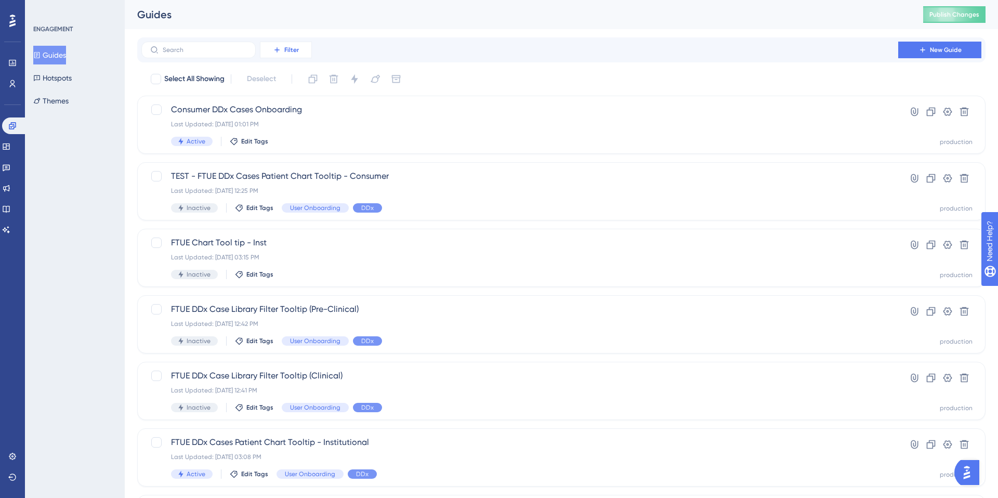
click at [284, 47] on span "Filter" at bounding box center [291, 50] width 15 height 8
click at [290, 76] on span "Tags" at bounding box center [283, 79] width 16 height 12
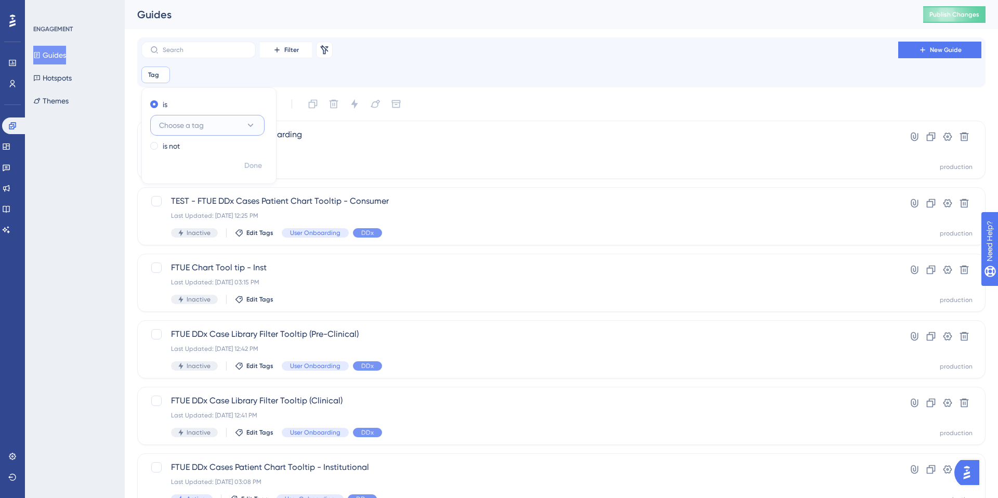
click at [210, 126] on button "Choose a tag" at bounding box center [207, 125] width 114 height 21
click at [178, 191] on span "User Onboarding" at bounding box center [193, 188] width 57 height 12
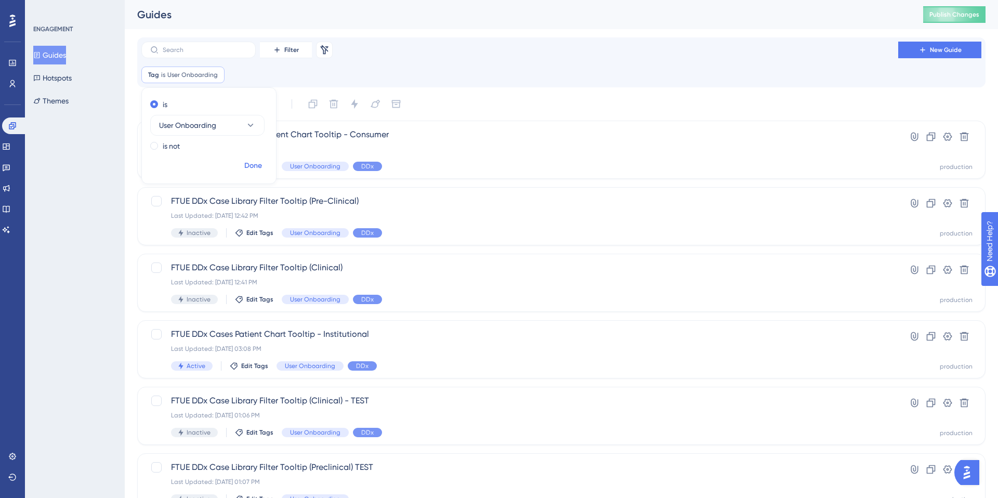
click at [242, 164] on button "Done" at bounding box center [253, 165] width 29 height 19
click at [289, 50] on span "Filter" at bounding box center [291, 50] width 15 height 8
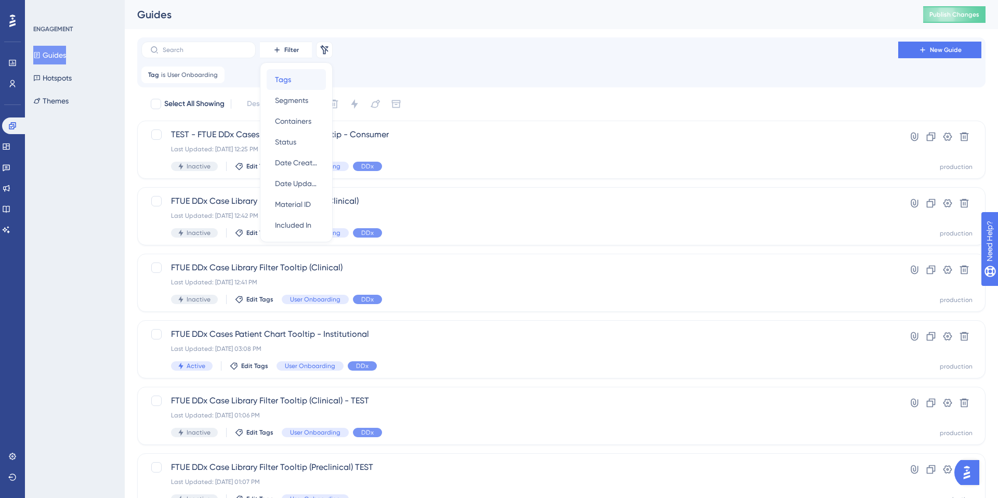
click at [286, 77] on span "Tags" at bounding box center [283, 79] width 16 height 12
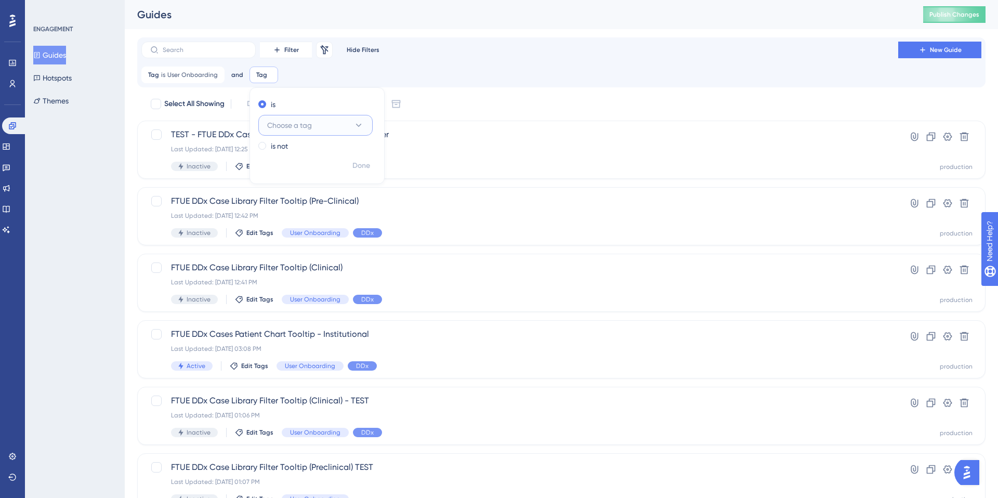
click at [291, 128] on span "Choose a tag" at bounding box center [289, 125] width 45 height 12
click at [283, 254] on span "DDx" at bounding box center [280, 251] width 14 height 12
click at [366, 169] on span "Done" at bounding box center [361, 166] width 18 height 12
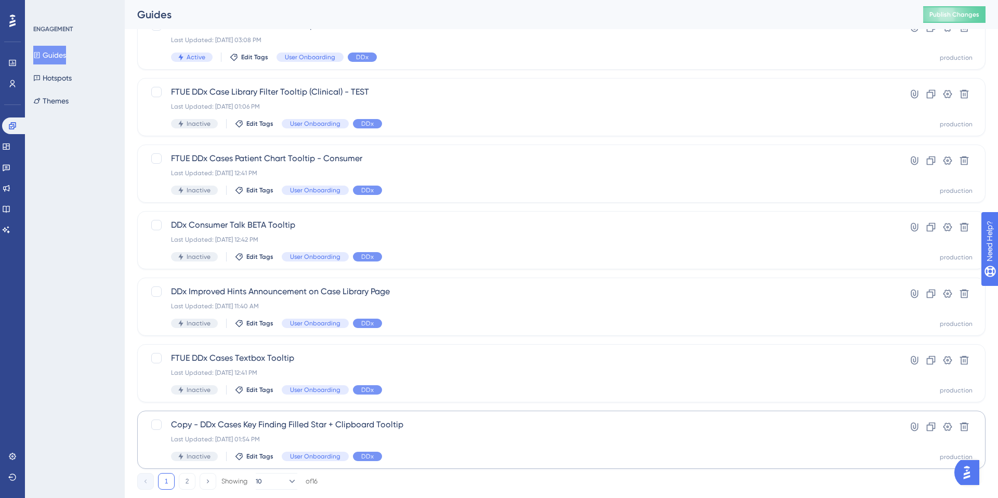
scroll to position [334, 0]
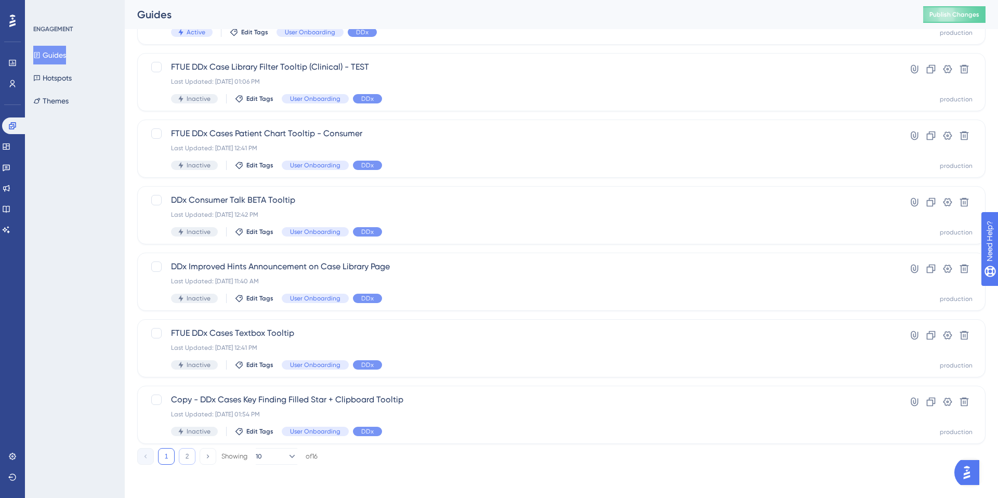
click at [186, 460] on button "2" at bounding box center [187, 456] width 17 height 17
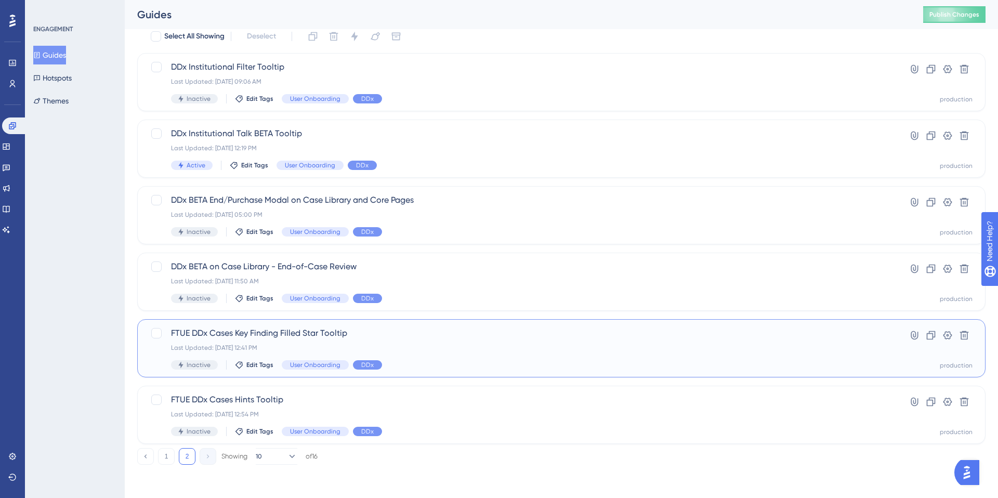
click at [296, 336] on span "FTUE DDx Cases Key Finding Filled Star Tooltip" at bounding box center [519, 333] width 697 height 12
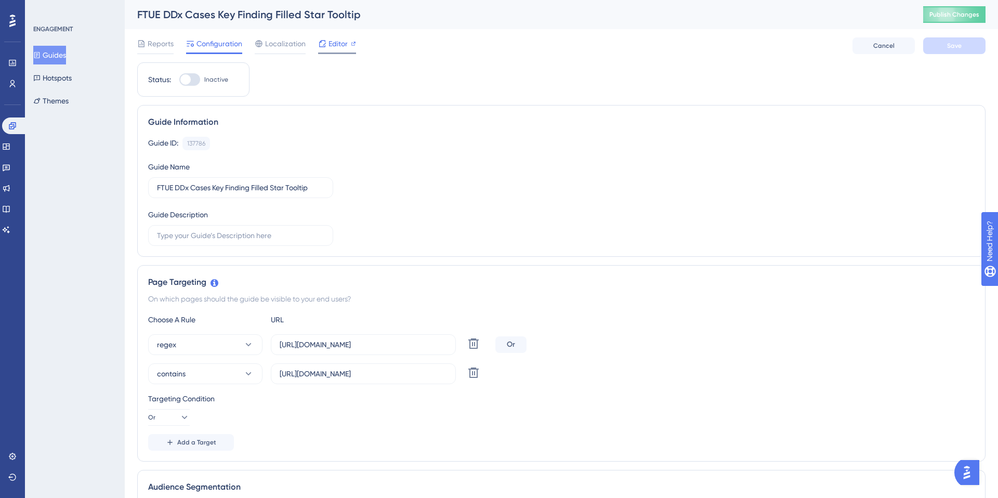
click at [353, 44] on icon at bounding box center [353, 43] width 5 height 5
